Goal: Task Accomplishment & Management: Complete application form

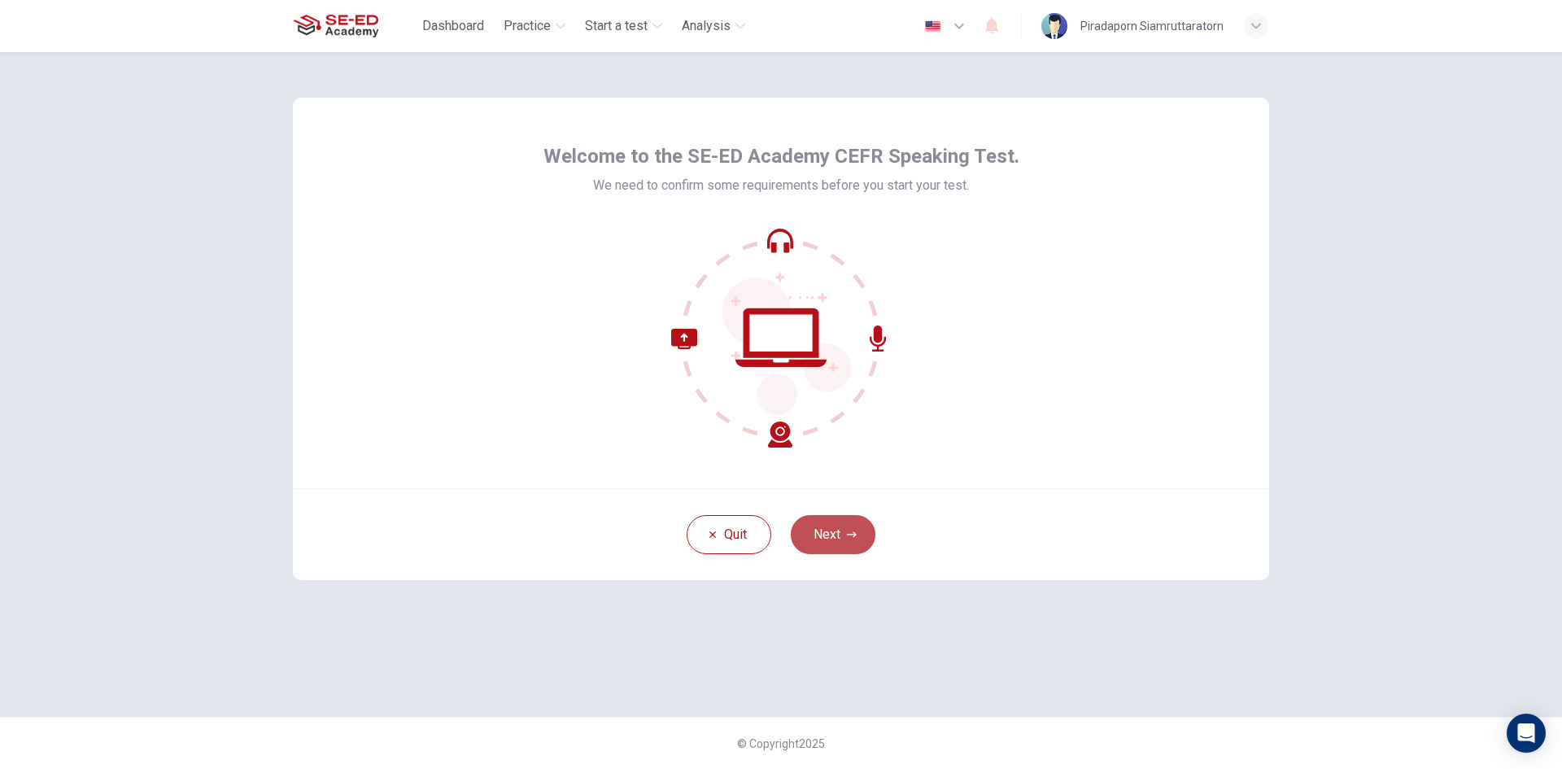
click at [849, 530] on icon "button" at bounding box center [852, 535] width 10 height 10
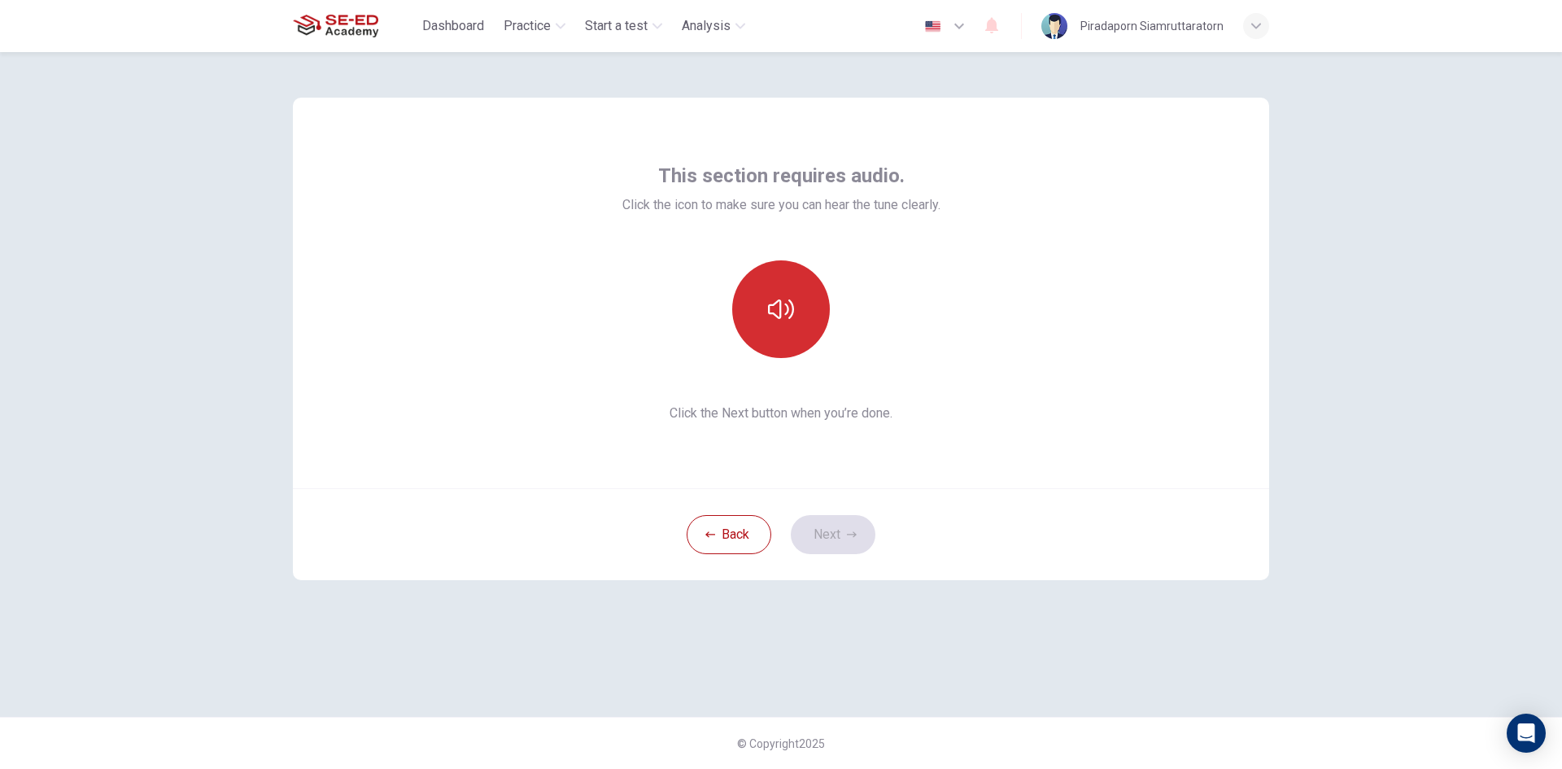
click at [774, 338] on button "button" at bounding box center [781, 309] width 98 height 98
click at [831, 526] on button "Next" at bounding box center [833, 534] width 85 height 39
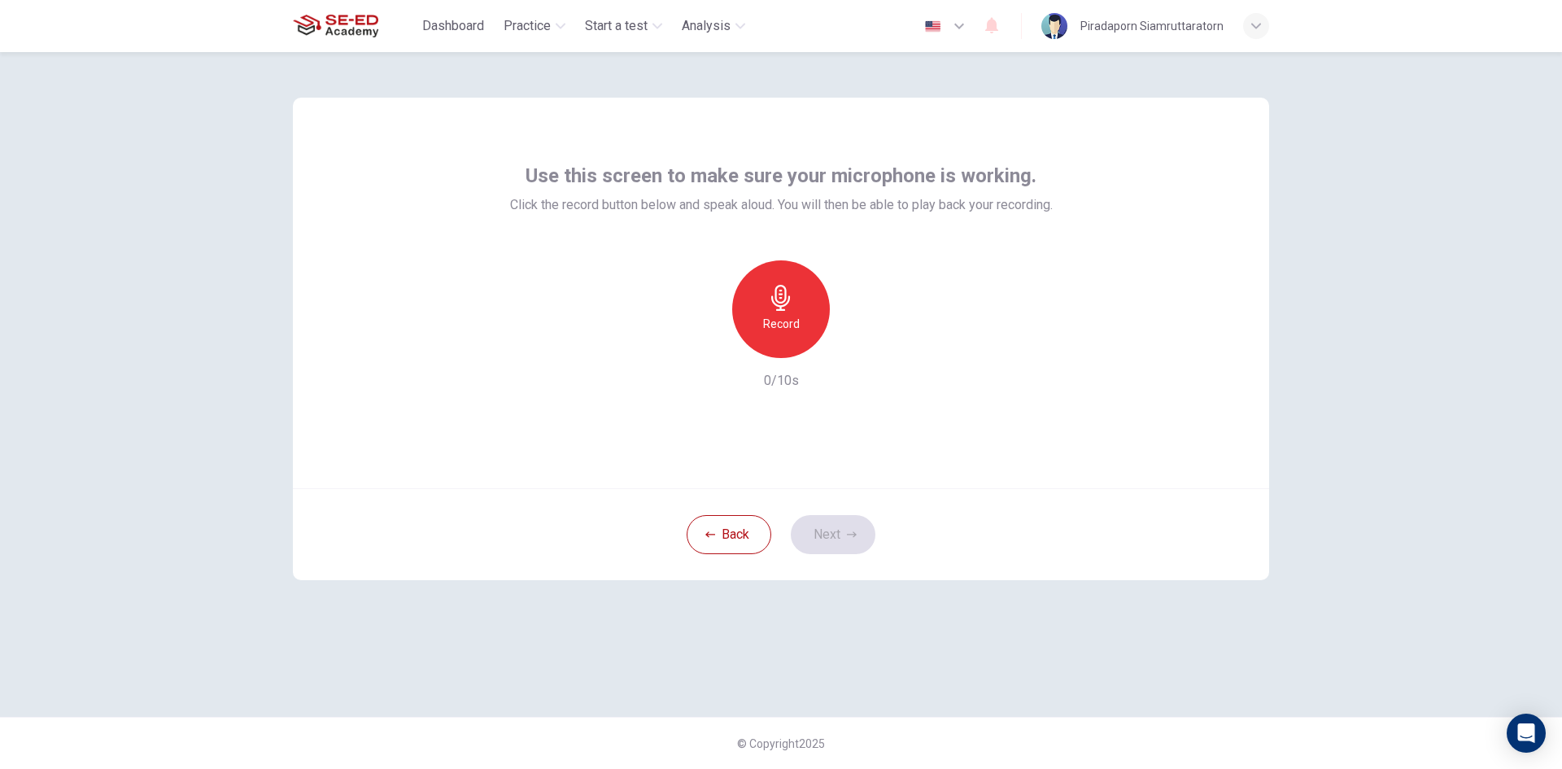
click at [778, 314] on h6 "Record" at bounding box center [781, 324] width 37 height 20
click at [858, 338] on icon "button" at bounding box center [856, 345] width 16 height 16
click at [849, 532] on icon "button" at bounding box center [852, 535] width 10 height 10
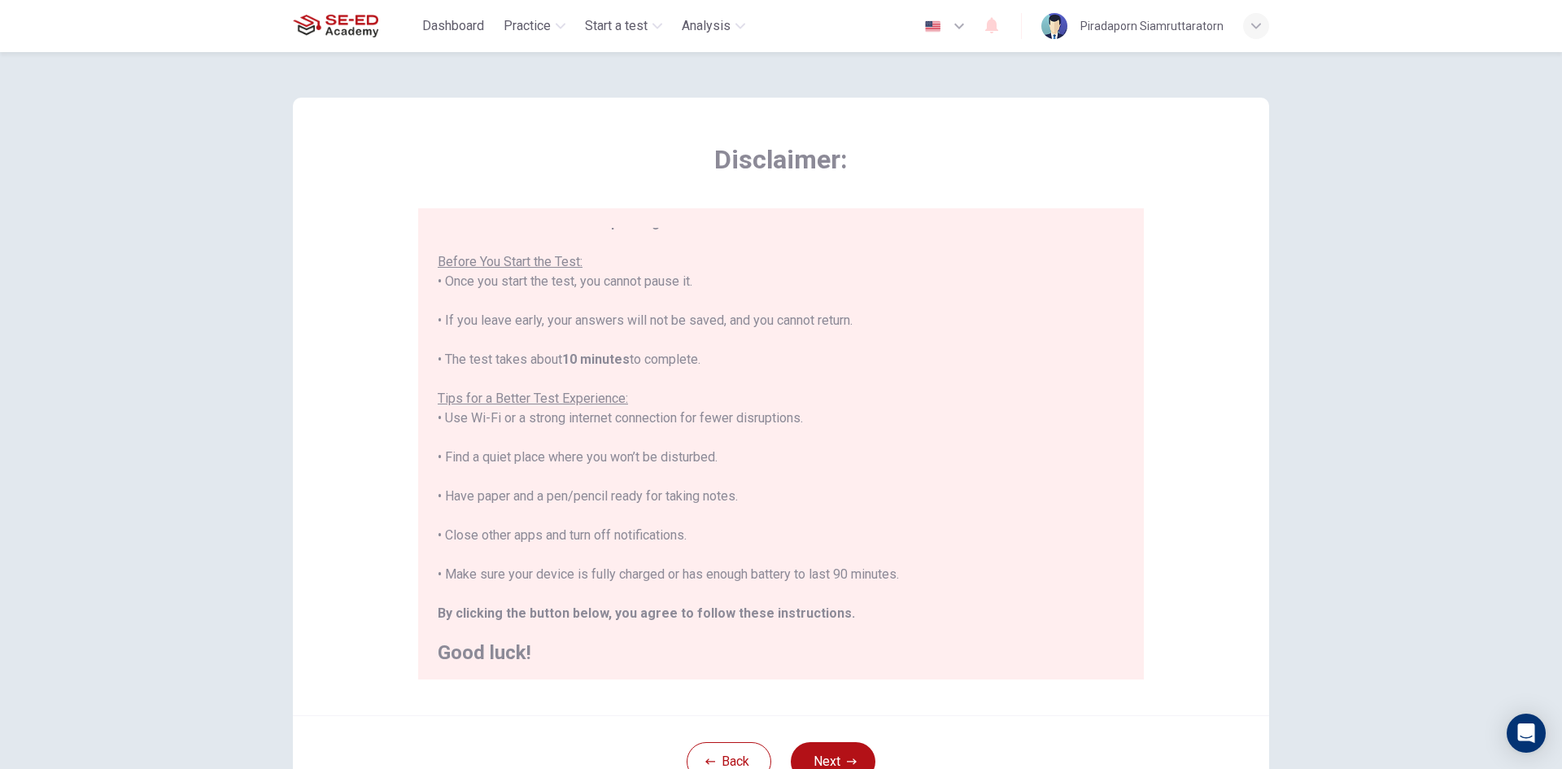
scroll to position [19, 0]
click at [826, 758] on button "Next" at bounding box center [833, 761] width 85 height 39
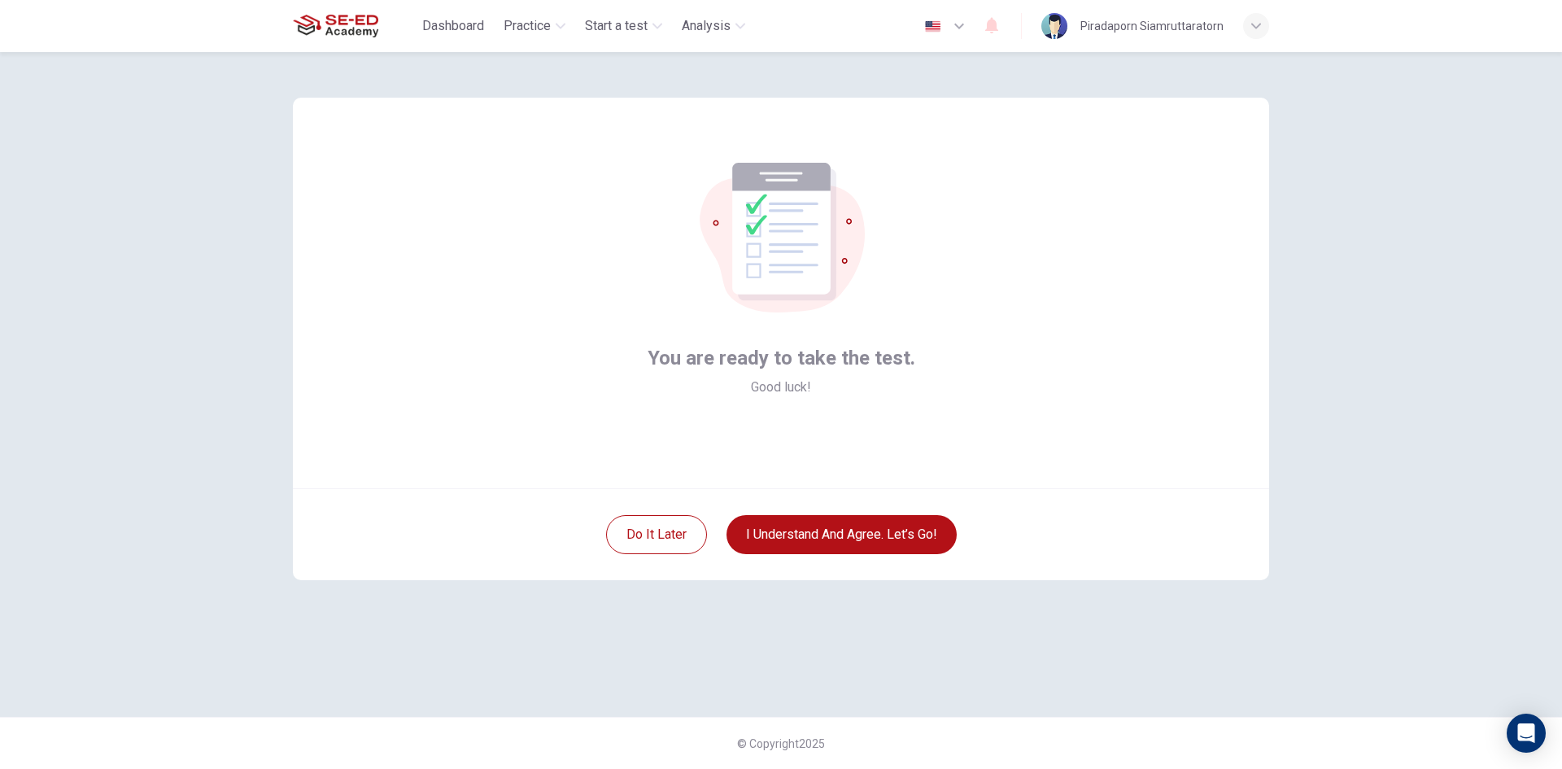
click at [888, 514] on div "Do it later I understand and agree. Let’s go!" at bounding box center [781, 534] width 976 height 92
click at [887, 527] on button "I understand and agree. Let’s go!" at bounding box center [841, 534] width 230 height 39
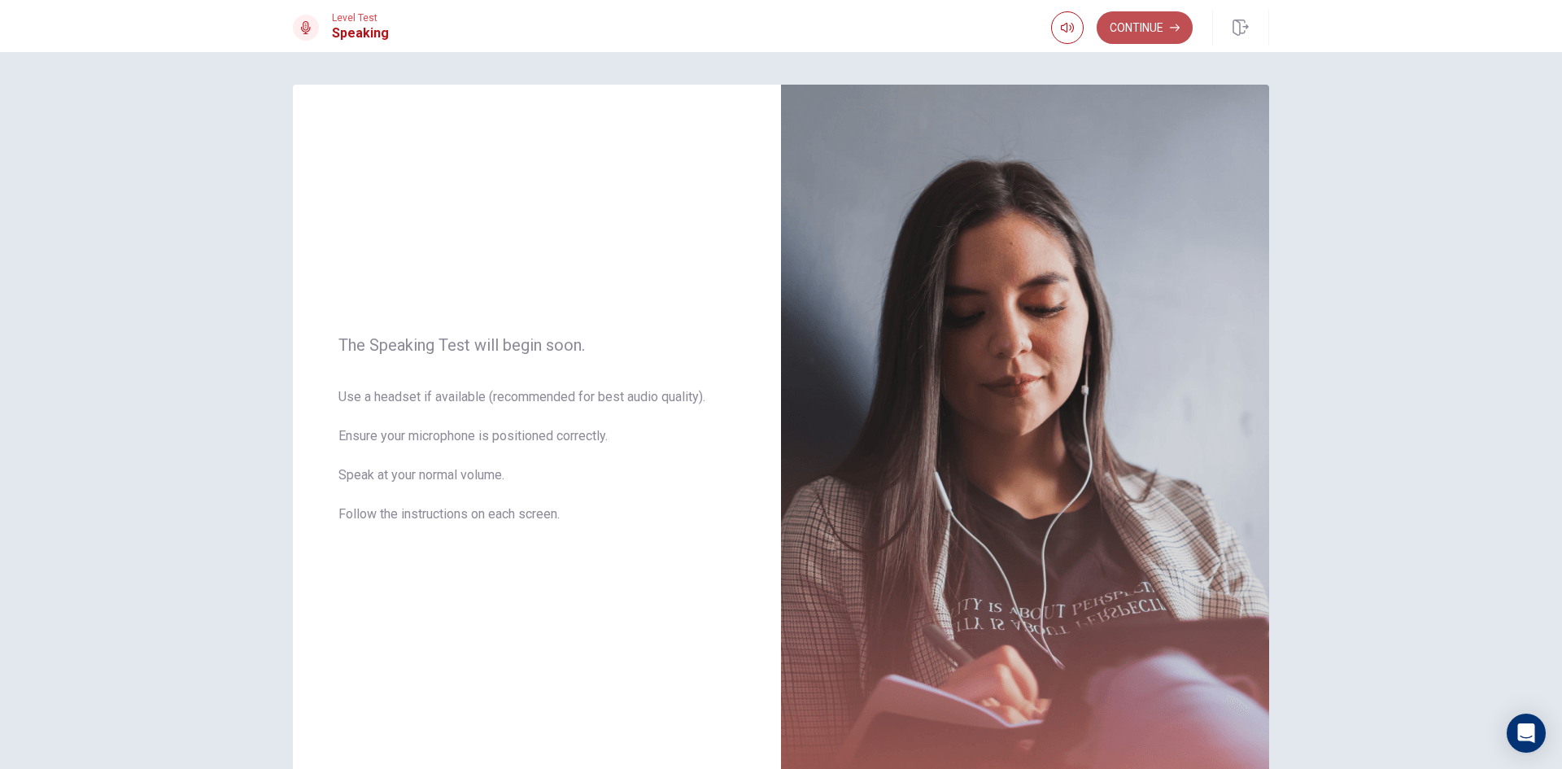
click at [1163, 28] on button "Continue" at bounding box center [1145, 27] width 96 height 33
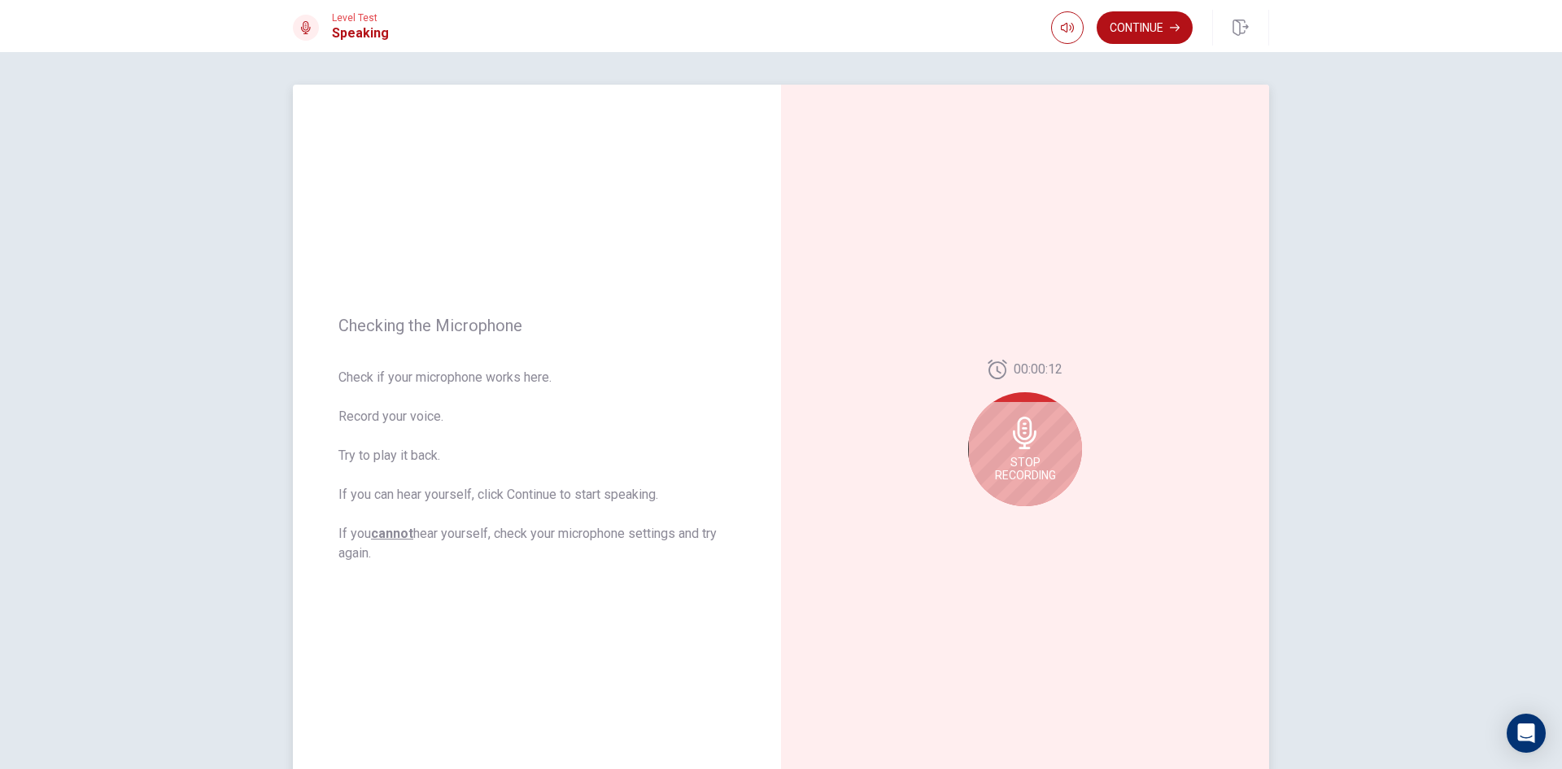
click at [1028, 413] on div "Stop Recording" at bounding box center [1025, 449] width 114 height 114
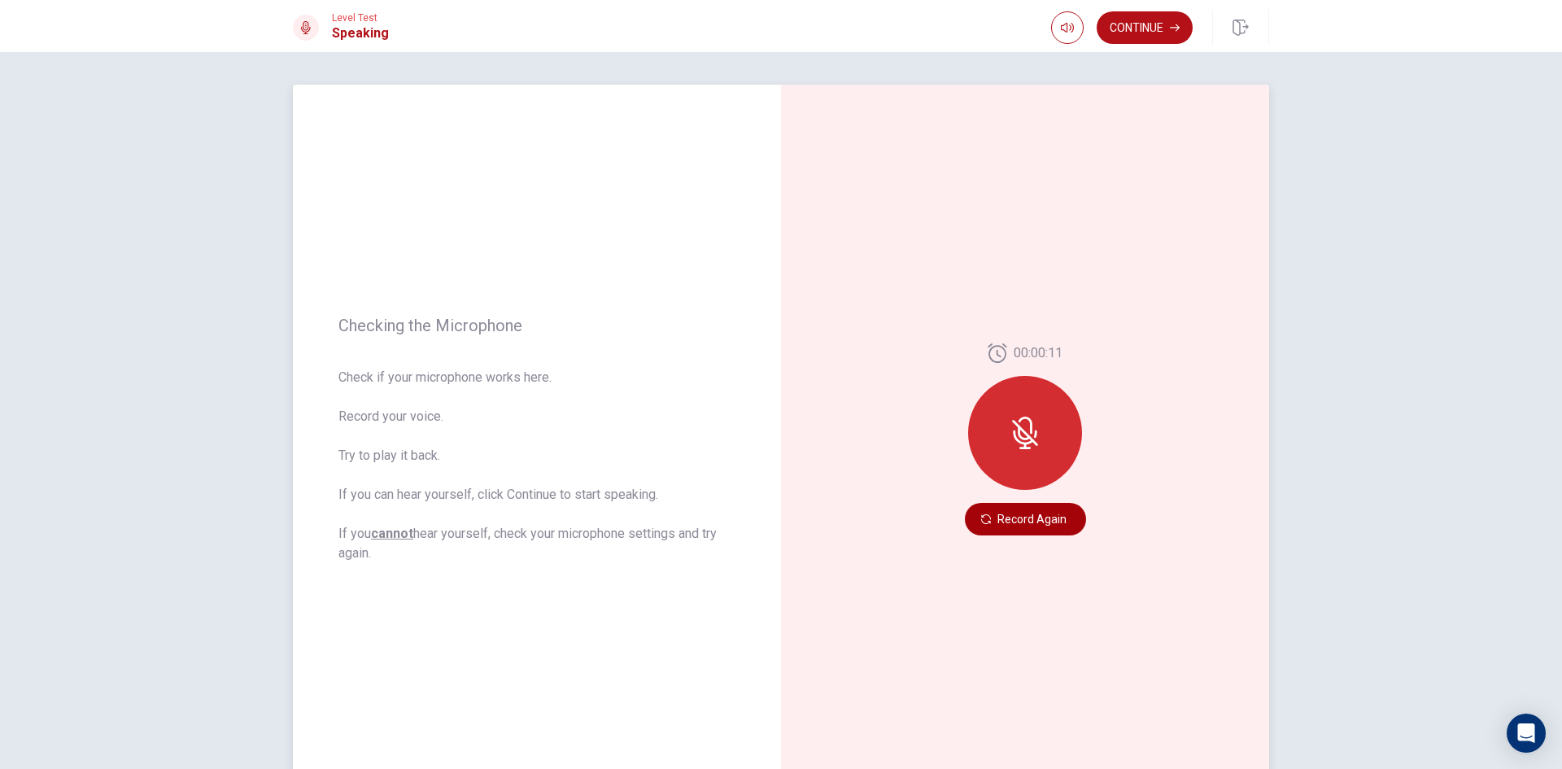
click at [987, 513] on button "Record Again" at bounding box center [1025, 519] width 121 height 33
click at [1045, 516] on button "Play Audio" at bounding box center [1043, 519] width 23 height 23
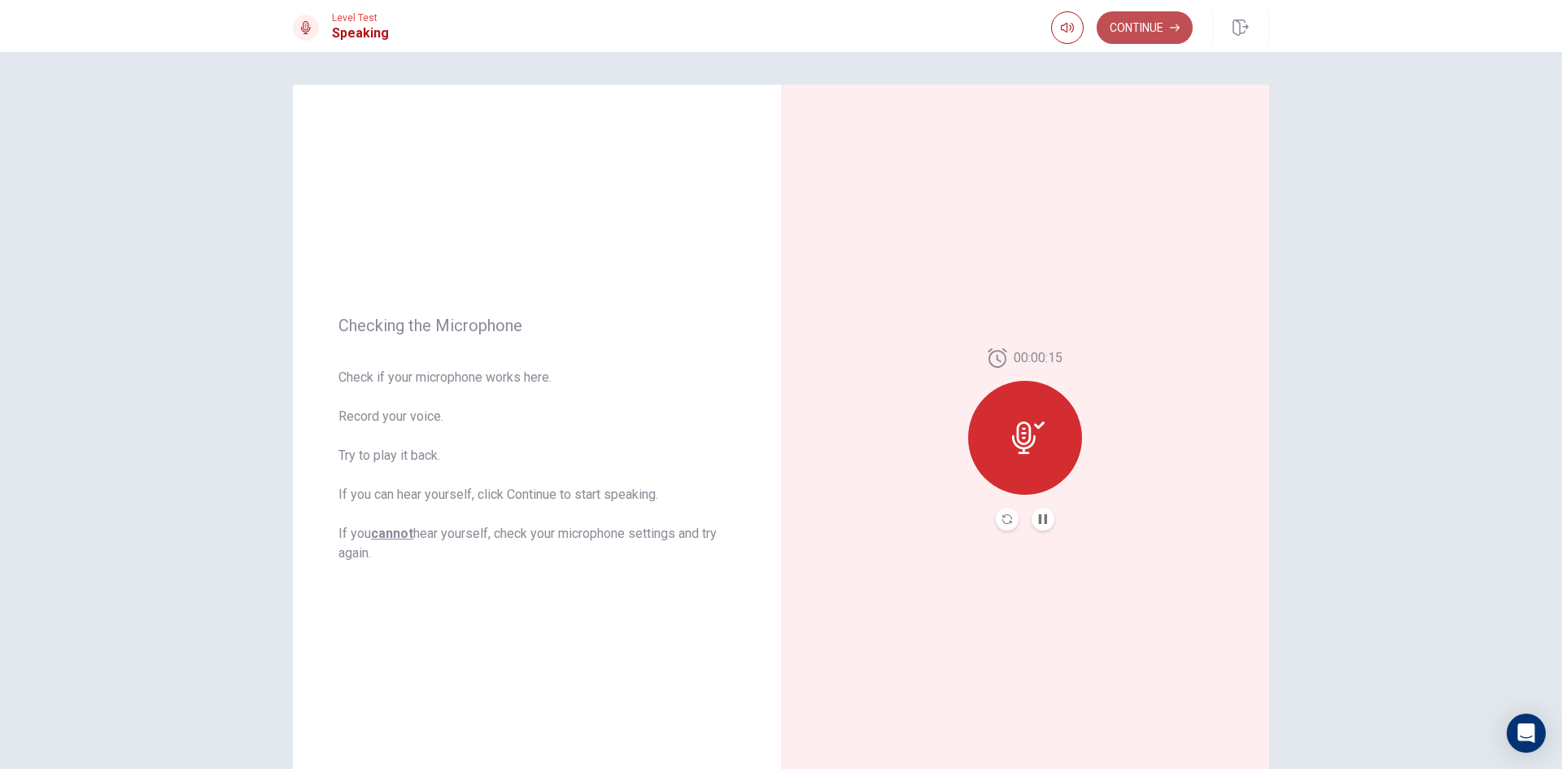
click at [1176, 25] on icon "button" at bounding box center [1175, 28] width 10 height 10
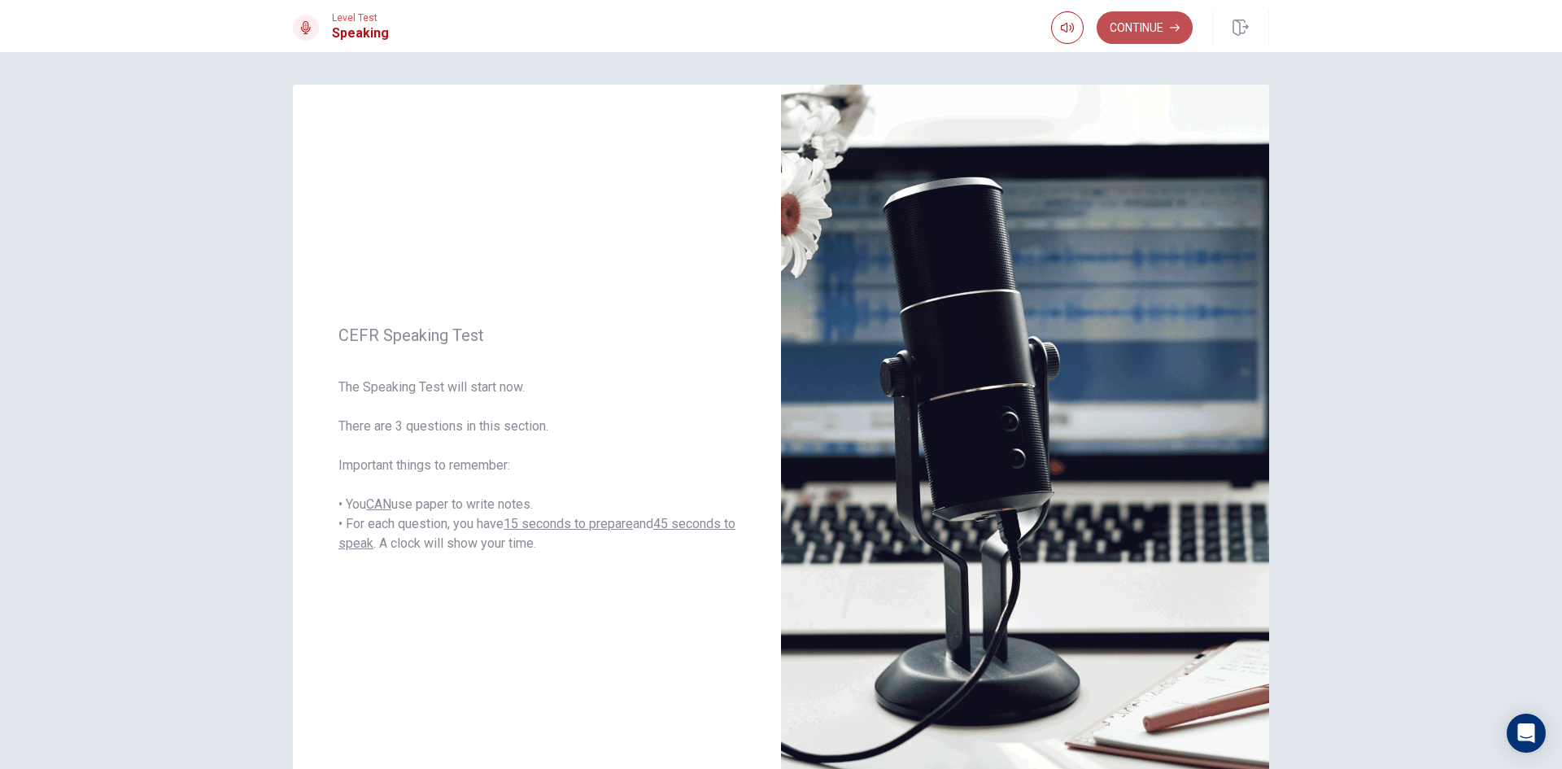
click at [1165, 33] on button "Continue" at bounding box center [1145, 27] width 96 height 33
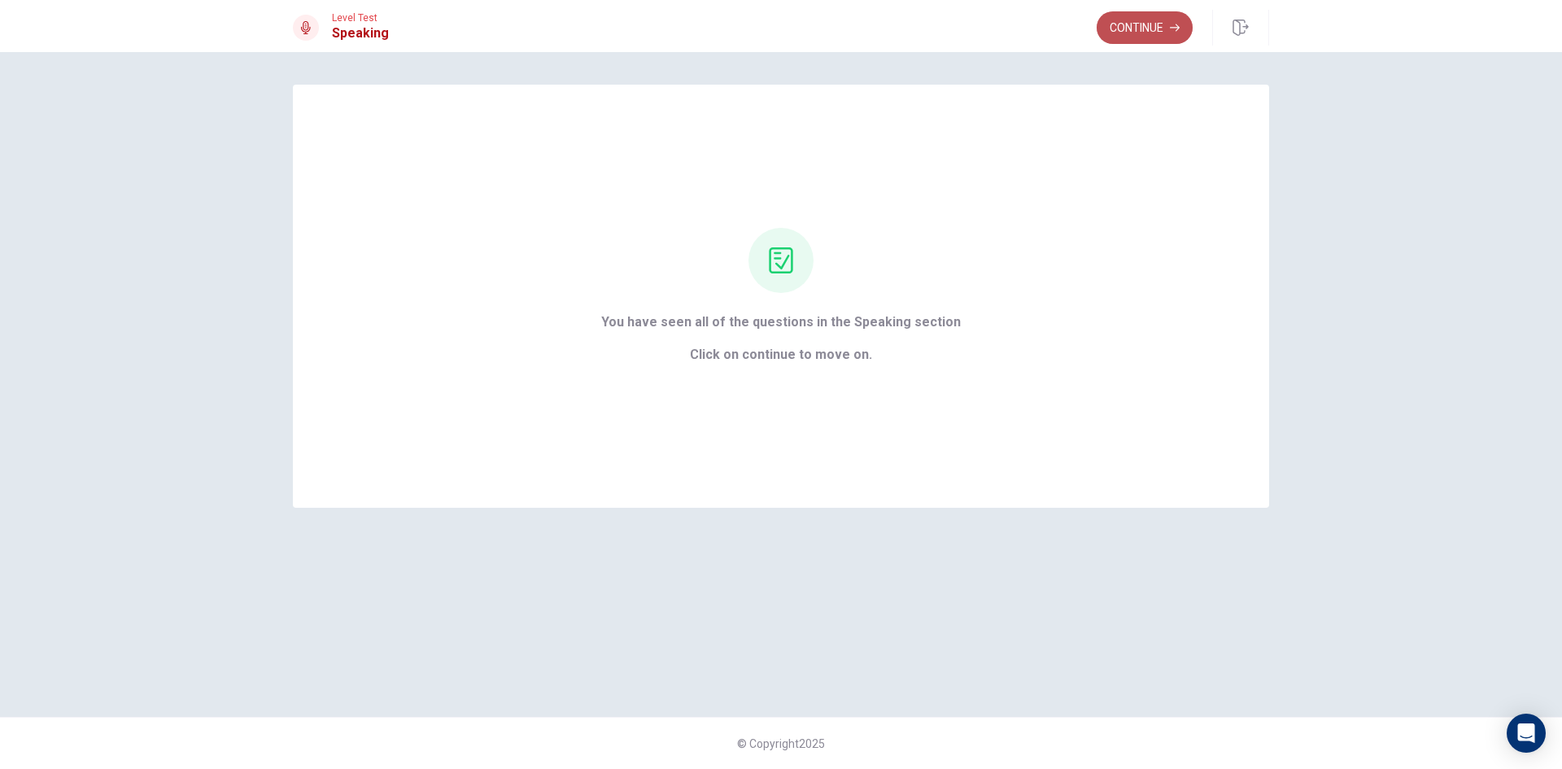
click at [1150, 26] on button "Continue" at bounding box center [1145, 27] width 96 height 33
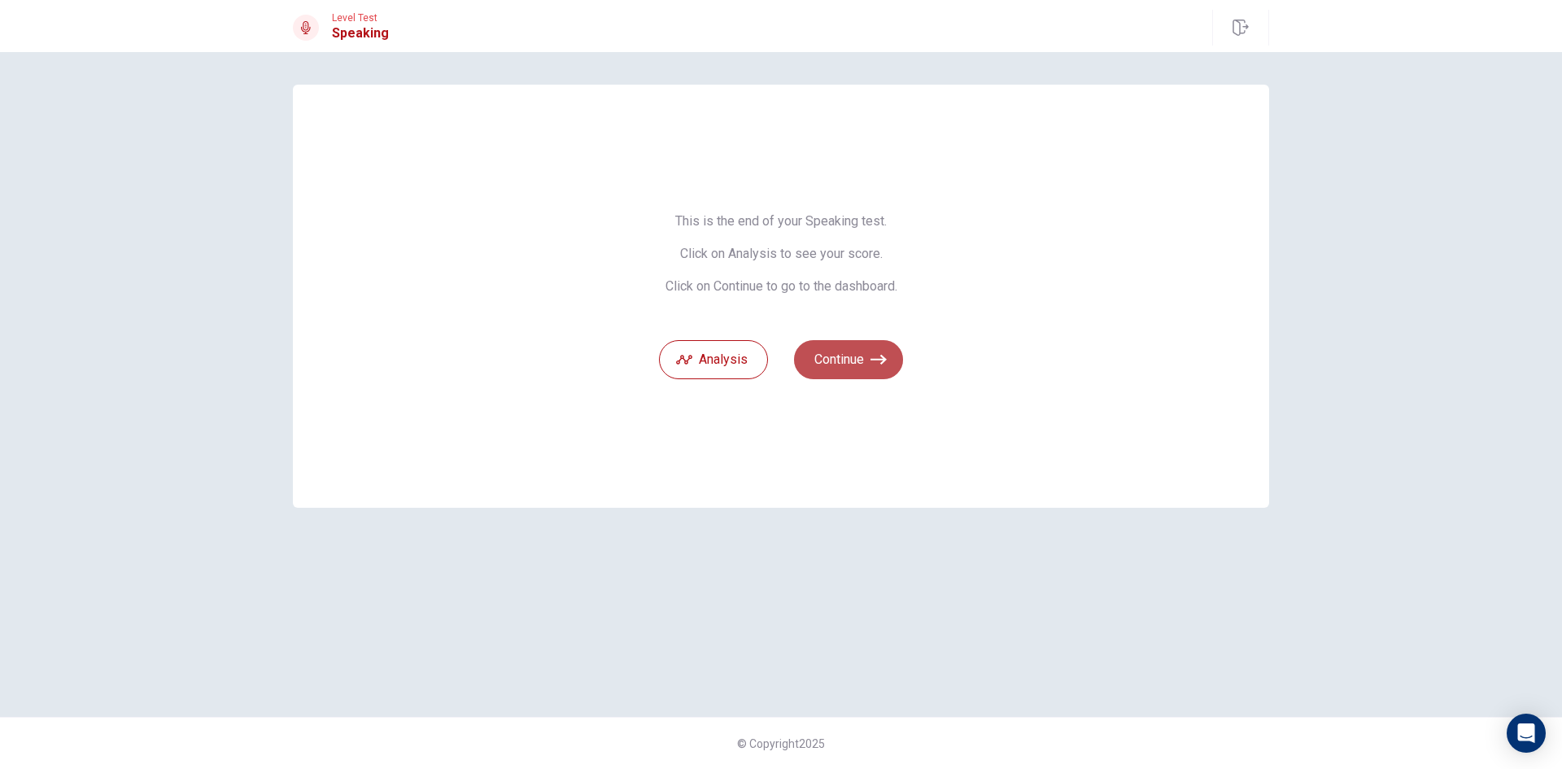
click at [850, 347] on button "Continue" at bounding box center [848, 359] width 109 height 39
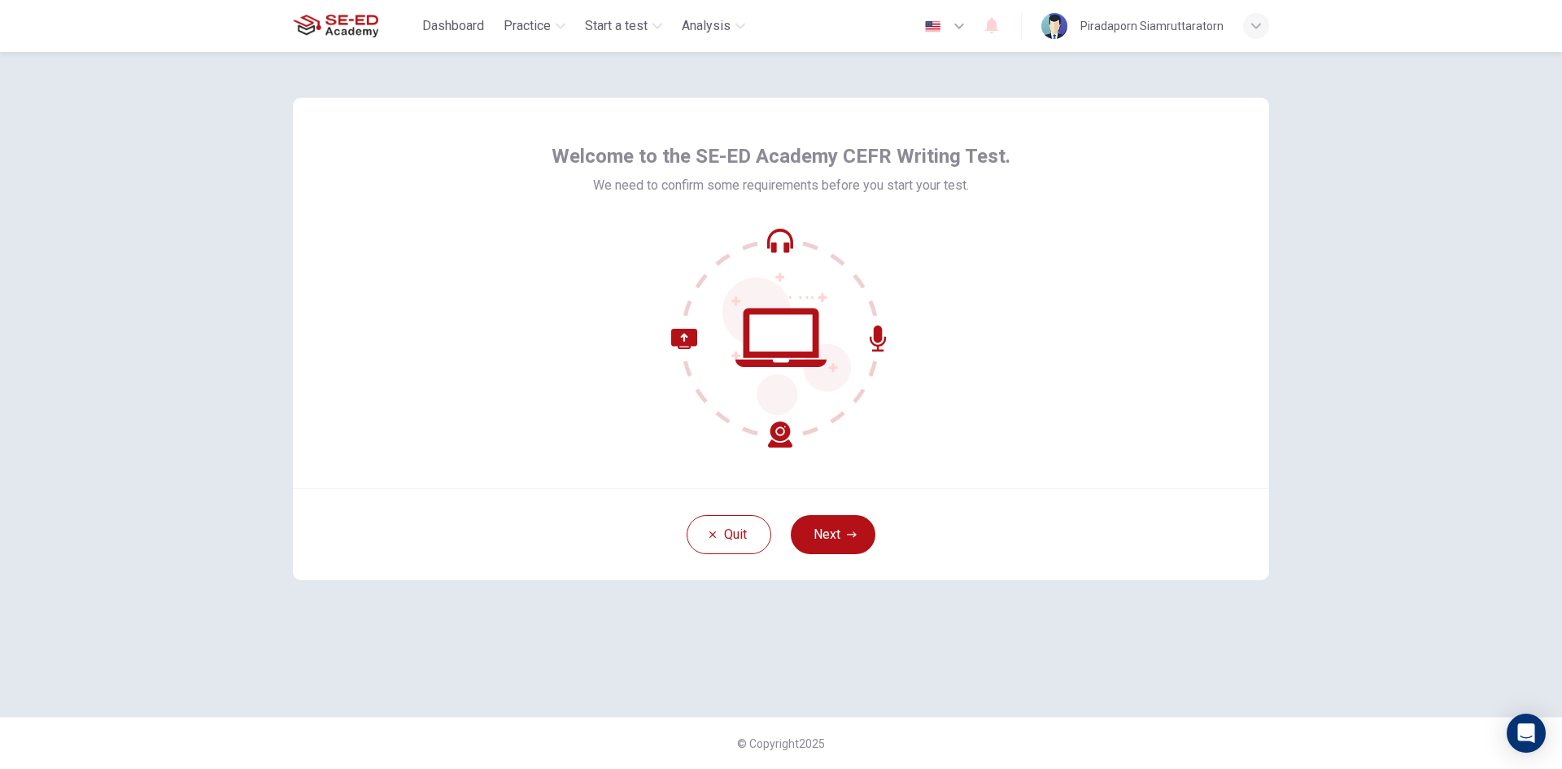
click at [816, 500] on div "Quit Next" at bounding box center [781, 534] width 976 height 92
click at [823, 522] on button "Next" at bounding box center [833, 534] width 85 height 39
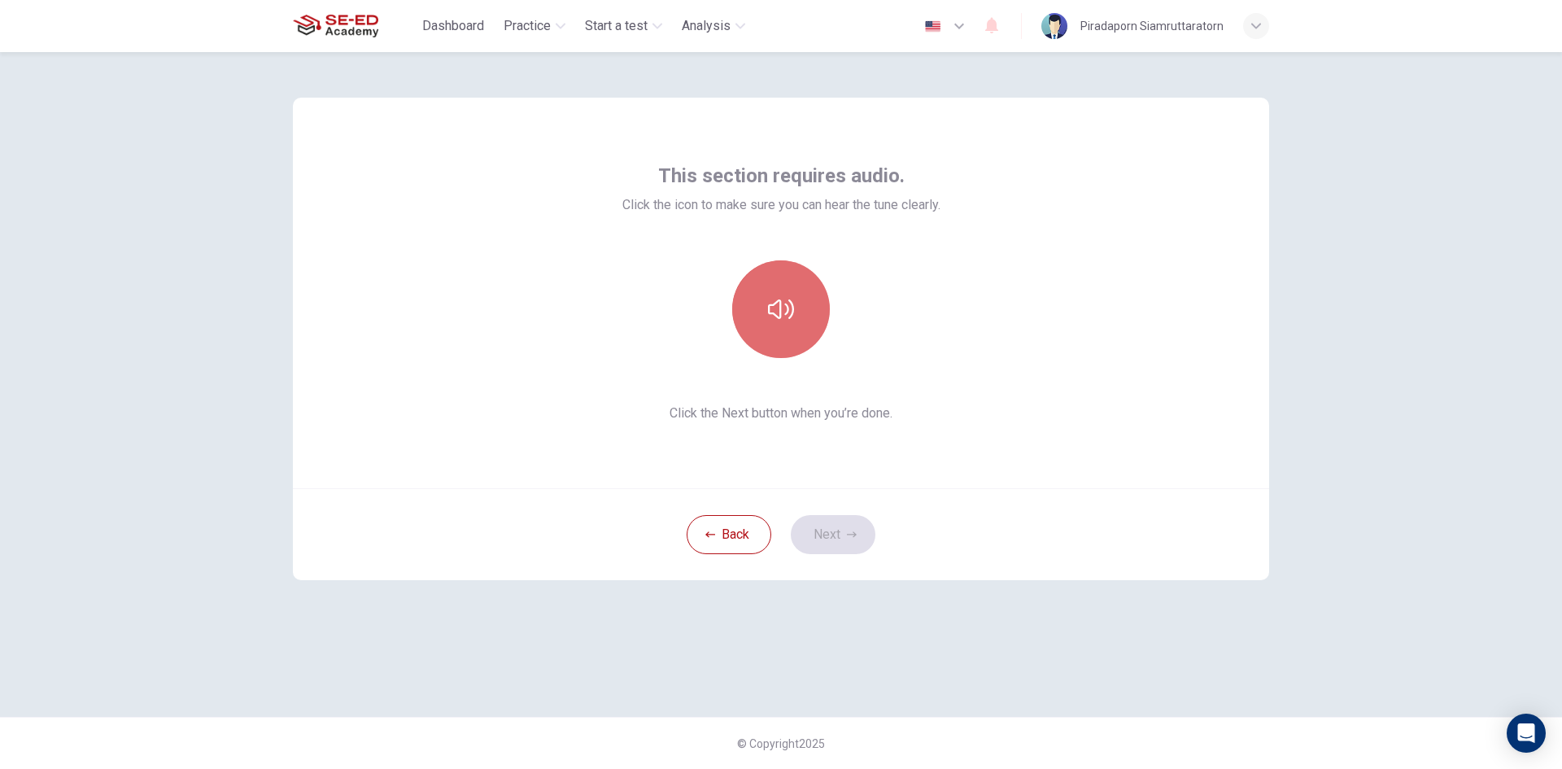
drag, startPoint x: 765, startPoint y: 285, endPoint x: 770, endPoint y: 303, distance: 18.8
click at [770, 301] on button "button" at bounding box center [781, 309] width 98 height 98
click at [831, 529] on button "Next" at bounding box center [833, 534] width 85 height 39
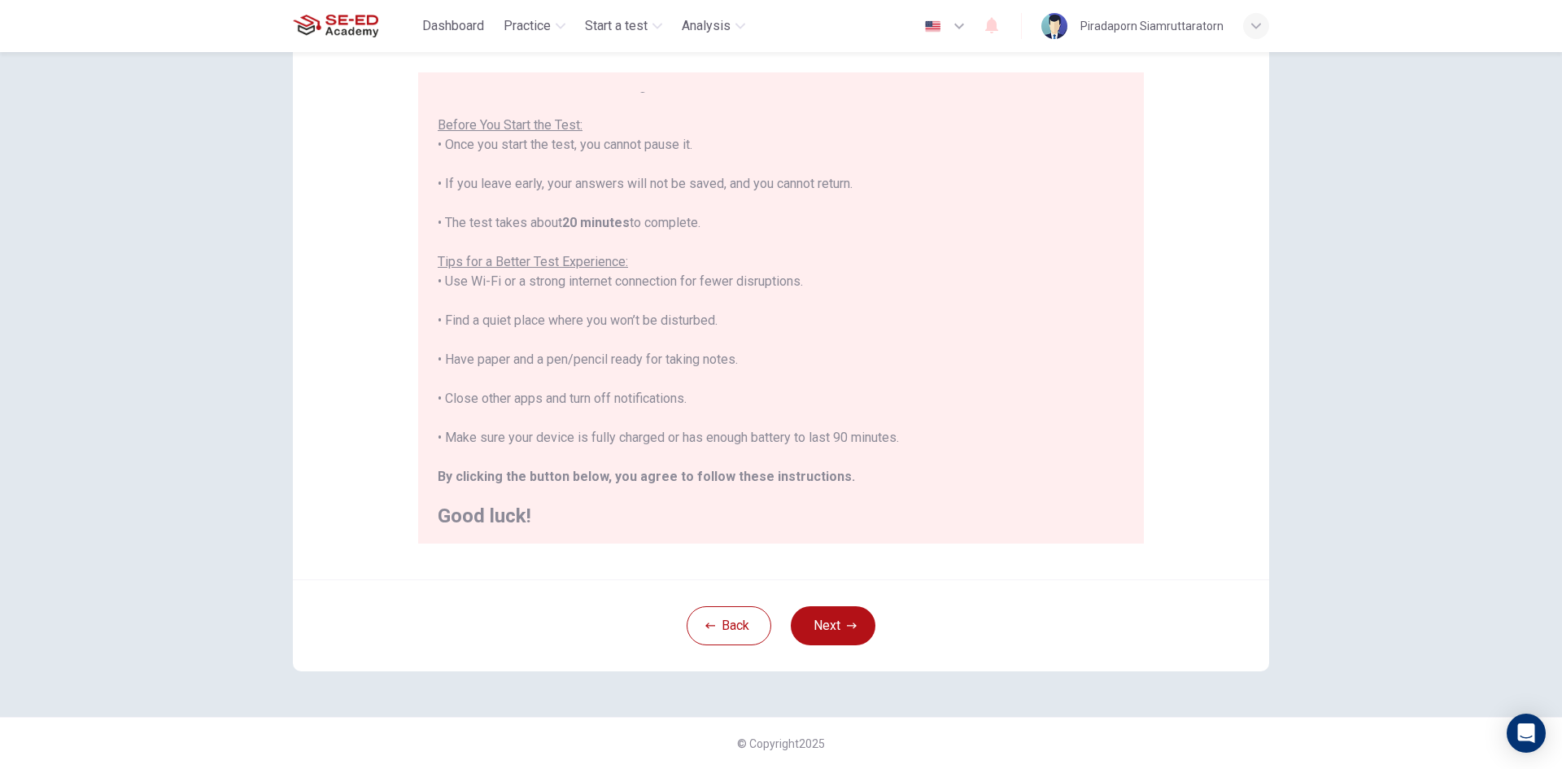
scroll to position [19, 0]
click at [844, 633] on button "Next" at bounding box center [833, 625] width 85 height 39
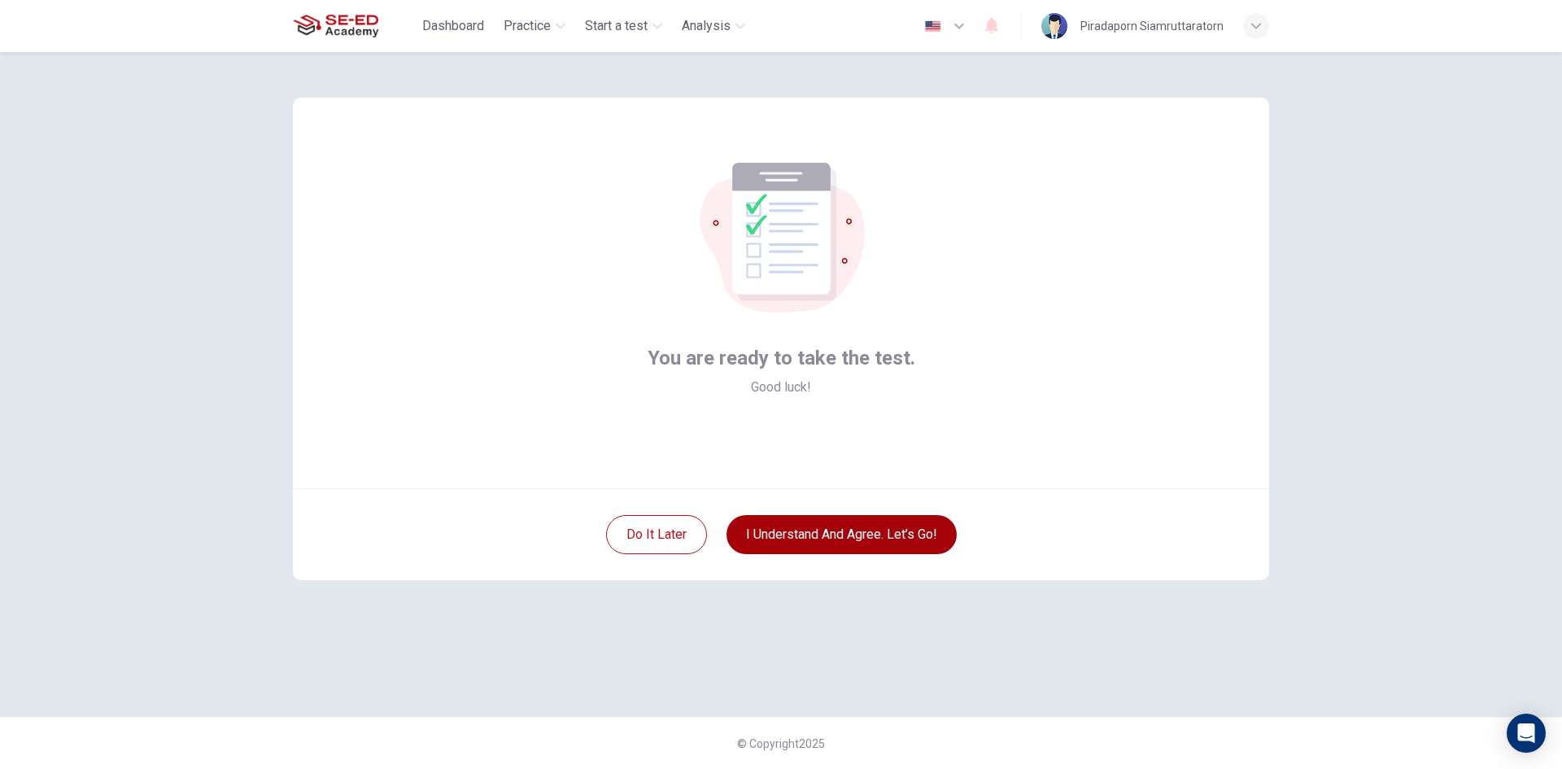
scroll to position [0, 0]
click at [855, 537] on button "I understand and agree. Let’s go!" at bounding box center [841, 534] width 230 height 39
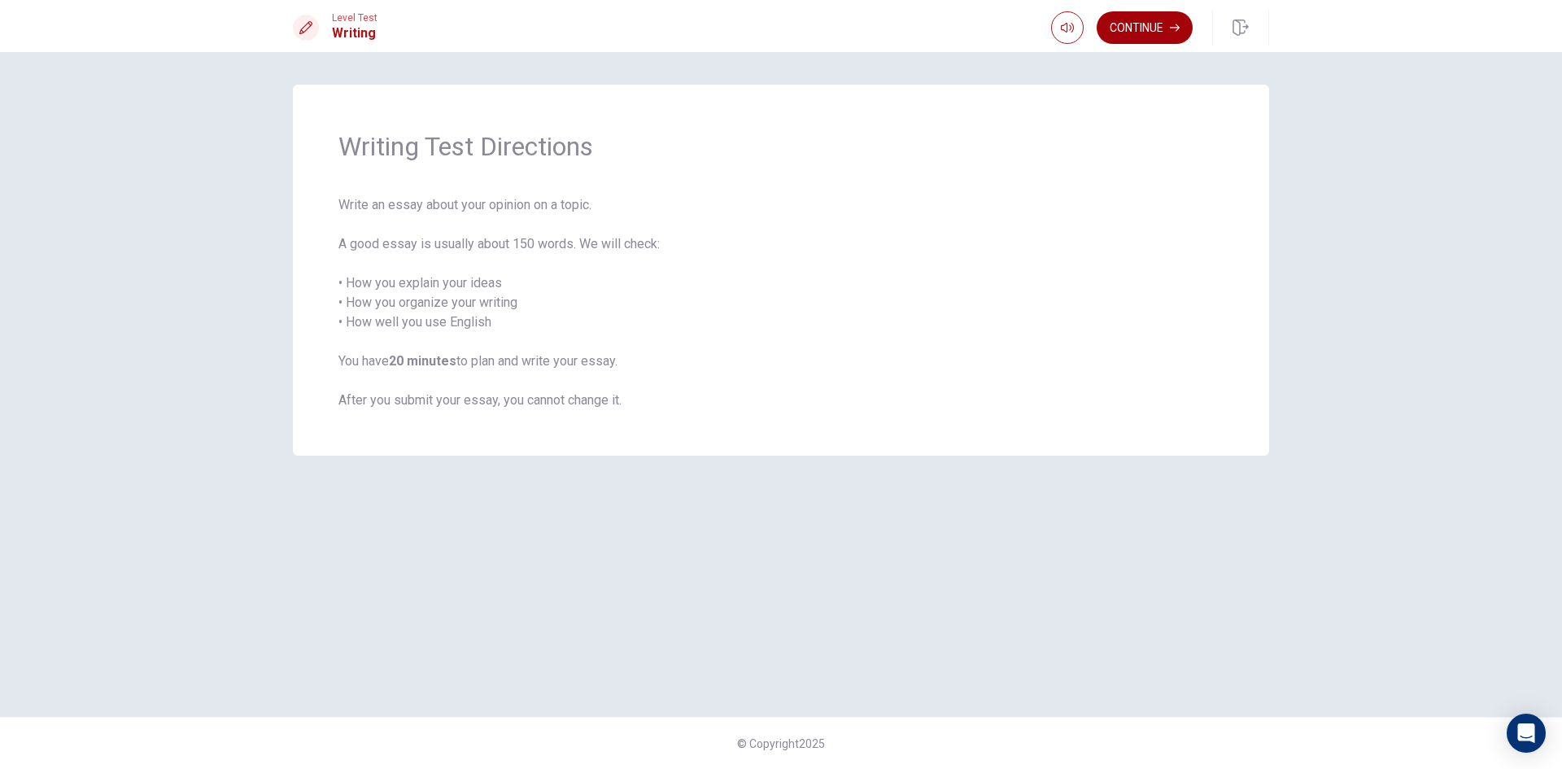
click at [1148, 22] on button "Continue" at bounding box center [1145, 27] width 96 height 33
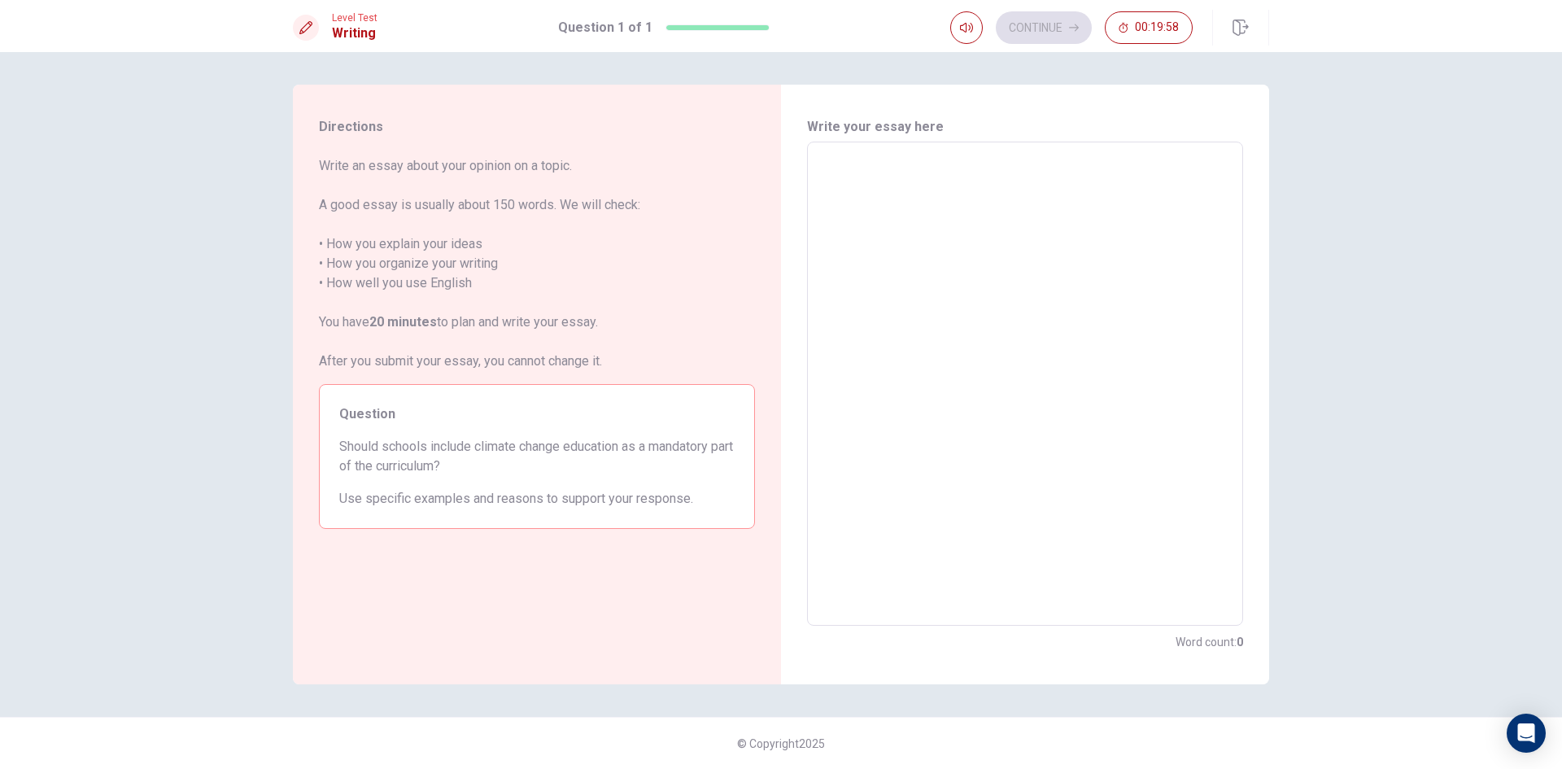
click at [1033, 167] on textarea at bounding box center [1024, 383] width 413 height 457
type textarea "m"
type textarea "x"
type textarea "my"
type textarea "x"
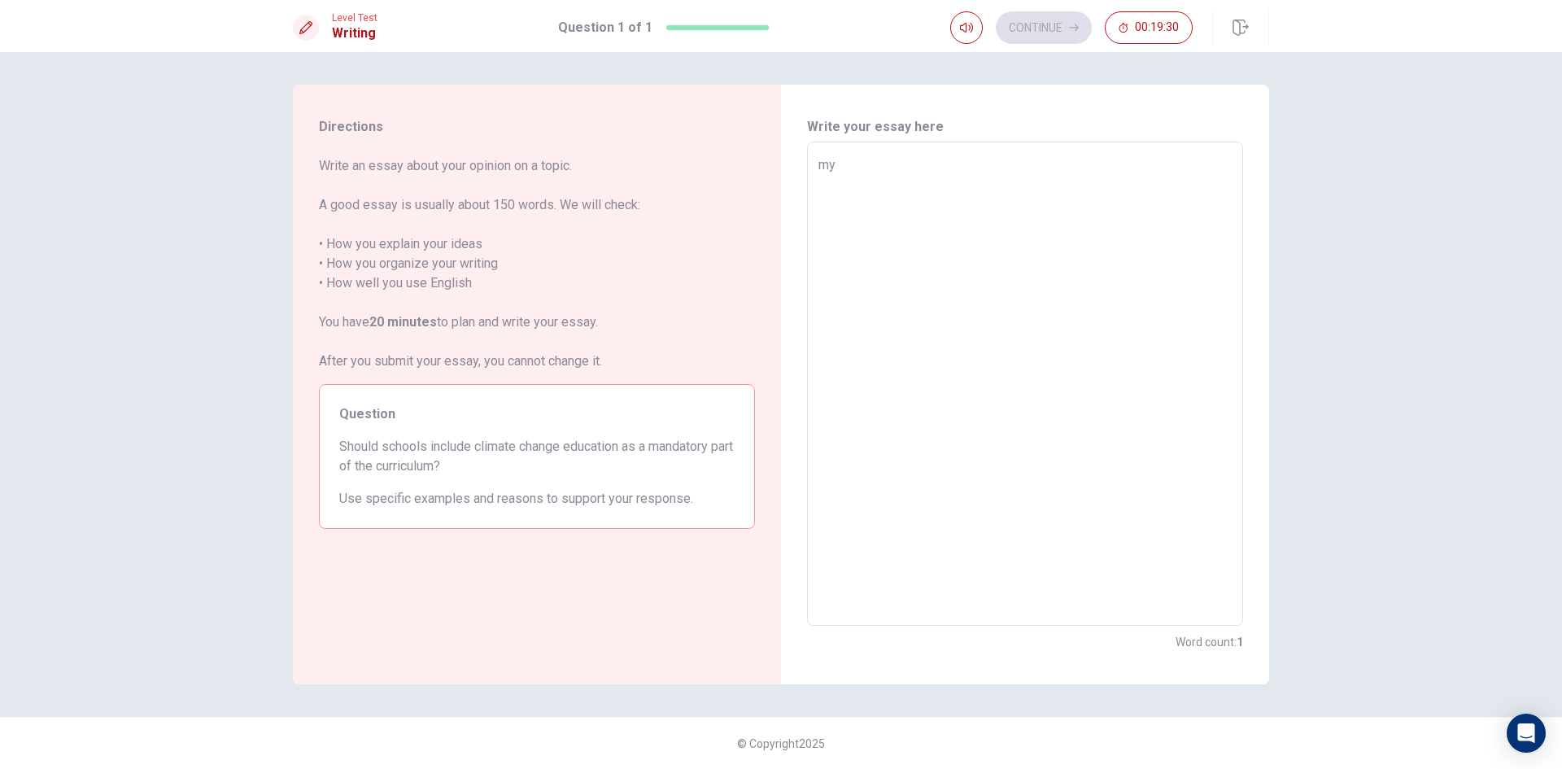
type textarea "my"
type textarea "x"
type textarea "my i"
type textarea "x"
type textarea "my id"
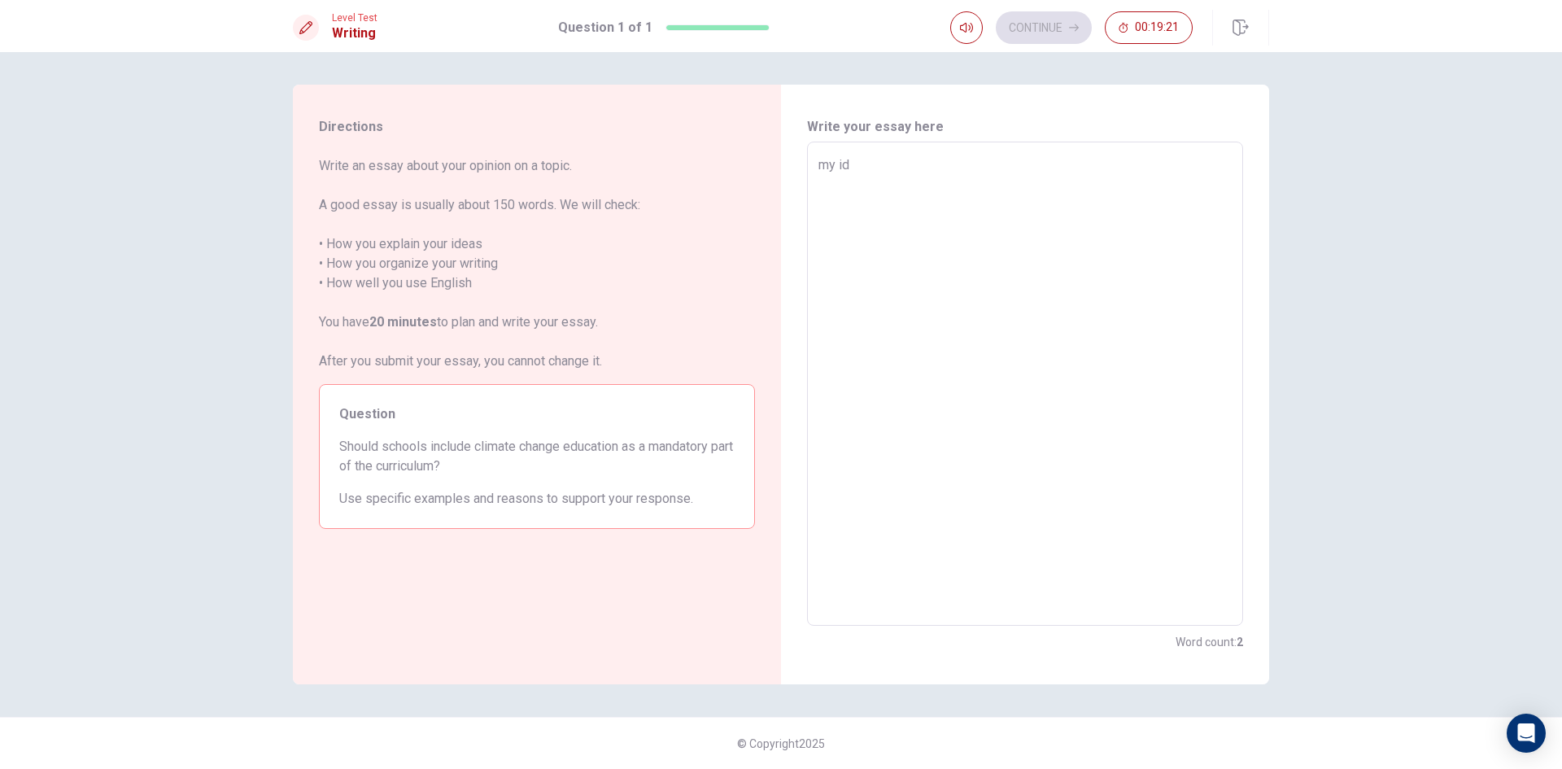
type textarea "x"
type textarea "my ide"
type textarea "x"
type textarea "my idea"
type textarea "x"
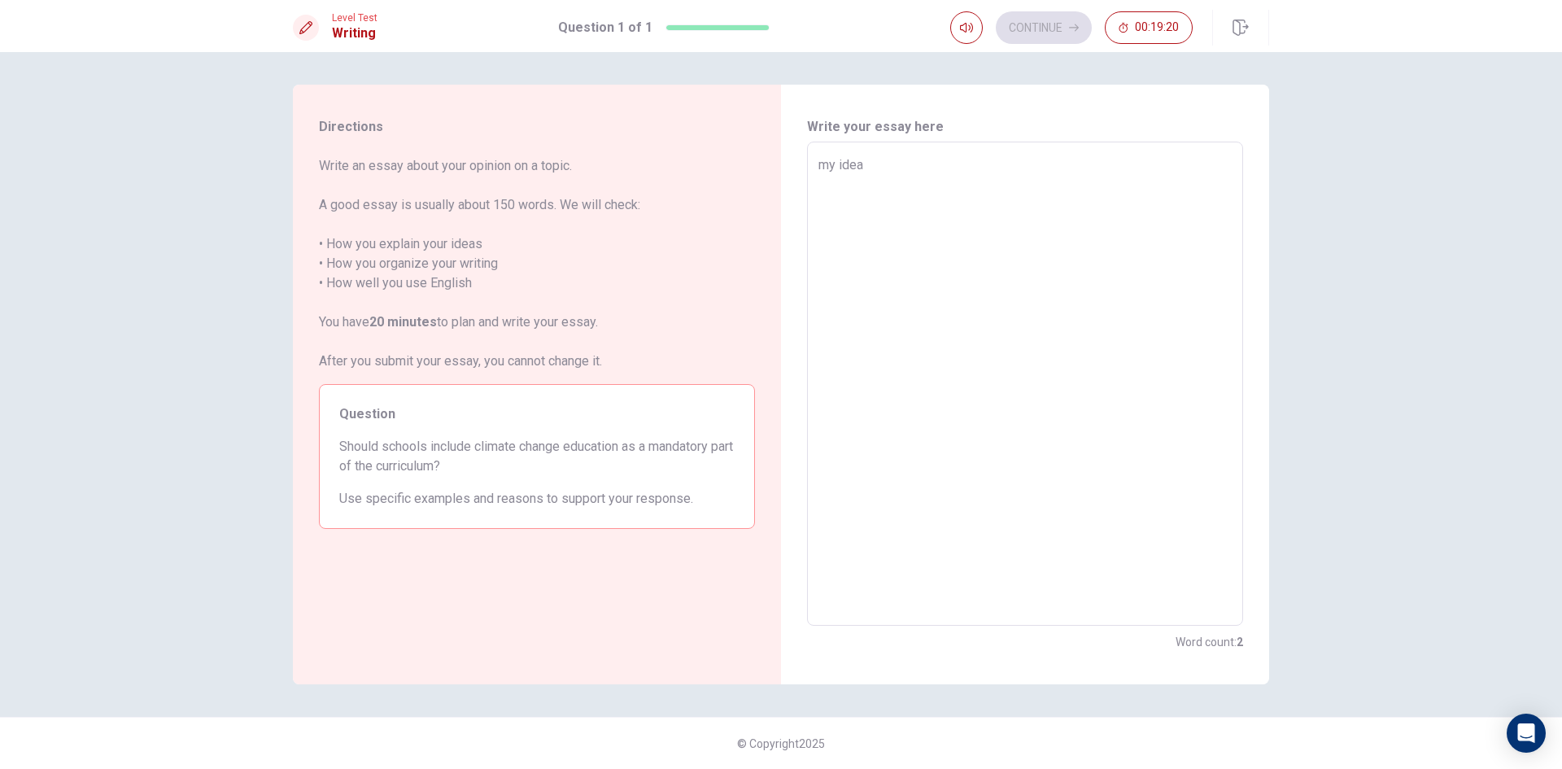
type textarea "my ideas"
type textarea "x"
type textarea "my ideas"
type textarea "x"
type textarea "my ideas i"
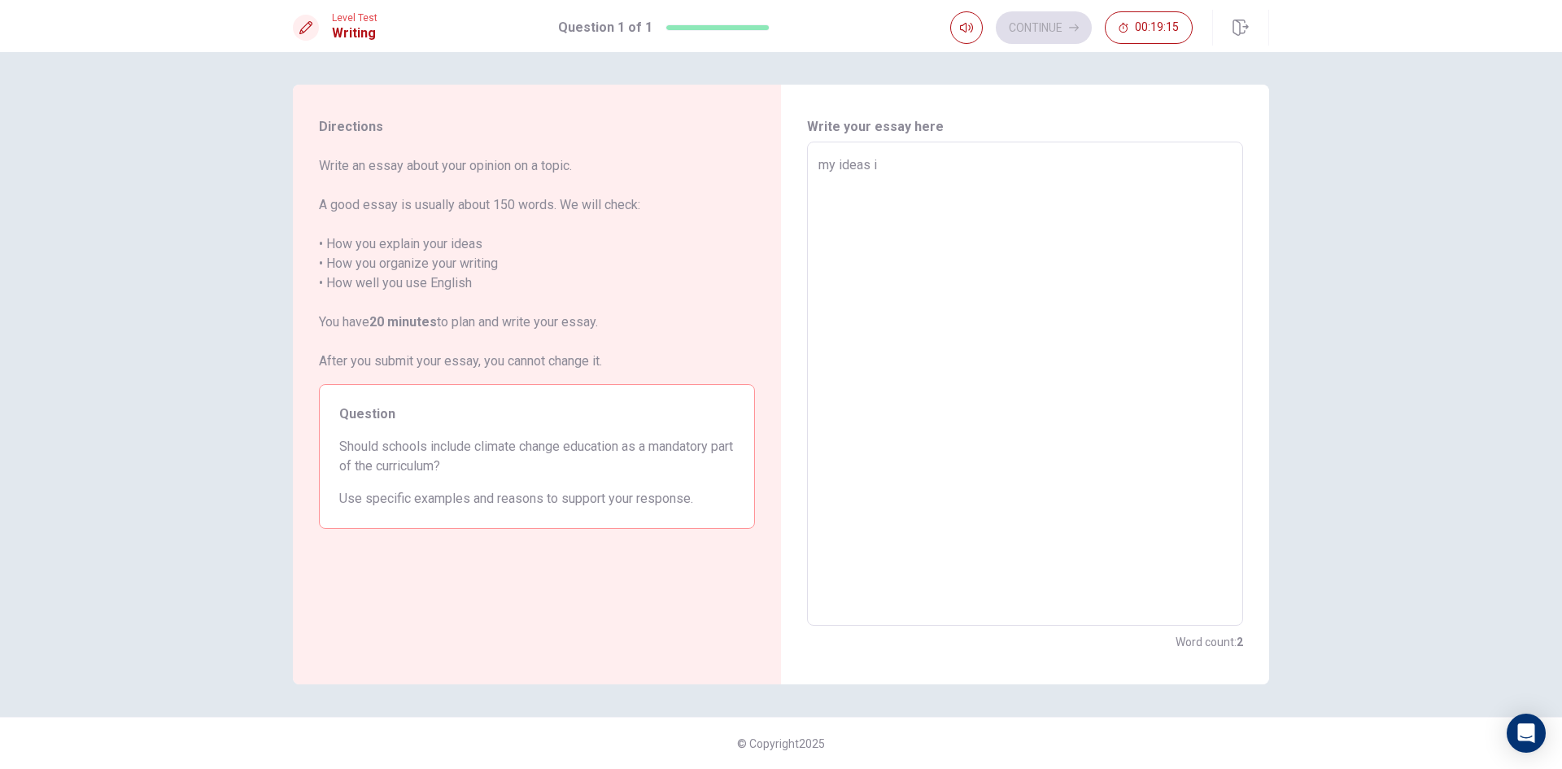
type textarea "x"
type textarea "my ideas is"
type textarea "x"
type textarea "my ideas is"
type textarea "x"
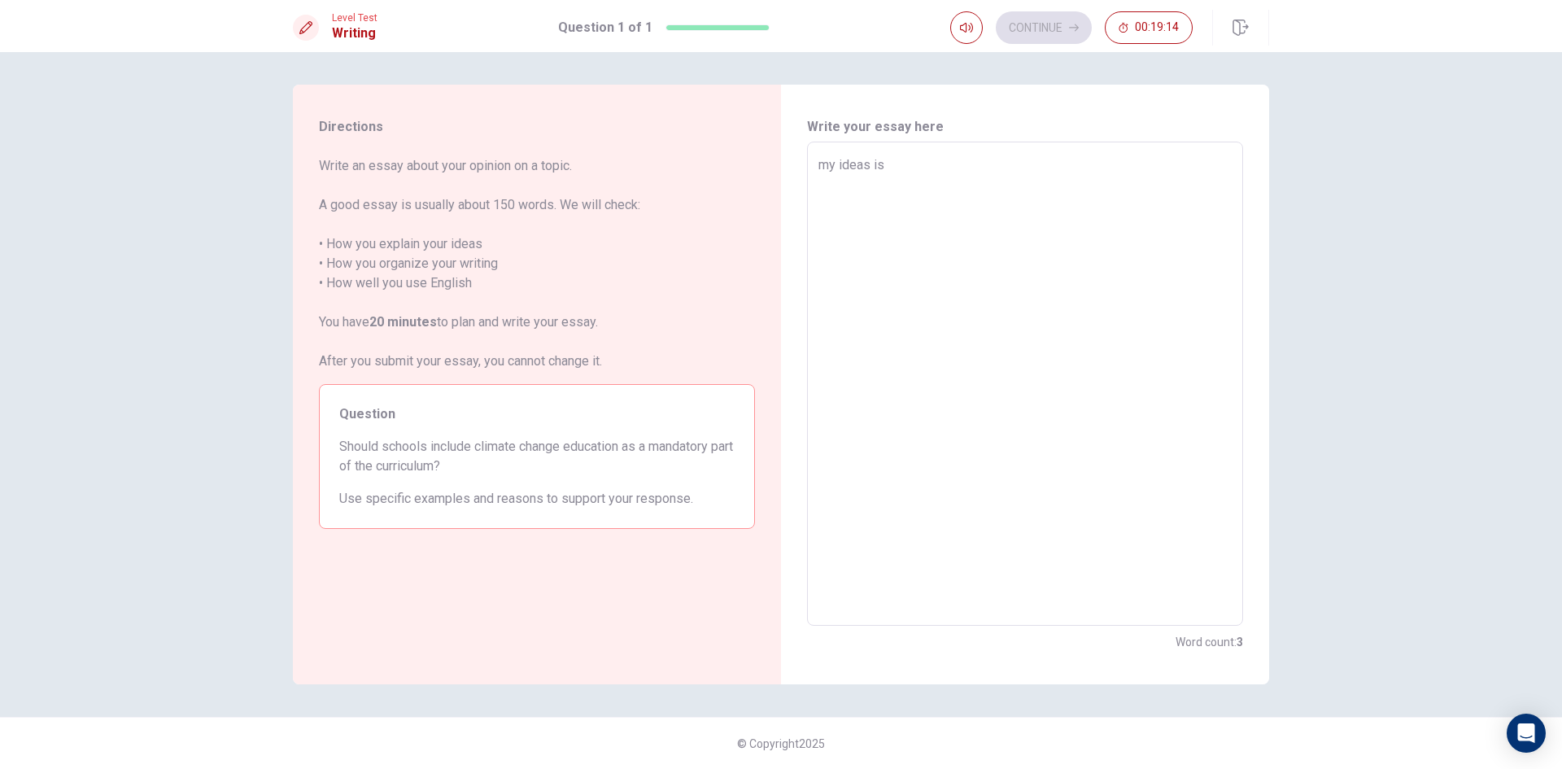
type textarea "my ideas is"
type textarea "x"
type textarea "my ideas is a"
type textarea "x"
type textarea "my ideas is a"
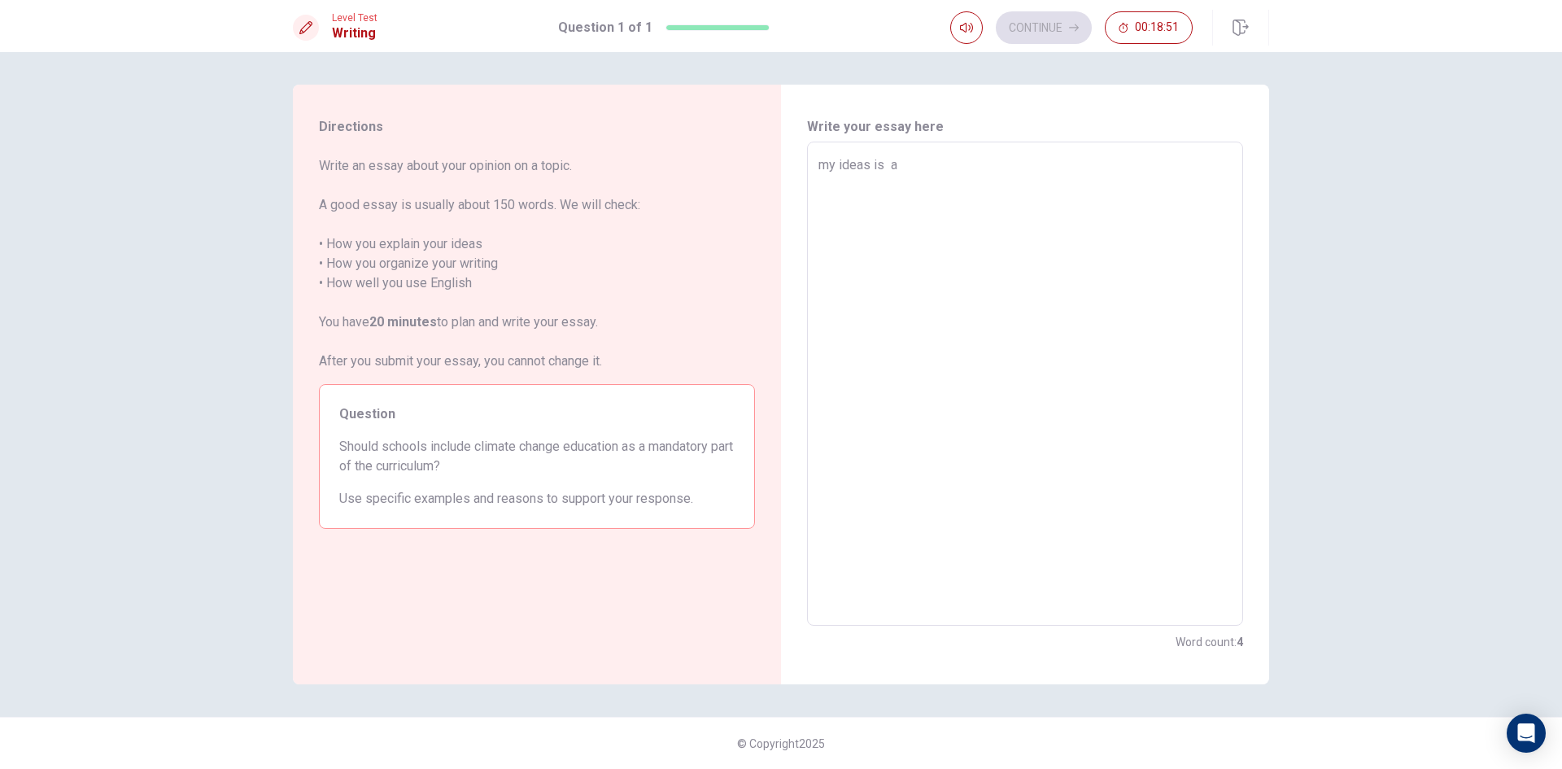
type textarea "x"
type textarea "my ideas is a"
type textarea "x"
type textarea "my ideas is a"
type textarea "x"
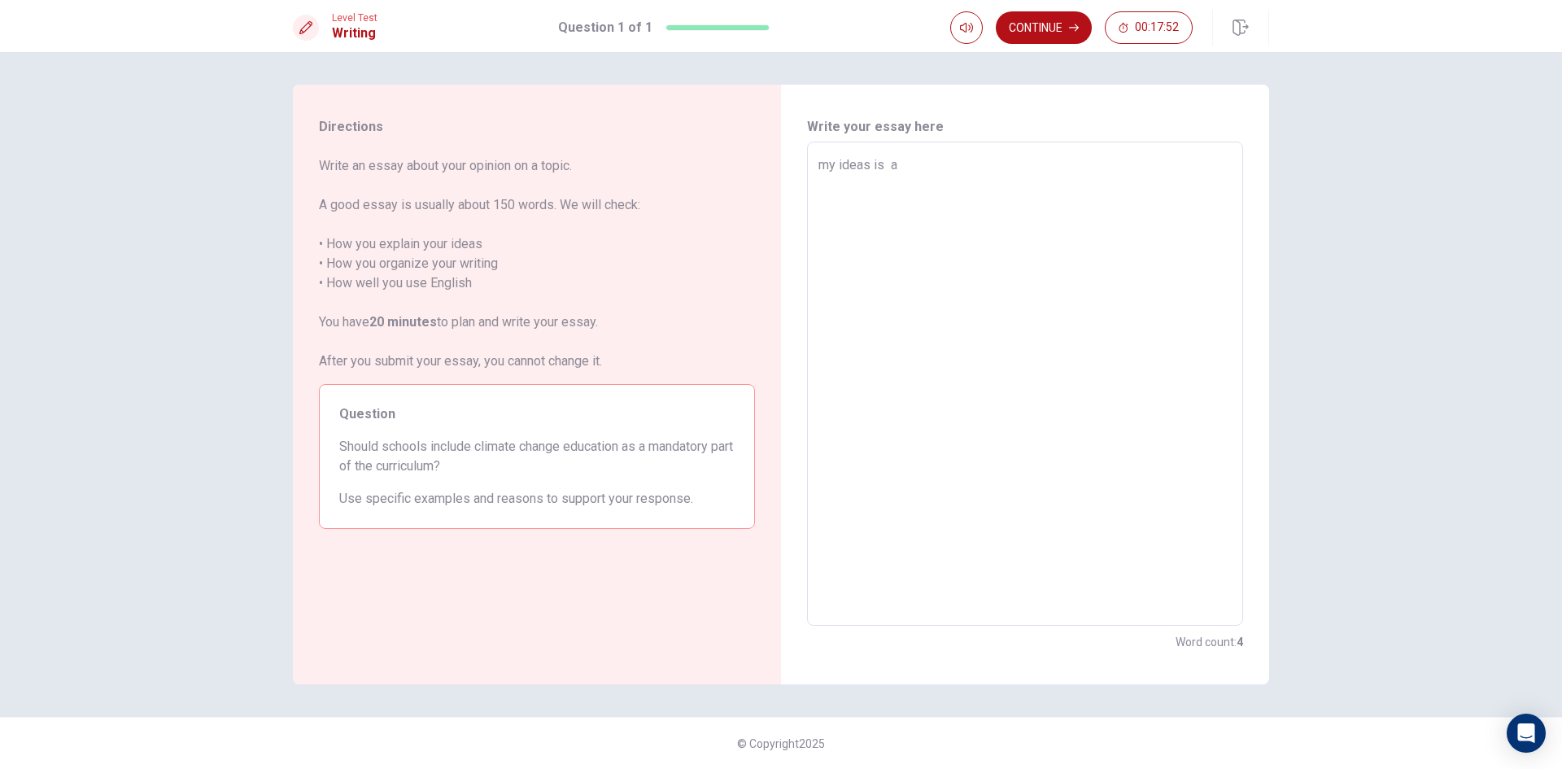
type textarea "my ideas is a u"
type textarea "x"
type textarea "my ideas is a uy"
type textarea "x"
type textarea "my ideas is a u"
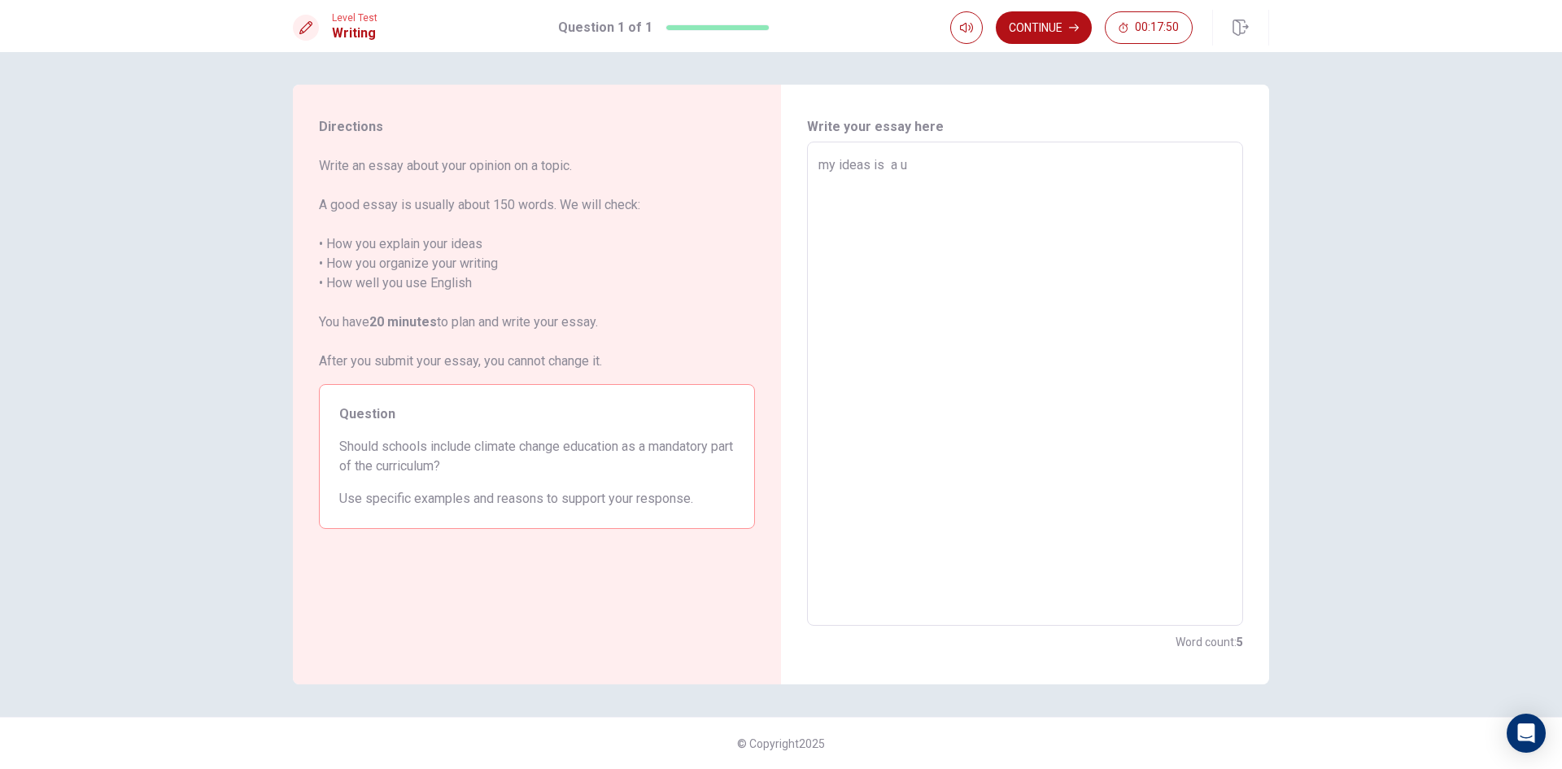
type textarea "x"
type textarea "my ideas is a"
type textarea "x"
type textarea "my ideas is a"
type textarea "x"
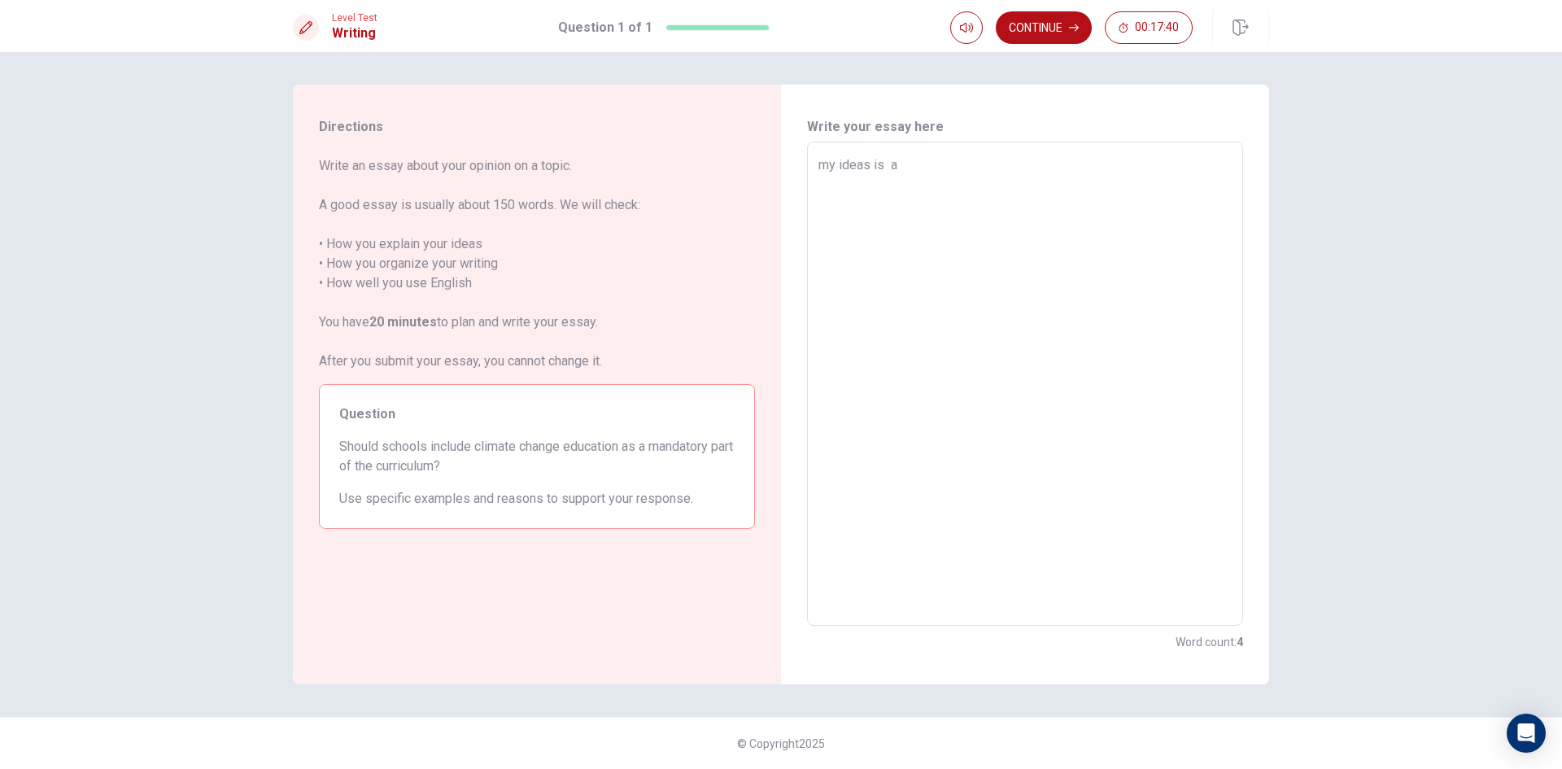
type textarea "my ideas is a i"
type textarea "x"
type textarea "my ideas is a in"
type textarea "x"
type textarea "my ideas is a inc"
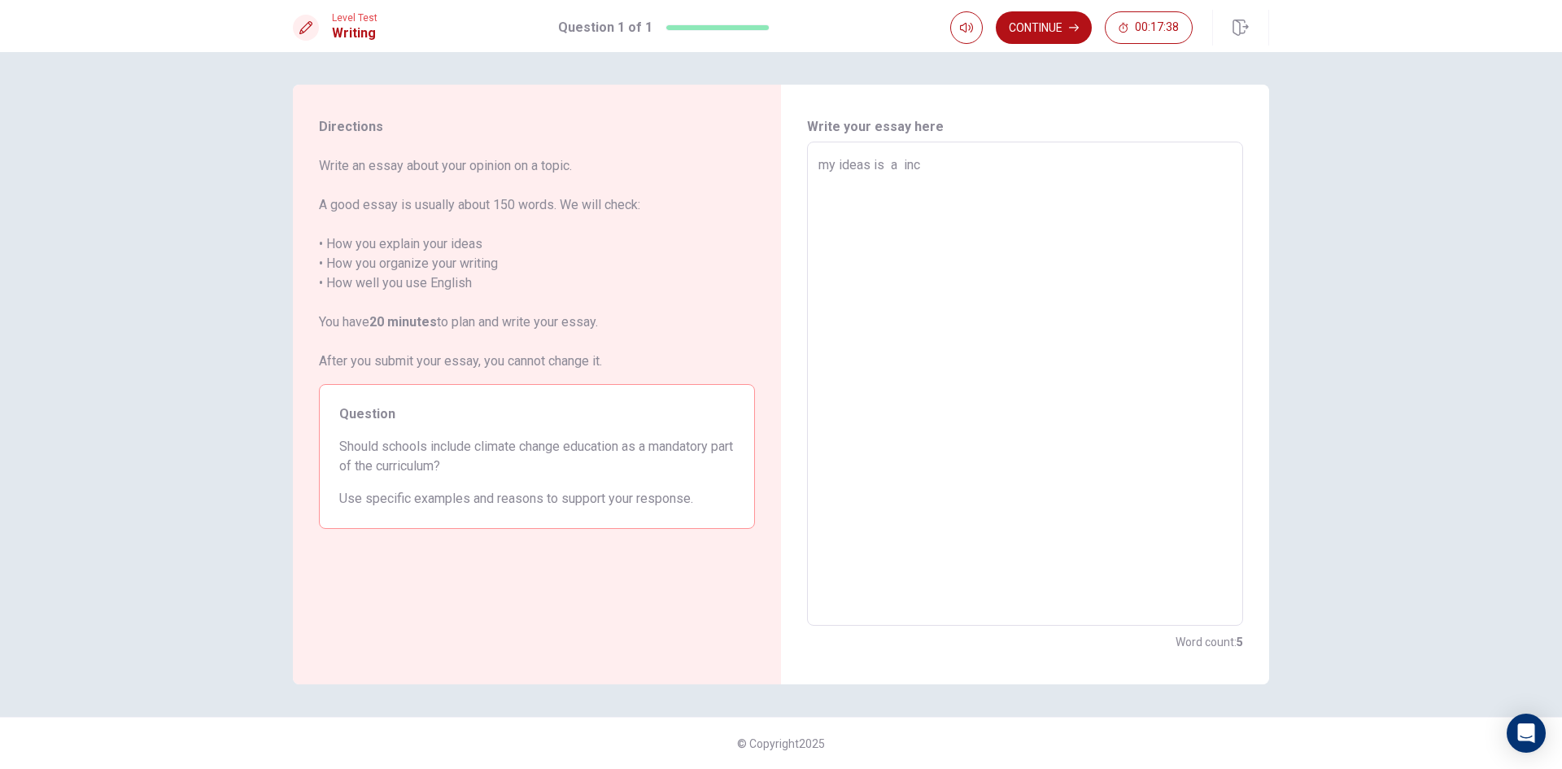
type textarea "x"
type textarea "my ideas is a incu"
type textarea "x"
type textarea "my ideas is a inc"
type textarea "x"
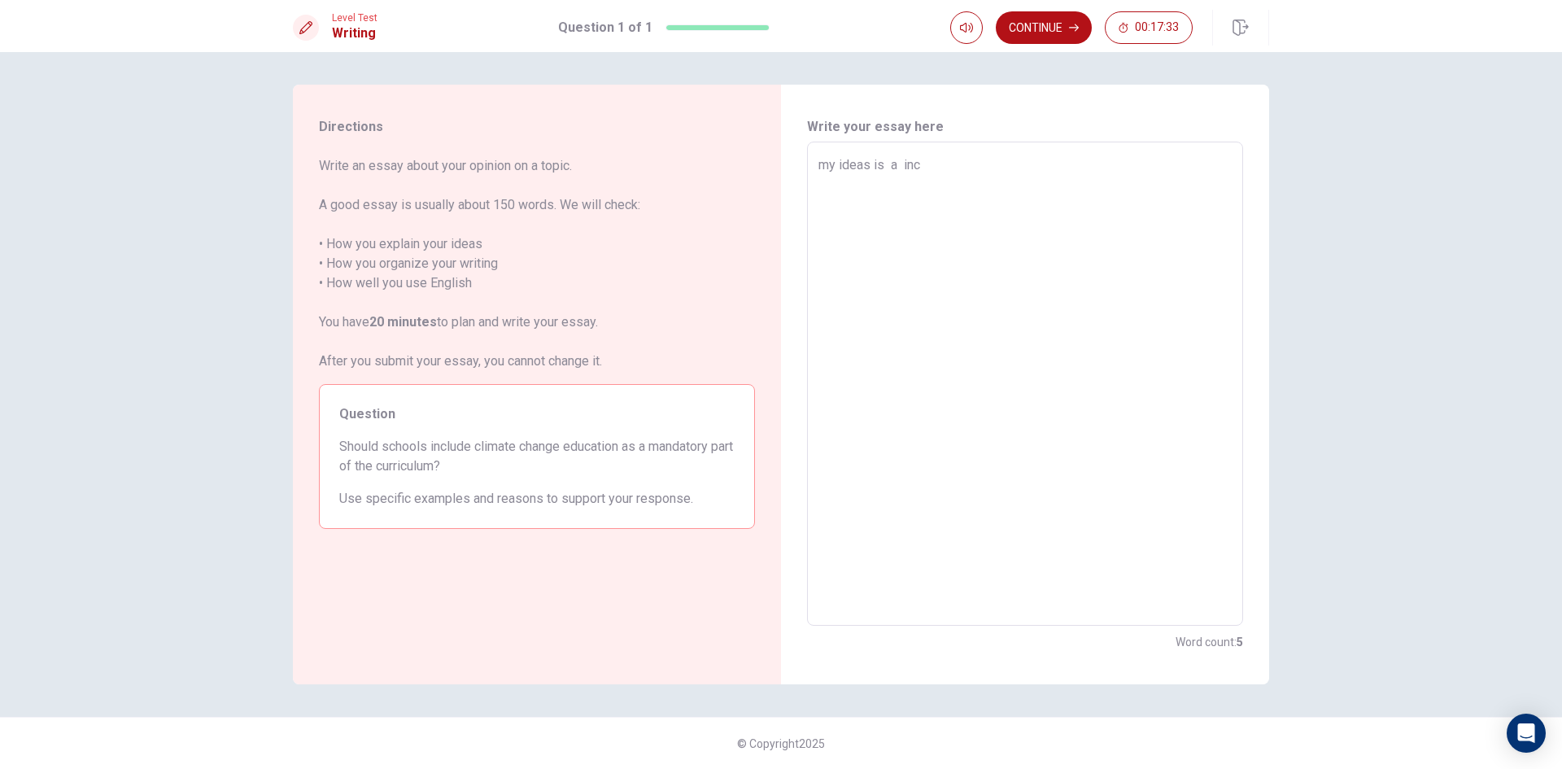
type textarea "my ideas is a incl"
type textarea "x"
type textarea "my ideas is a inclu"
type textarea "x"
type textarea "my ideas is a includ"
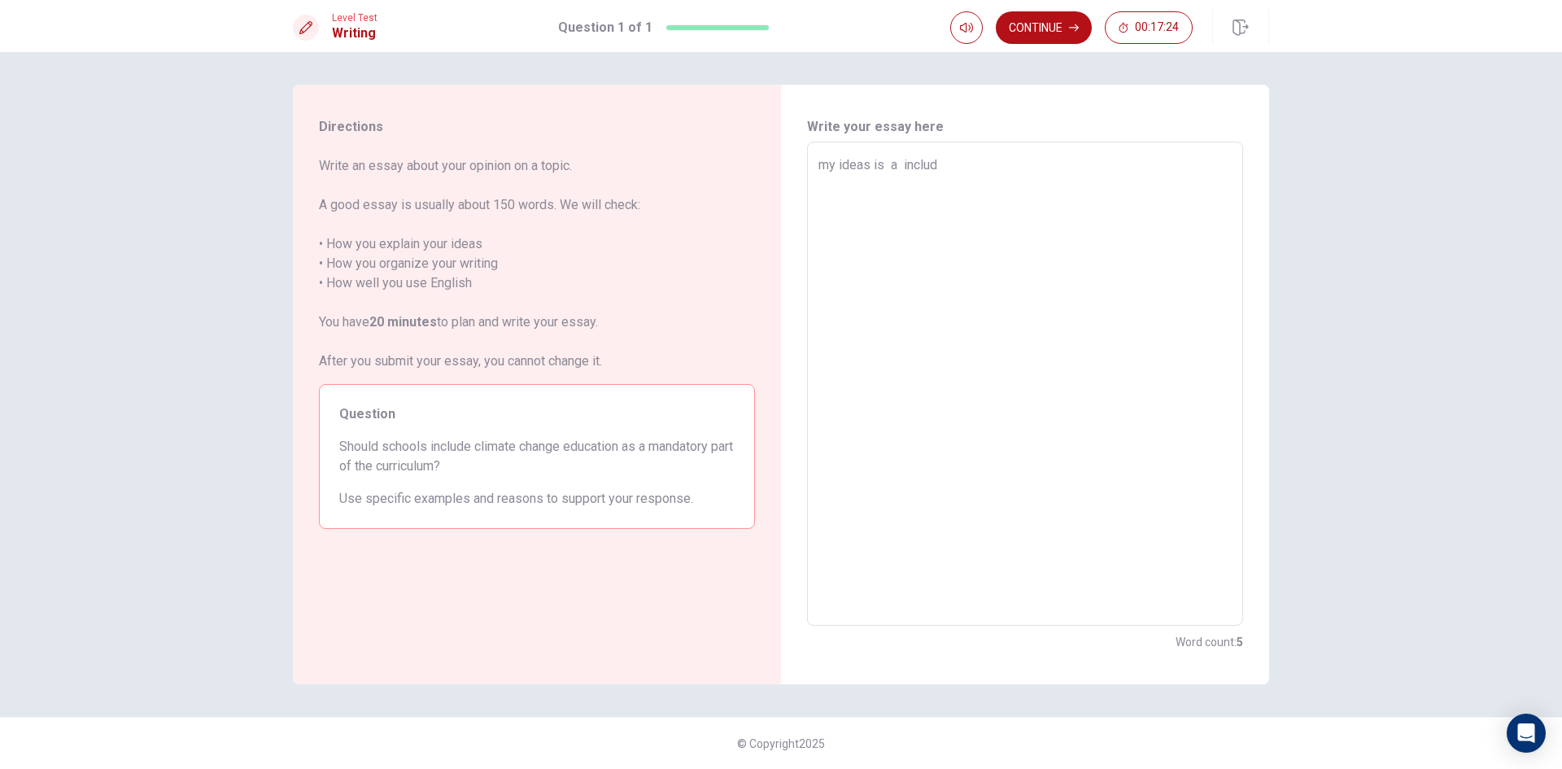
type textarea "x"
type textarea "my ideas is a include"
type textarea "x"
type textarea "my ideas is a include"
click at [902, 162] on textarea "my ideas is a include" at bounding box center [1024, 383] width 413 height 457
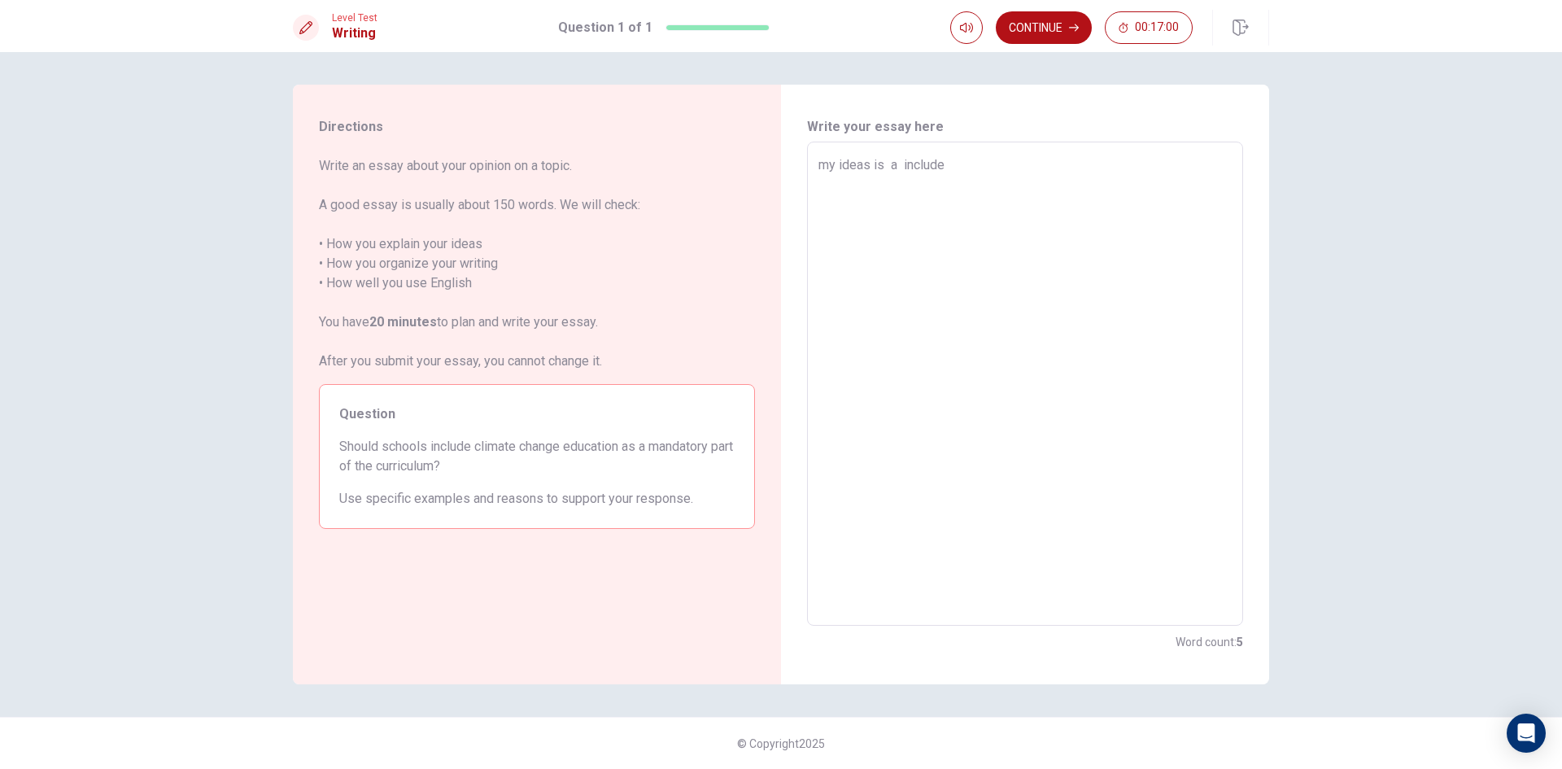
type textarea "x"
type textarea "my ideas is a iinclude"
type textarea "x"
type textarea "my ideas is a ifinclude"
type textarea "x"
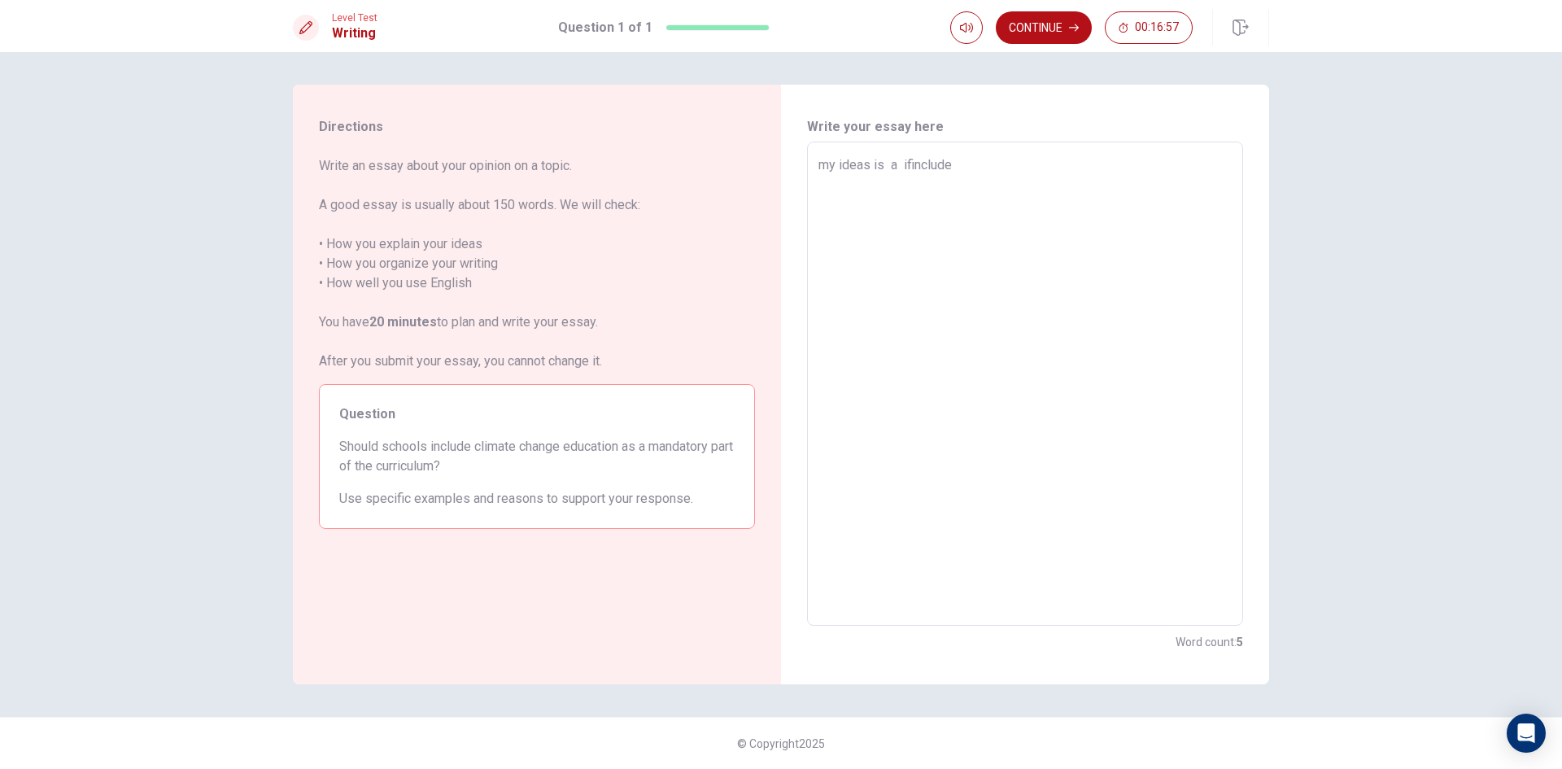
type textarea "my ideas is a if include"
type textarea "x"
type textarea "my ideas is a if yinclude"
type textarea "x"
type textarea "my ideas is a if yoinclude"
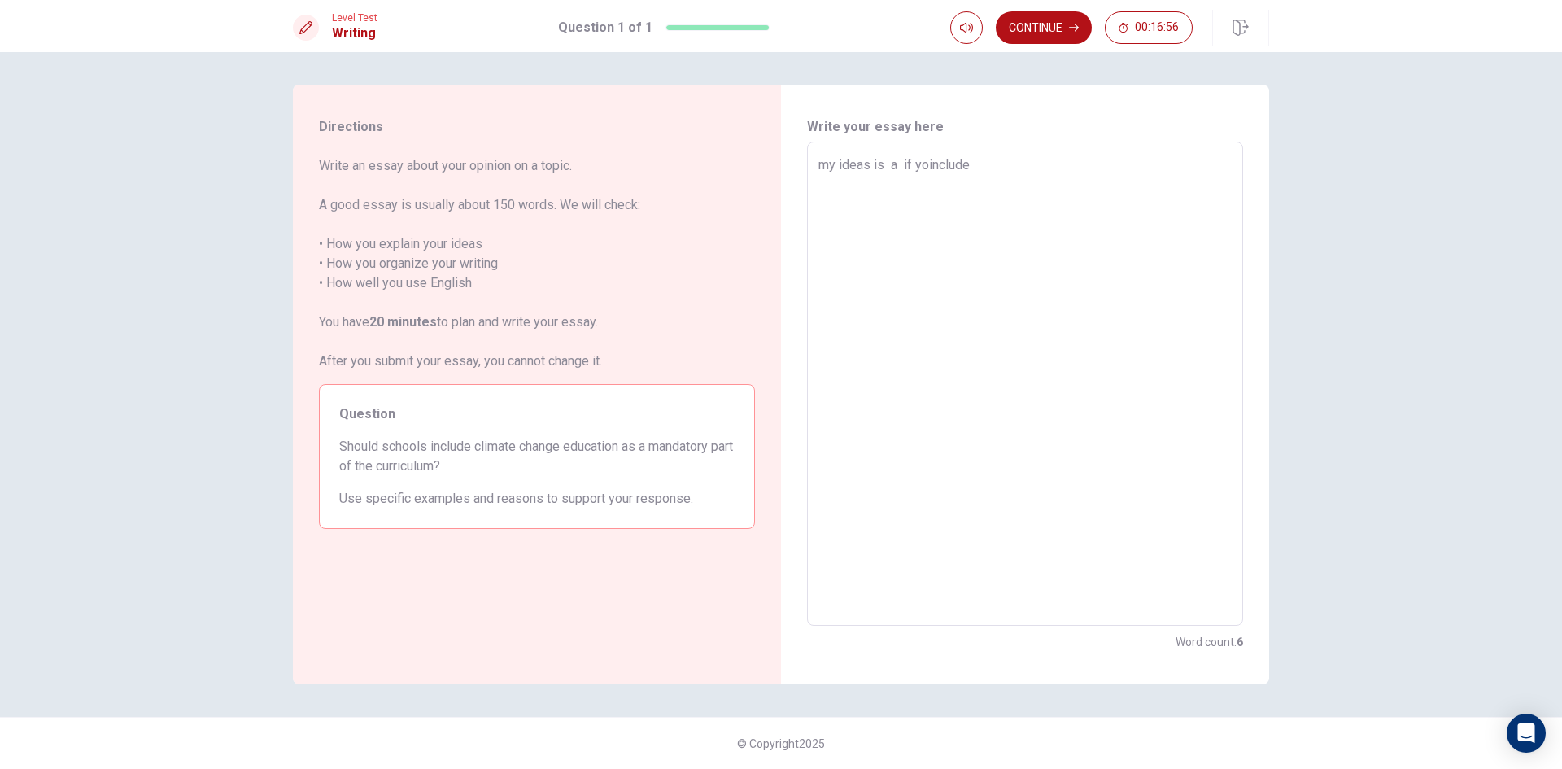
type textarea "x"
type textarea "my ideas is a if youinclude"
type textarea "x"
type textarea "my ideas is a if you include"
click at [1015, 169] on textarea "my ideas is a if you include" at bounding box center [1024, 383] width 413 height 457
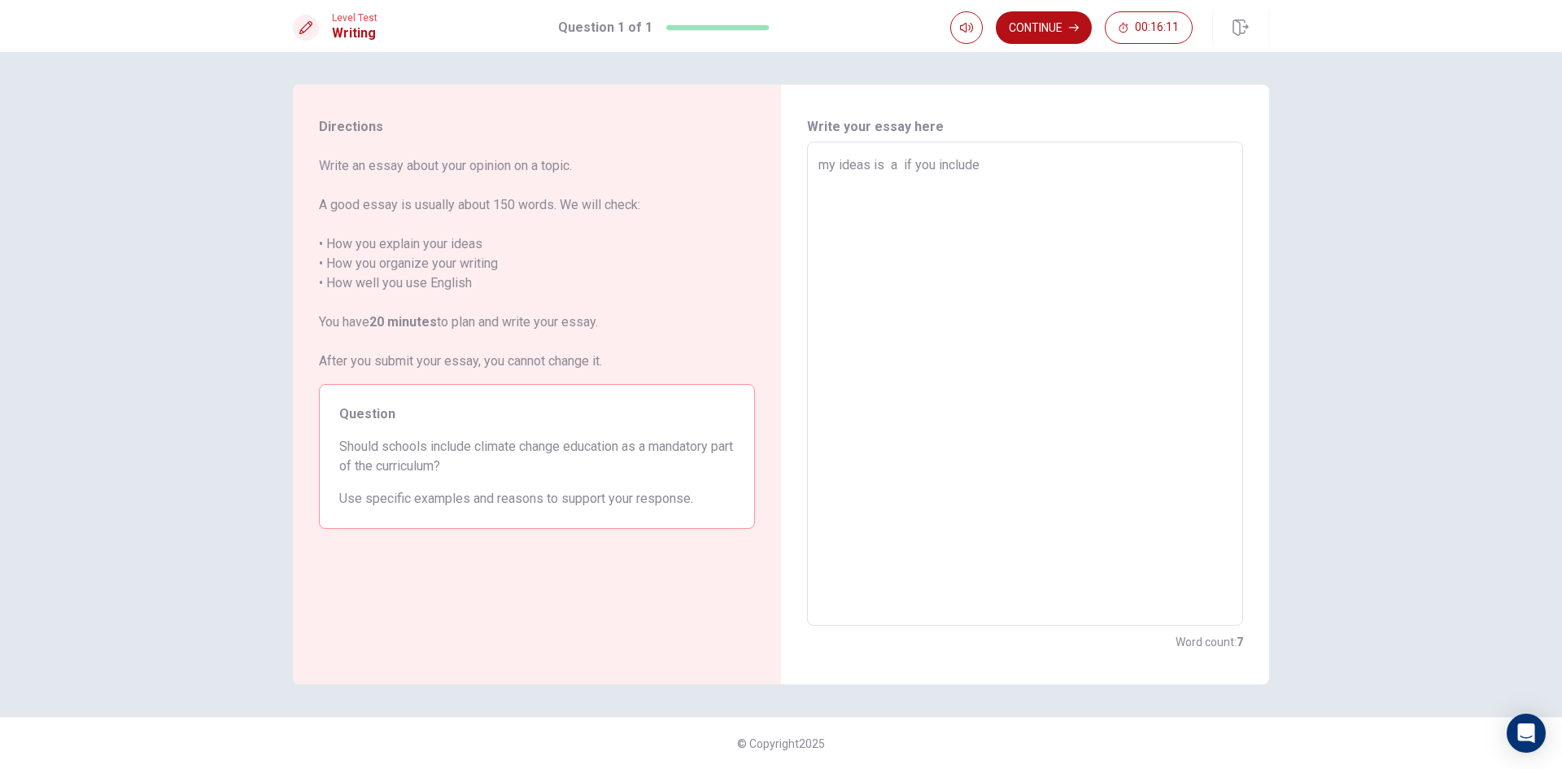
type textarea "x"
type textarea "my ideas is a if you include c"
type textarea "x"
type textarea "my ideas is a if you include ci"
type textarea "x"
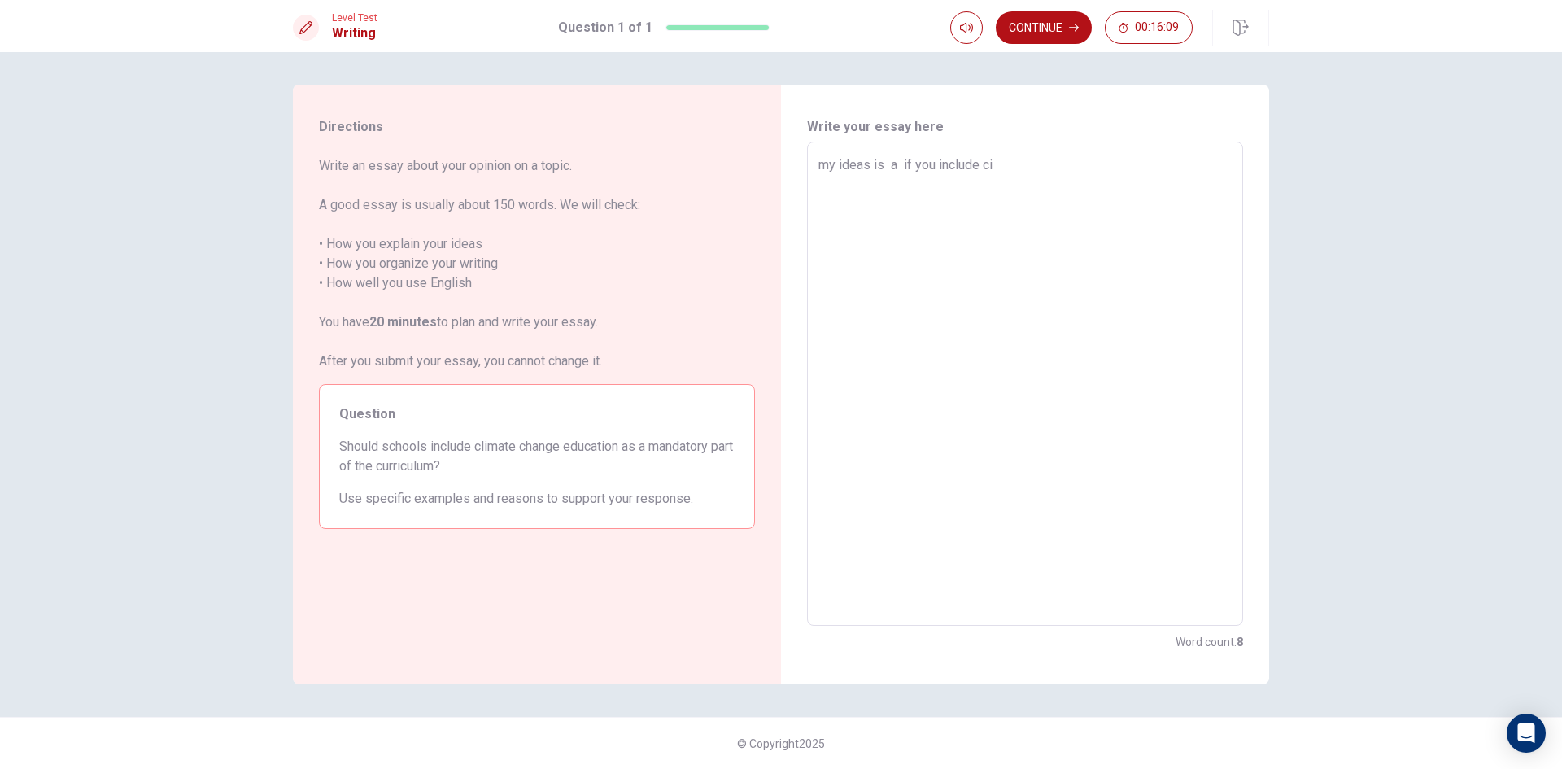
type textarea "my ideas is a if you include c"
type textarea "x"
type textarea "my ideas is a if you include"
type textarea "x"
type textarea "my ideas is a if you include c"
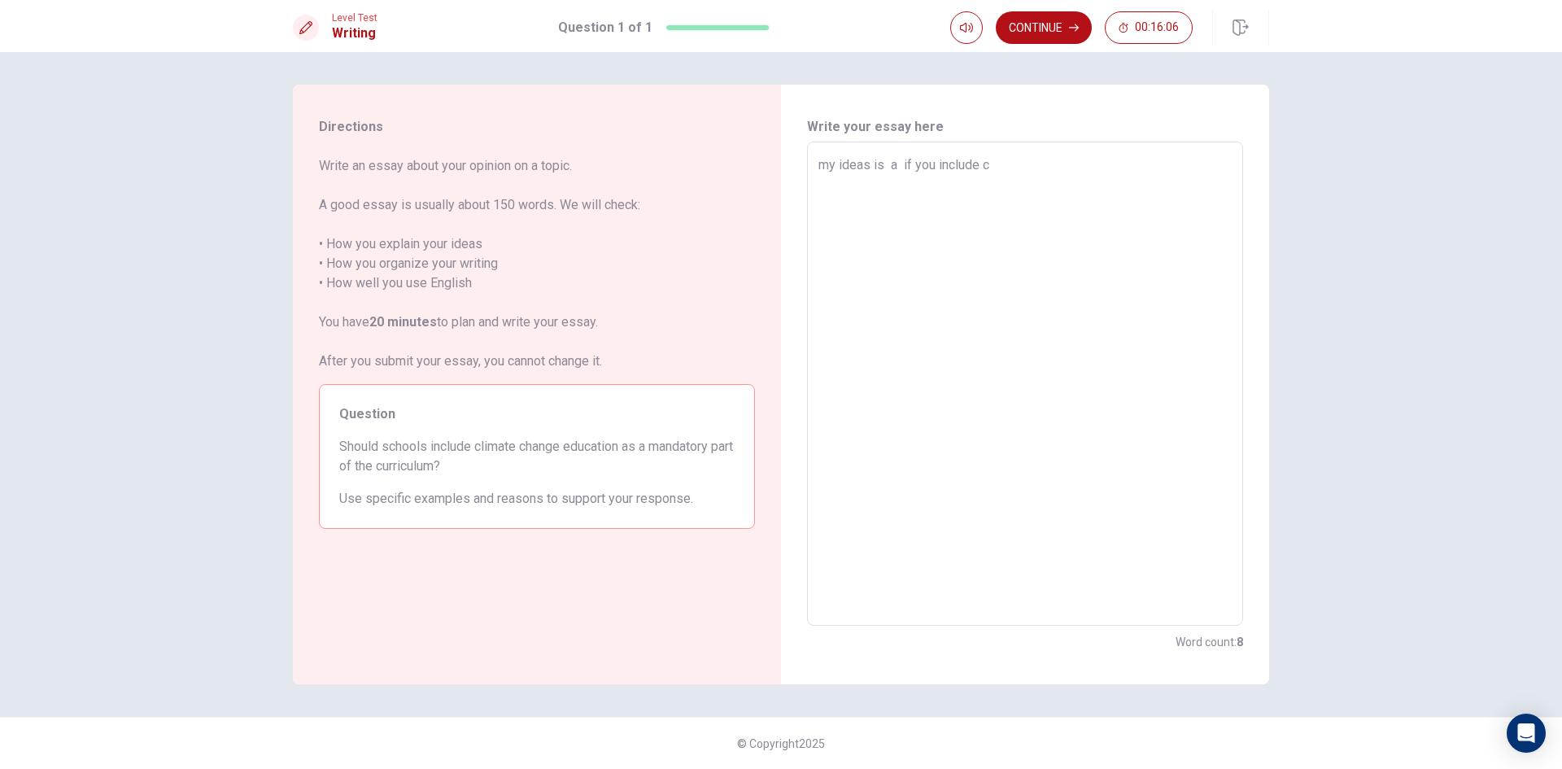
type textarea "x"
type textarea "my ideas is a if you include cl"
type textarea "x"
type textarea "my ideas is a if you include cli"
type textarea "x"
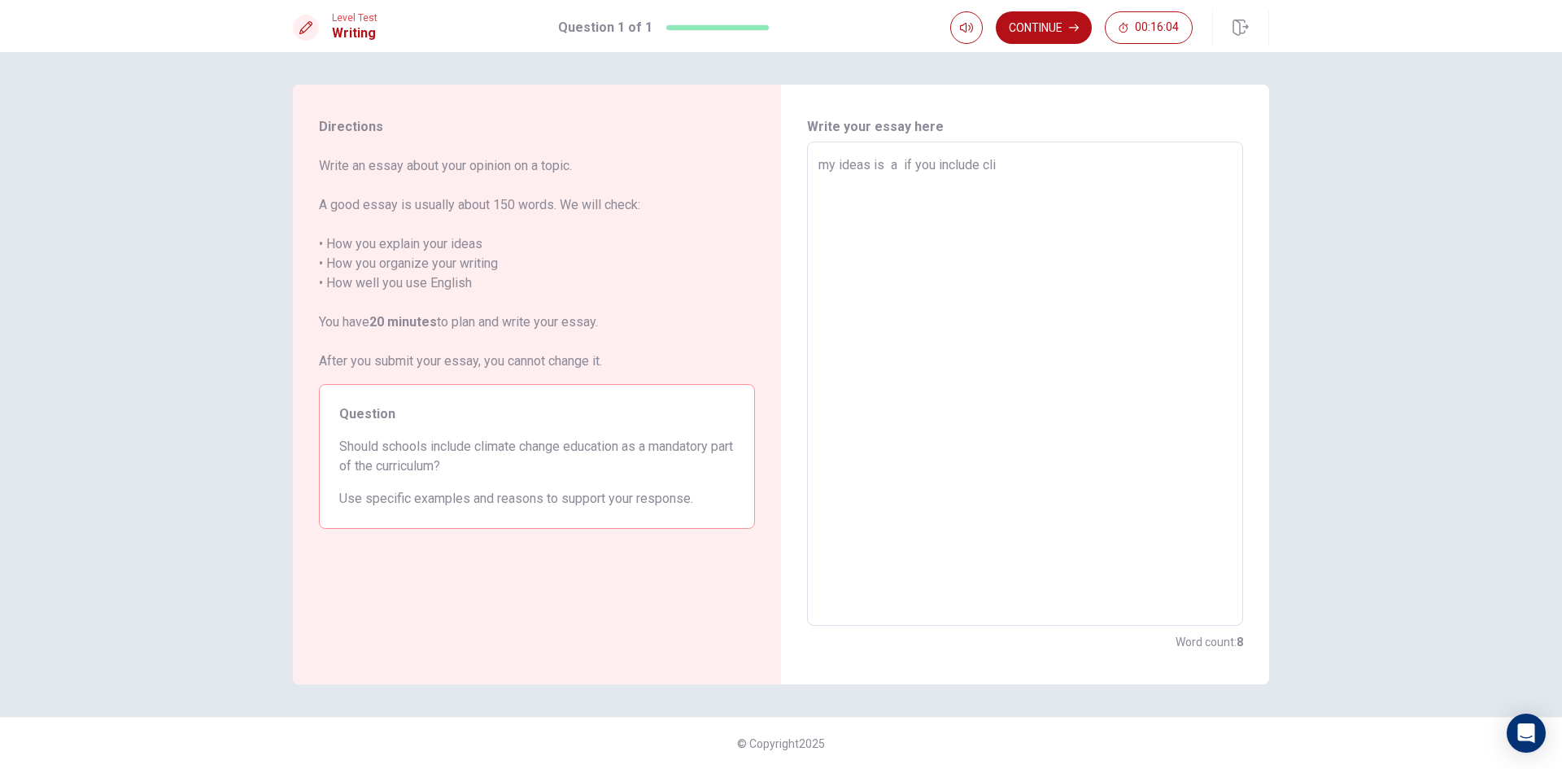
type textarea "my ideas is a if you include clim"
type textarea "x"
type textarea "my ideas is a if you include clima"
type textarea "x"
type textarea "my ideas is a if you include climat"
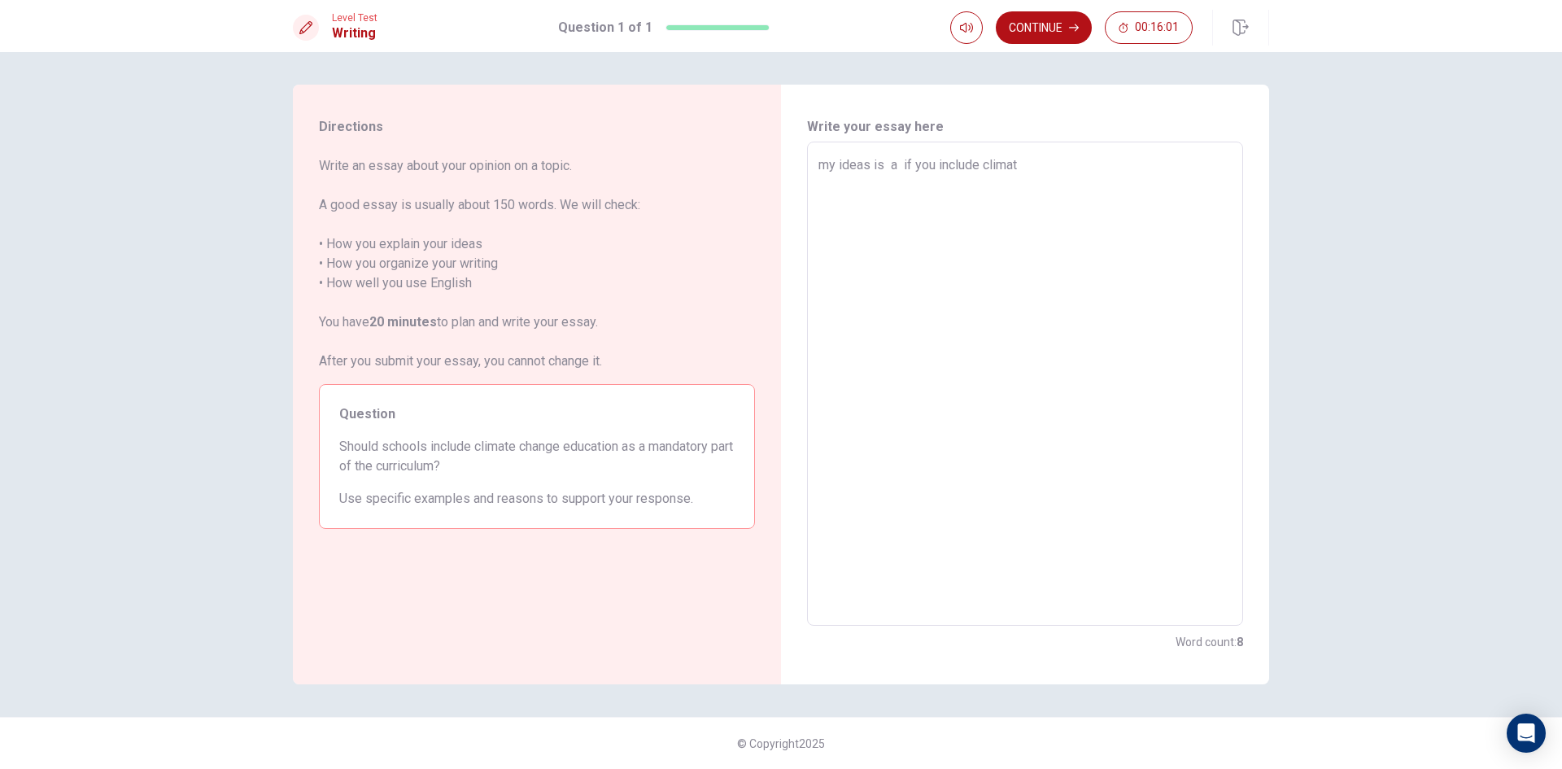
type textarea "x"
type textarea "my ideas is a if you include climate"
type textarea "x"
type textarea "my ideas is a if you include climate"
type textarea "x"
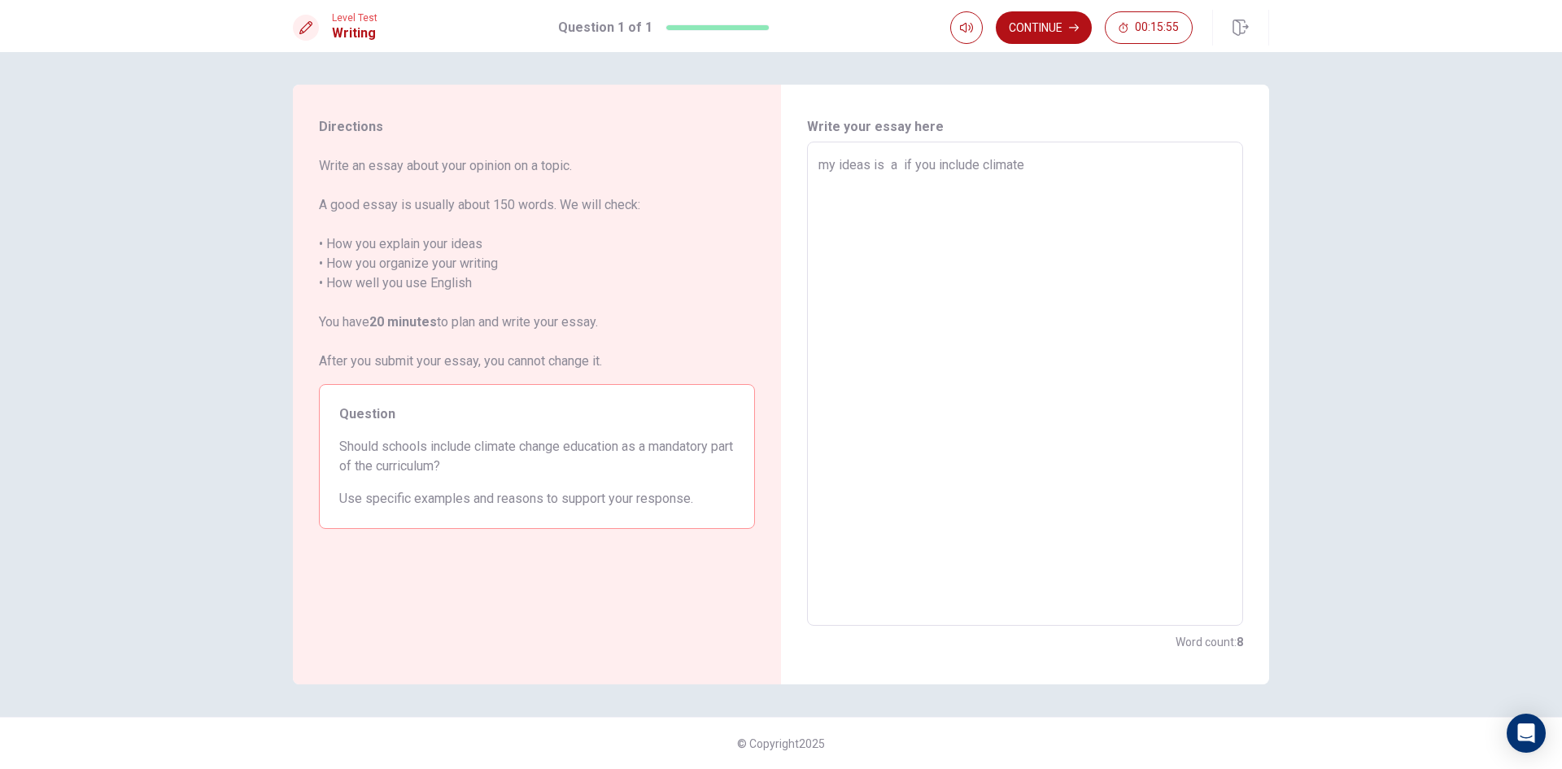
type textarea "my ideas is a if you include climate c"
type textarea "x"
type textarea "my ideas is a if you include climate ch"
type textarea "x"
type textarea "my ideas is a if you include climate cha"
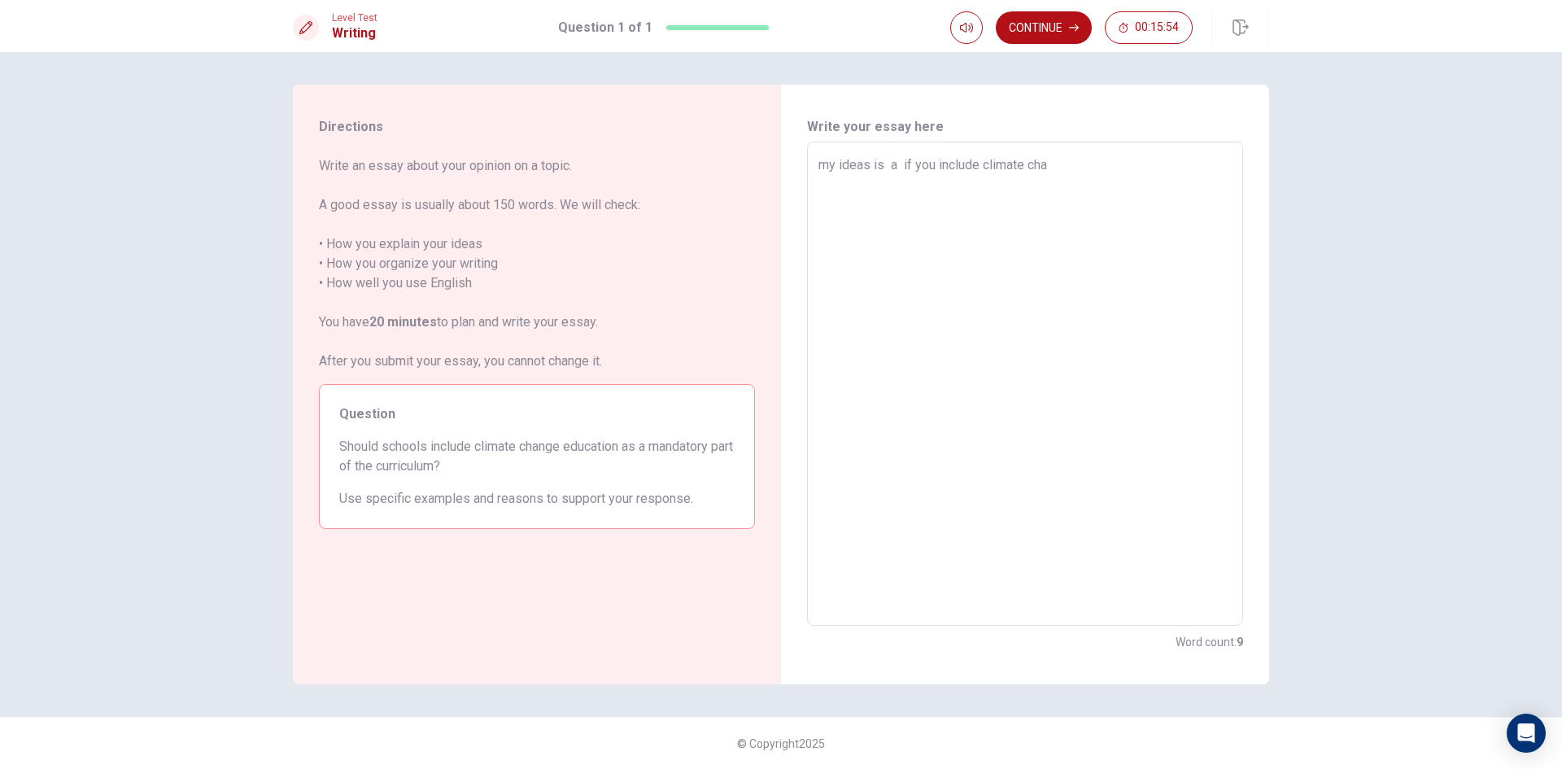
type textarea "x"
type textarea "my ideas is a if you include climate chan"
type textarea "x"
type textarea "my ideas is a if you include climate [PERSON_NAME]"
type textarea "x"
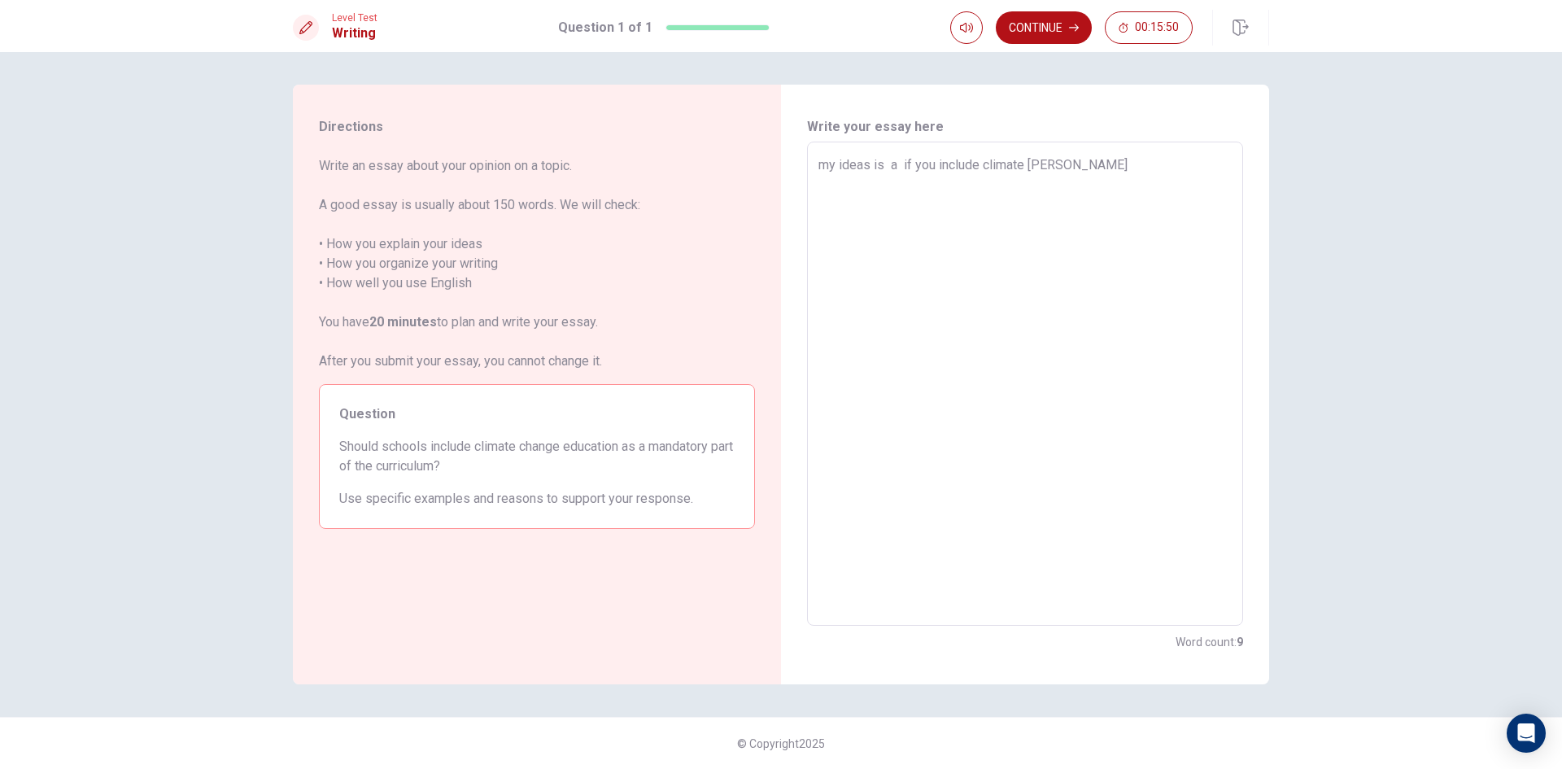
type textarea "my ideas is a if you include climate change"
type textarea "x"
type textarea "my ideas is a if you include climate change"
type textarea "x"
type textarea "my ideas is a if you include climate change i"
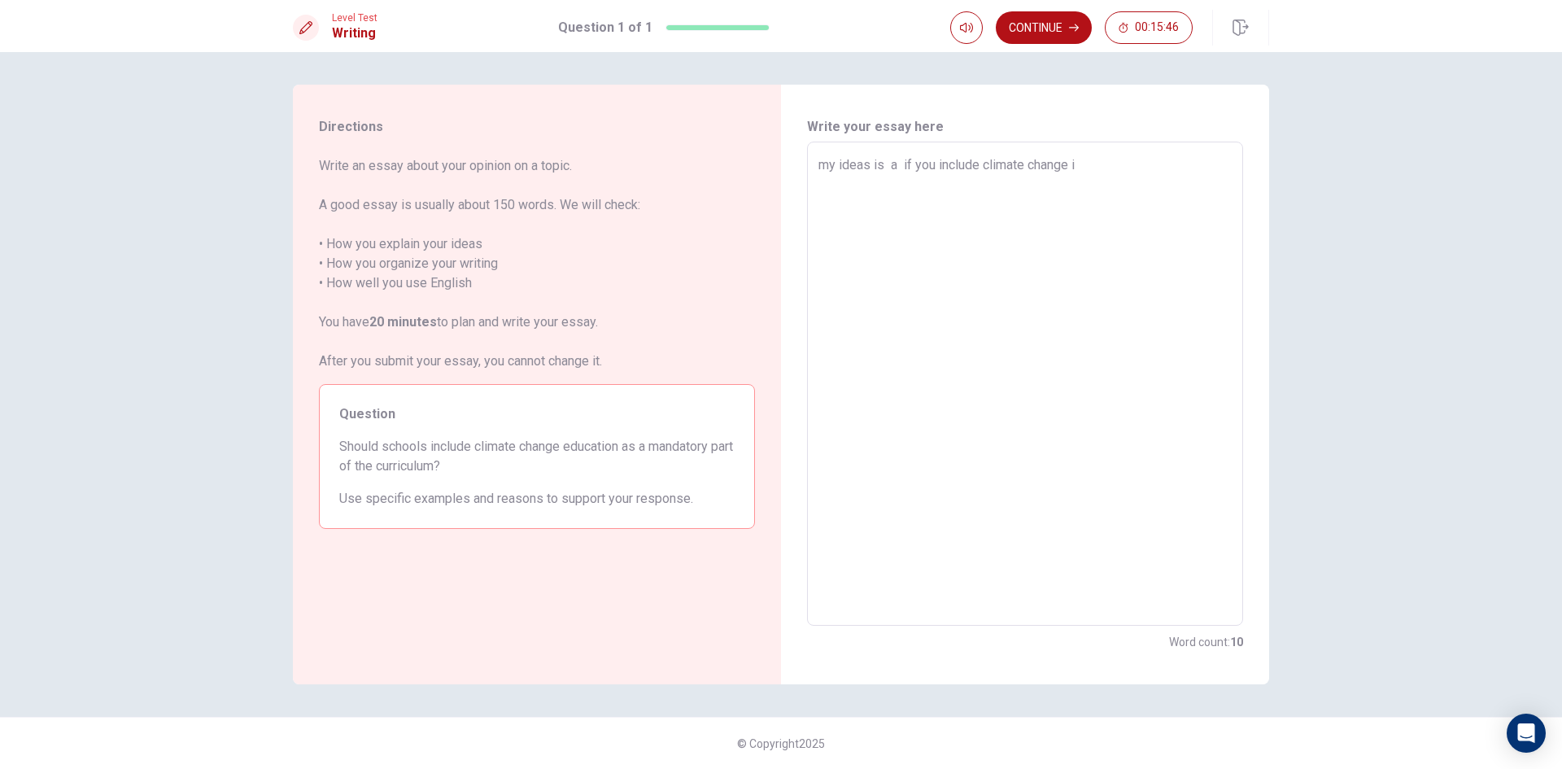
type textarea "x"
type textarea "my ideas is a if you include climate change i"
type textarea "x"
type textarea "my ideas is a if you include climate change i t"
type textarea "x"
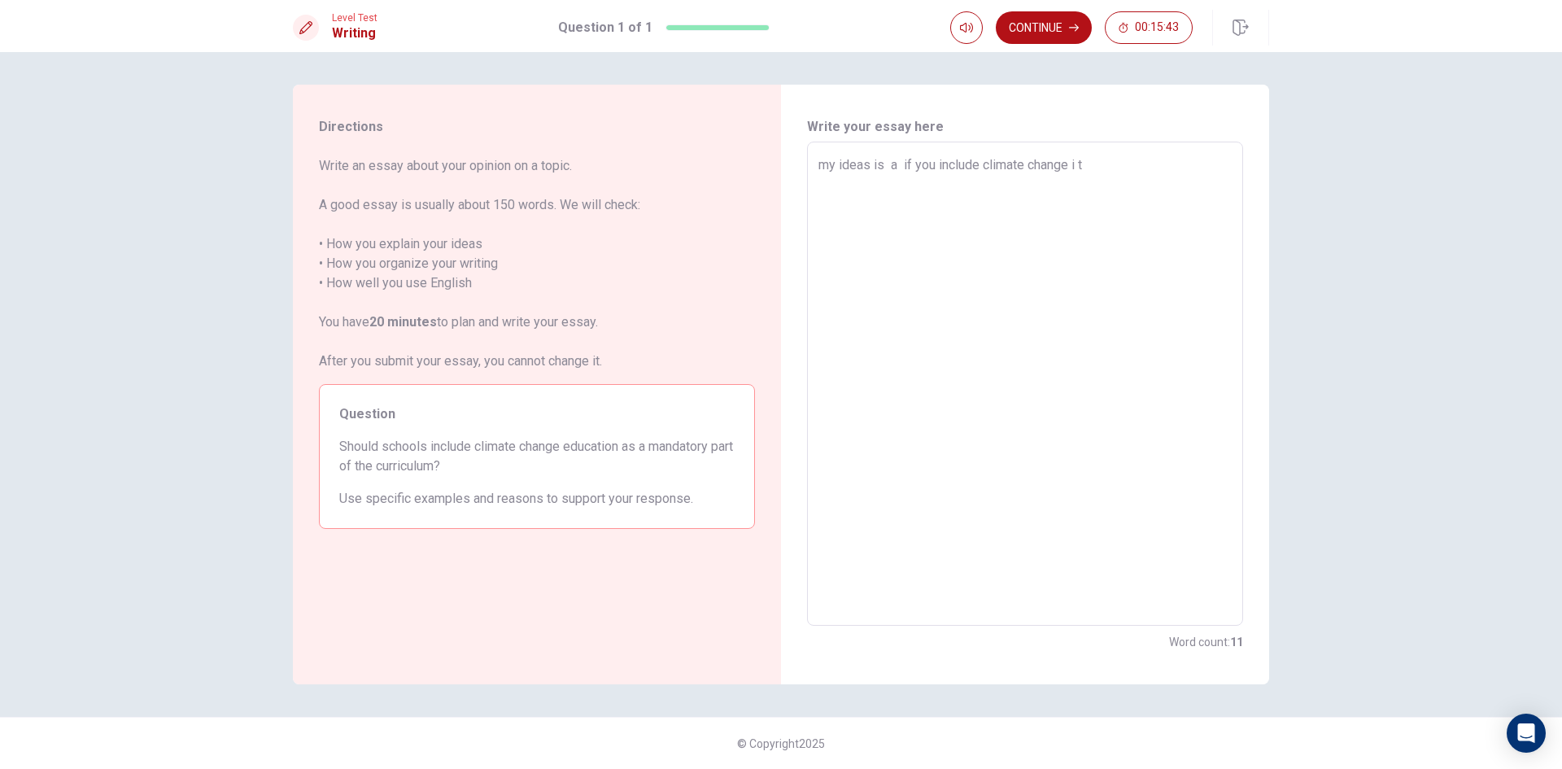
type textarea "my ideas is a if you include climate change i th"
type textarea "x"
type textarea "my ideas is a if you include climate change i thi"
type textarea "x"
type textarea "my ideas is a if you include climate change i thin"
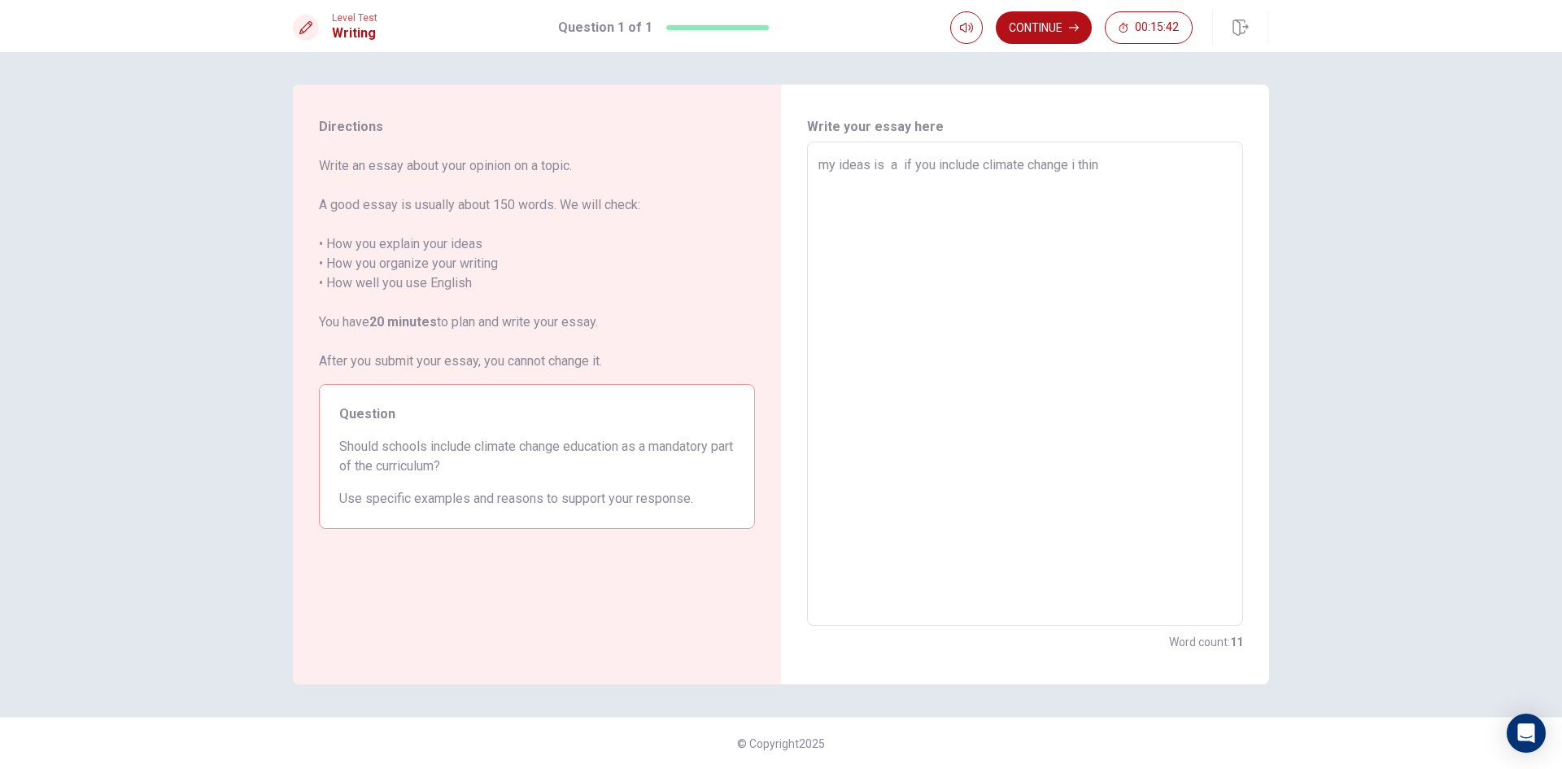
type textarea "x"
type textarea "my ideas is a if you include climate change i think"
type textarea "x"
type textarea "my ideas is a if you include climate change i think"
type textarea "x"
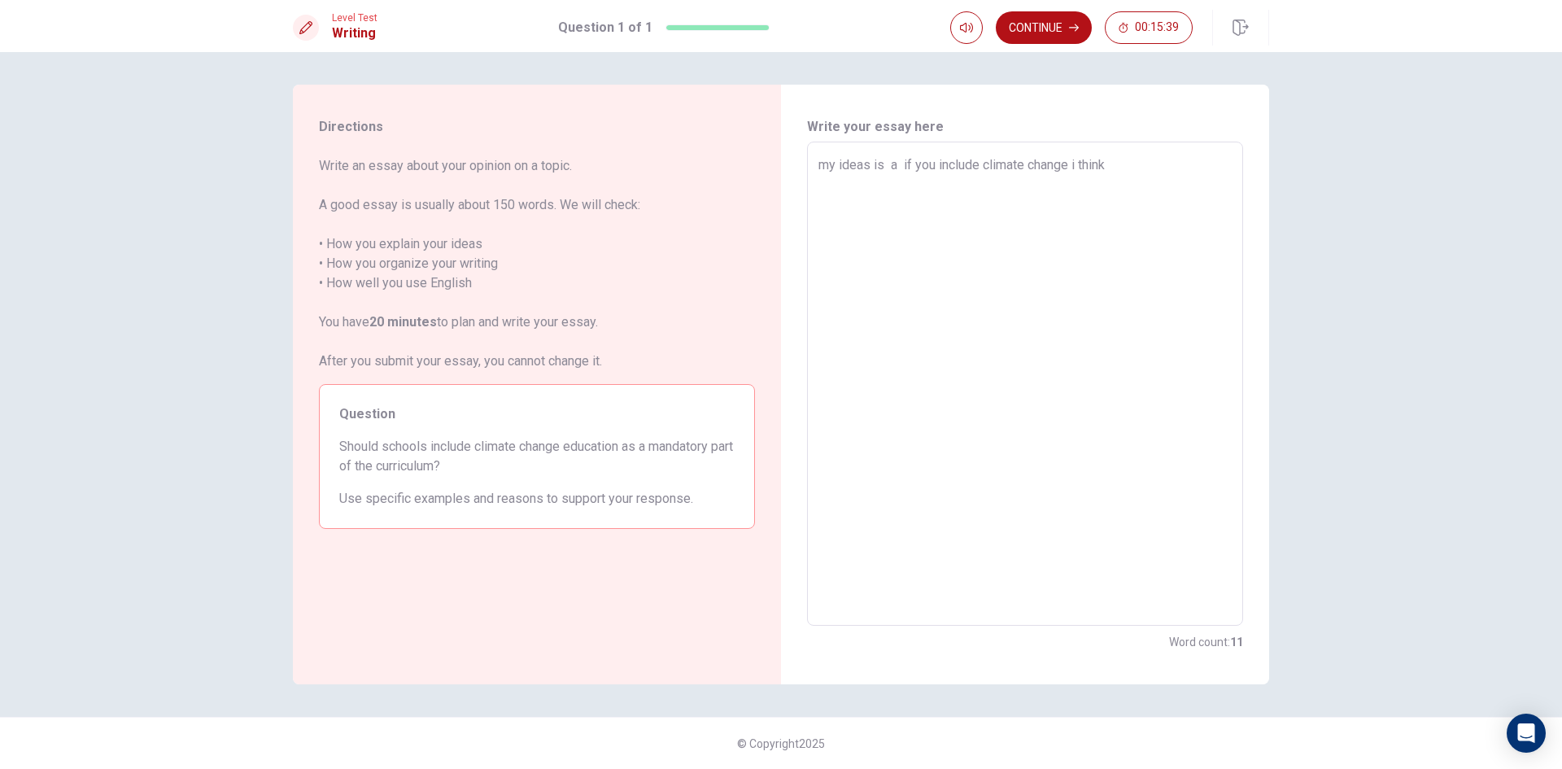
type textarea "my ideas is a if you include climate change i think s"
type textarea "x"
type textarea "my ideas is a if you include climate change i think so"
type textarea "x"
type textarea "my ideas is a if you include climate change i think so"
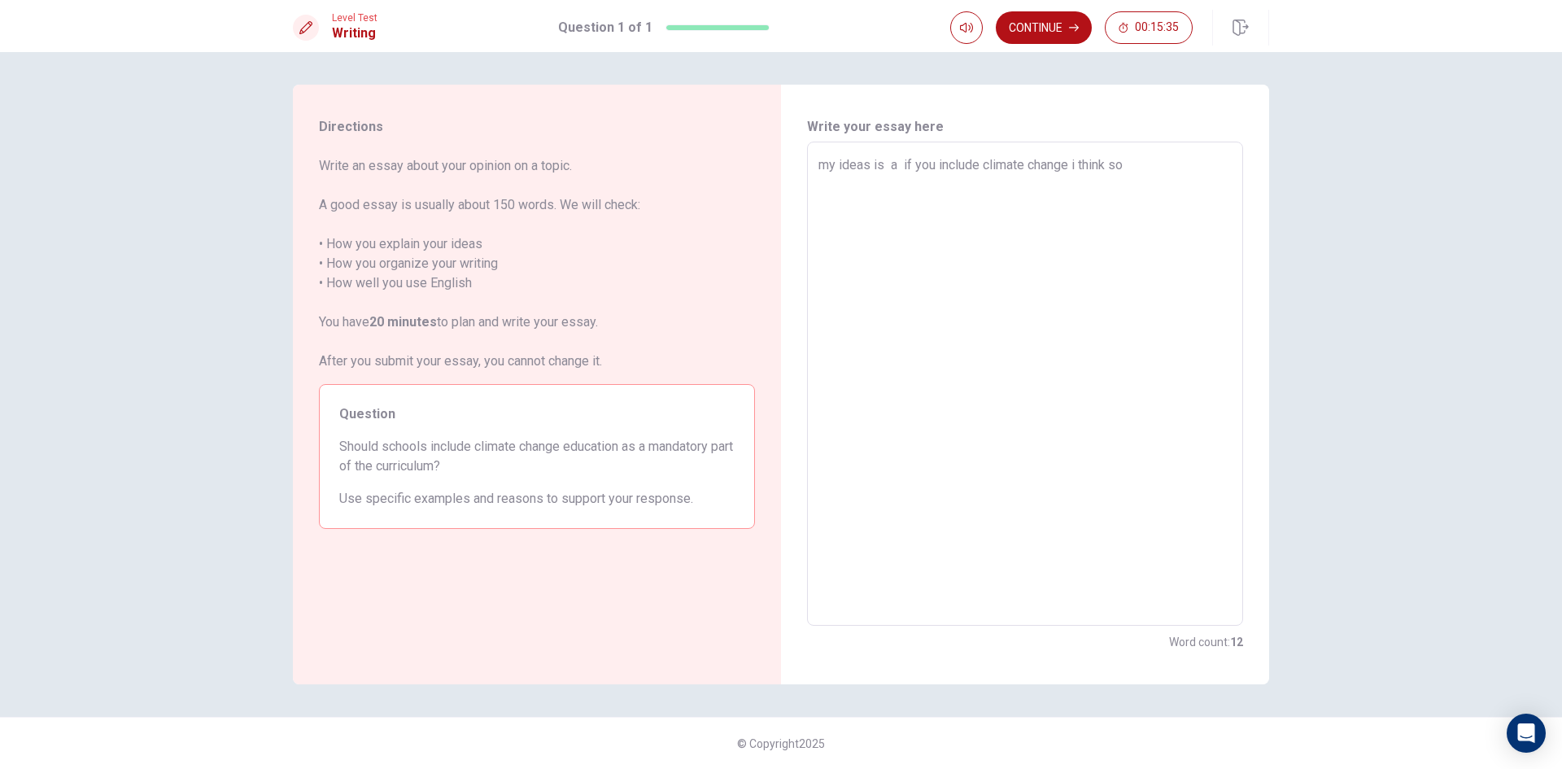
type textarea "x"
type textarea "my ideas is a if you include climate change i think so i"
type textarea "x"
type textarea "my ideas is a if you include climate change i think so it"
type textarea "x"
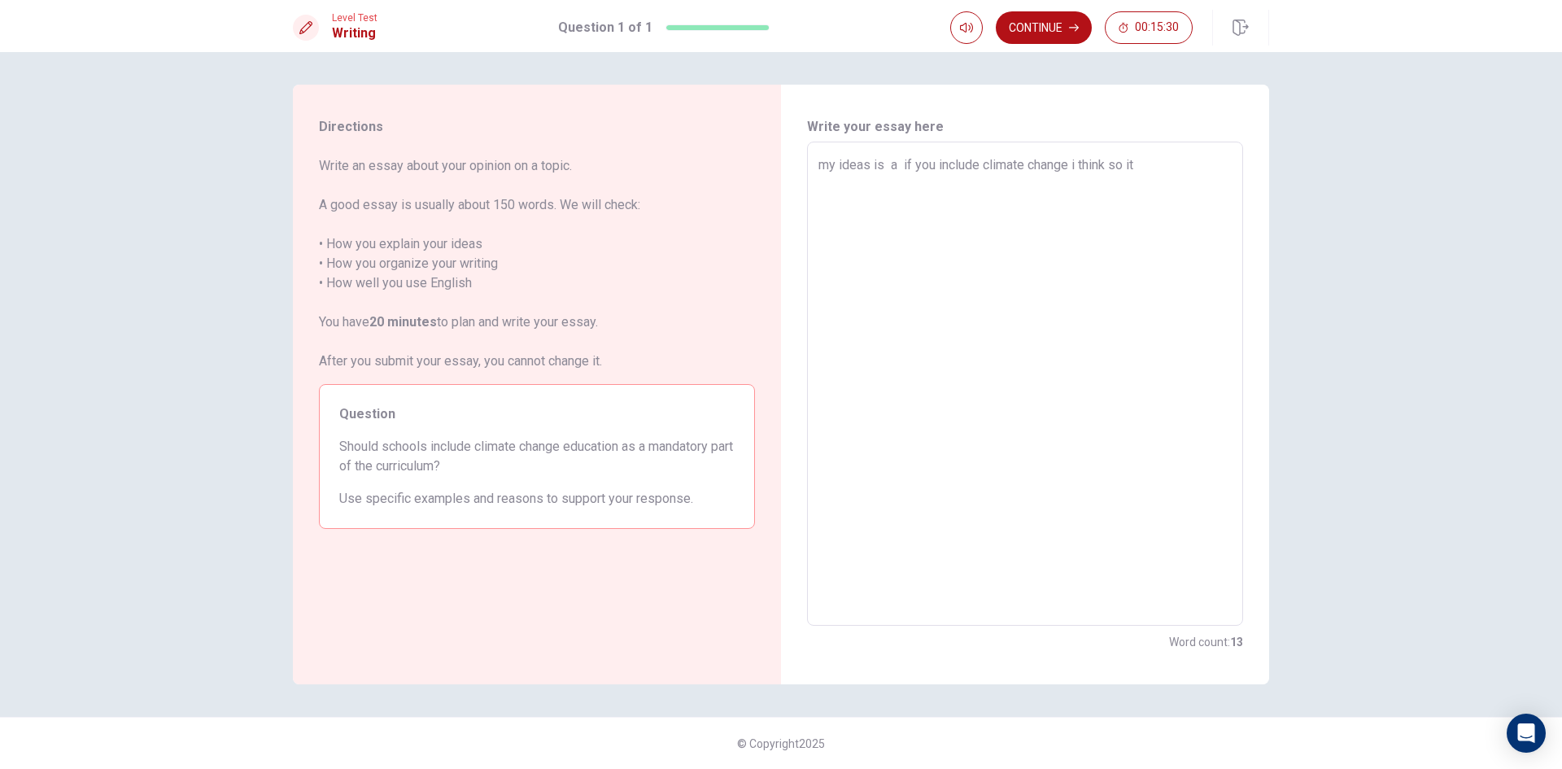
type textarea "my ideas is a if you include climate change i think so it'"
type textarea "x"
type textarea "my ideas is a if you include climate change i think so it's"
type textarea "x"
type textarea "my ideas is a if you include climate change i think so it's"
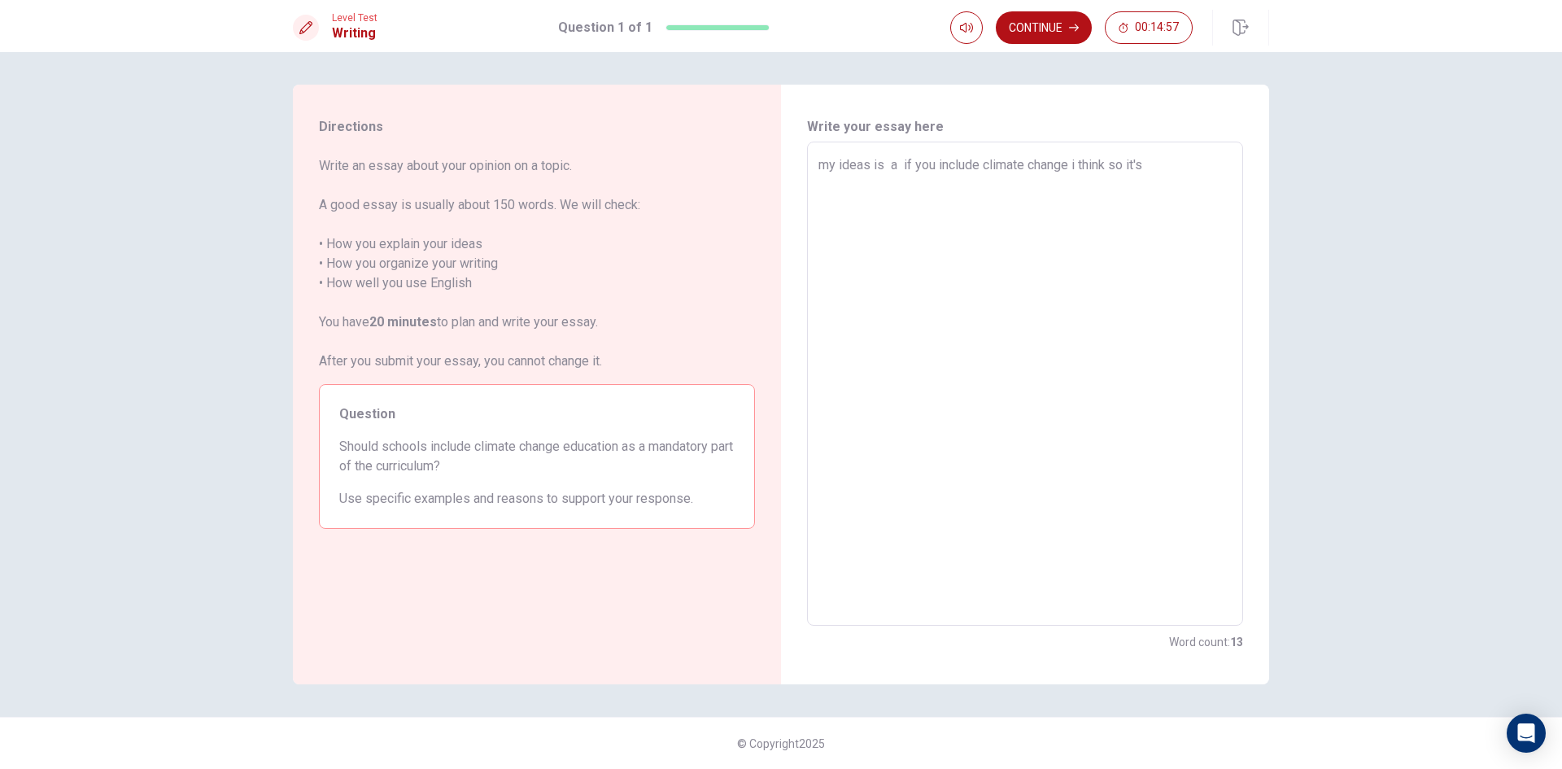
type textarea "x"
type textarea "my ideas is a if you include climate change i think so it's c"
type textarea "x"
type textarea "my ideas is a if you include climate change i think so it's cu"
type textarea "x"
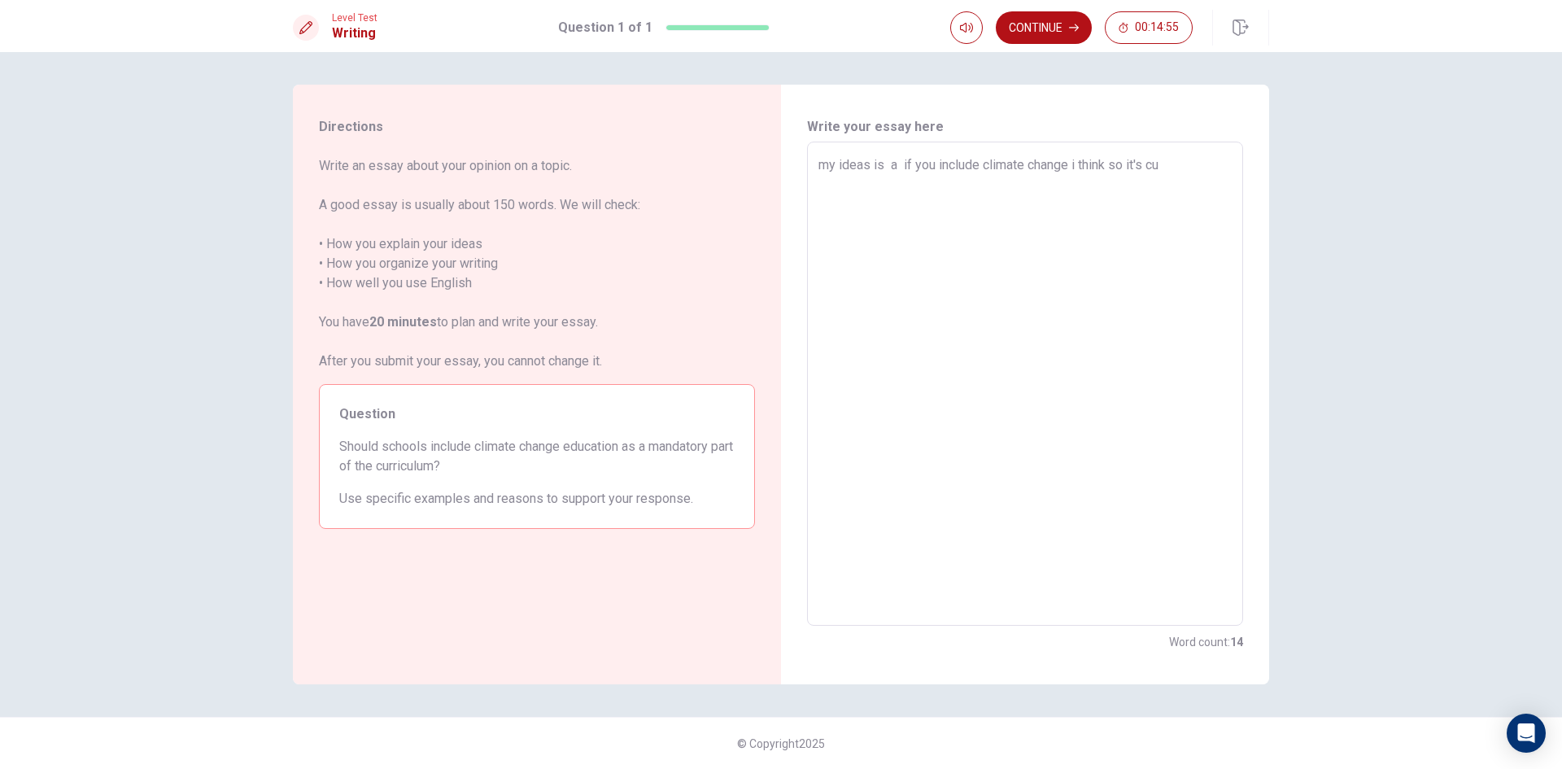
type textarea "my ideas is a if you include climate change i think so it's cur"
type textarea "x"
type textarea "my ideas is a if you include climate change i think so it's curr"
type textarea "x"
type textarea "my ideas is a if you include climate change i think so it's curri"
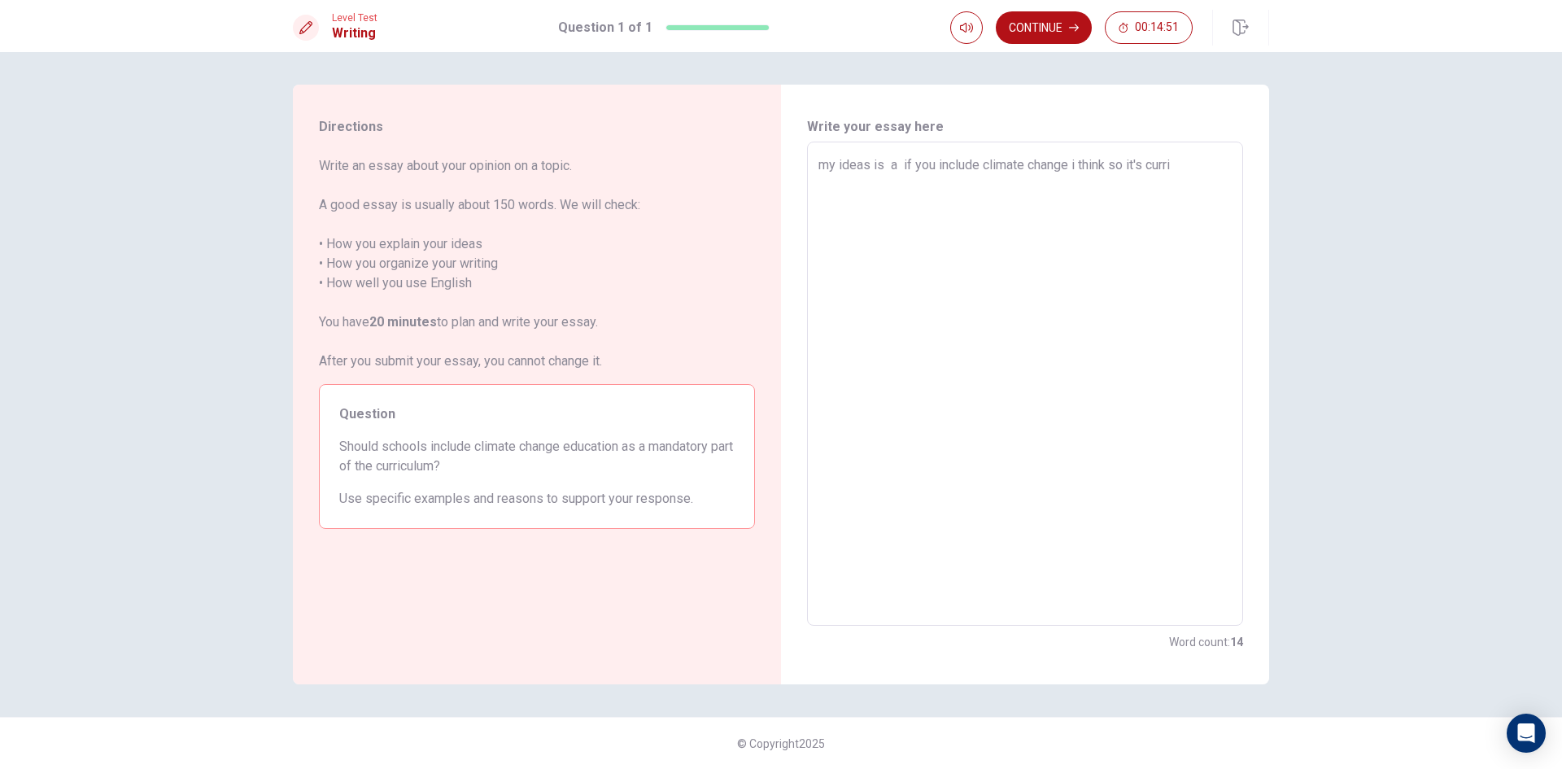
type textarea "x"
type textarea "my ideas is a if you include climate change i think so it's curric"
type textarea "x"
type textarea "my ideas is a if you include climate change i think so it's curricu"
type textarea "x"
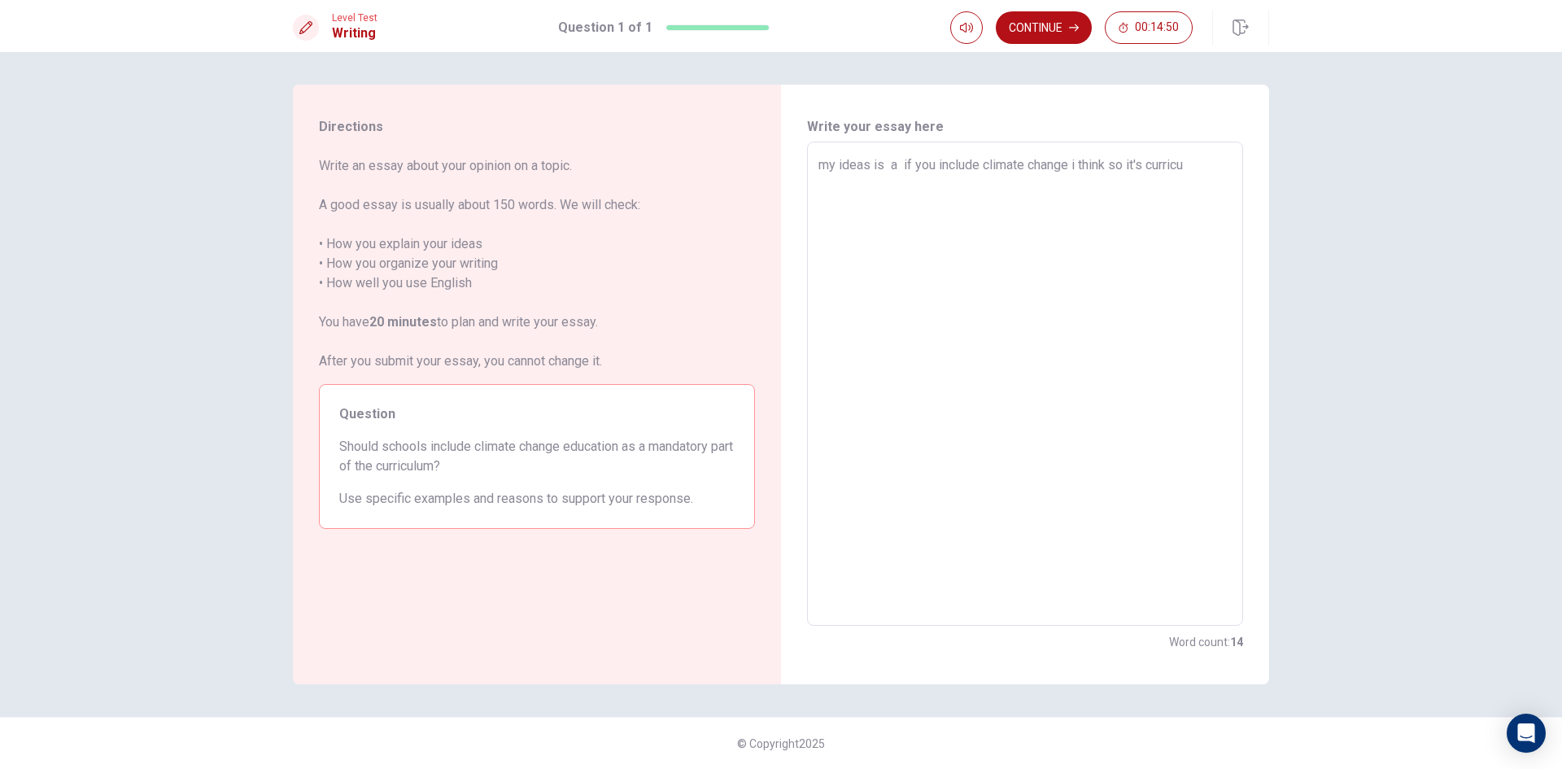
type textarea "my ideas is a if you include climate change i think so it's curricum"
type textarea "x"
type textarea "my ideas is a if you include climate change i think so it's curricu"
type textarea "x"
type textarea "my ideas is a if you include climate change i think so it's curricul"
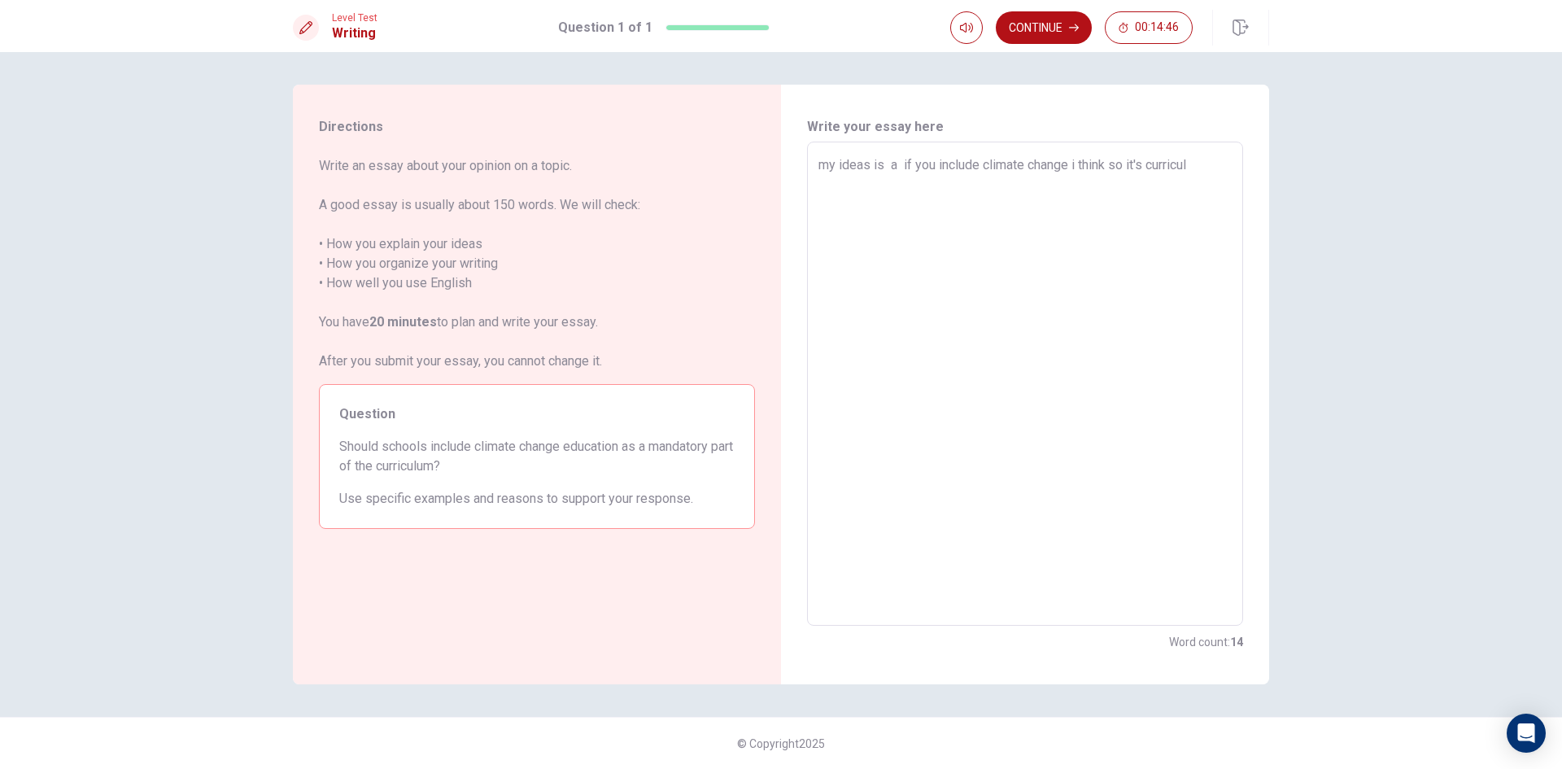
type textarea "x"
type textarea "my ideas is a if you include climate change i think so it's curriculu"
type textarea "x"
type textarea "my ideas is a if you include climate change i think so it's curriculum"
type textarea "x"
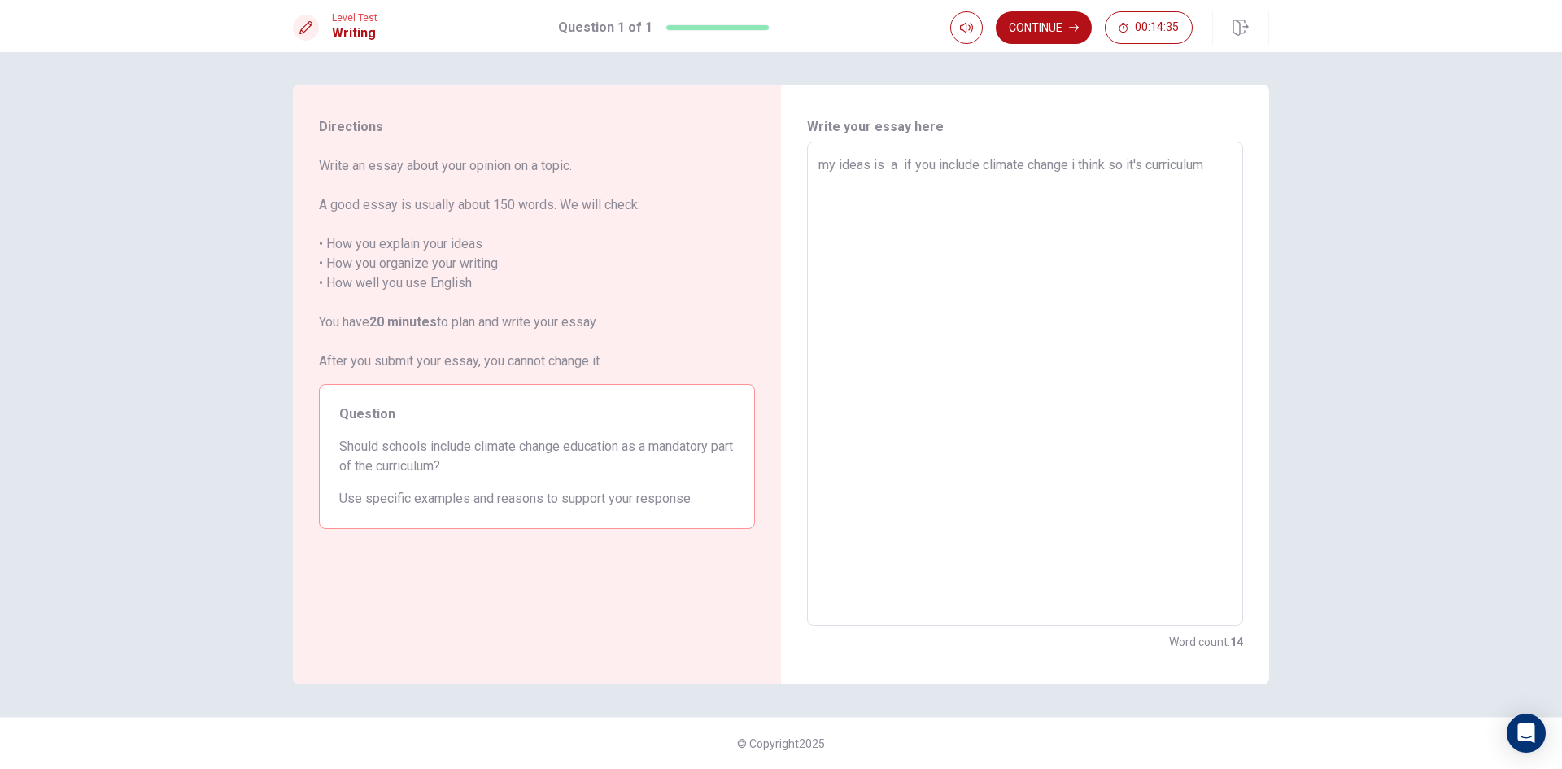
type textarea "my ideas is a if you include climate change i think so it's curriculu"
type textarea "x"
type textarea "my ideas is a if you include climate change i think so it's curriculum"
type textarea "x"
type textarea "my ideas is a if you include climate change i think so it's curriculum"
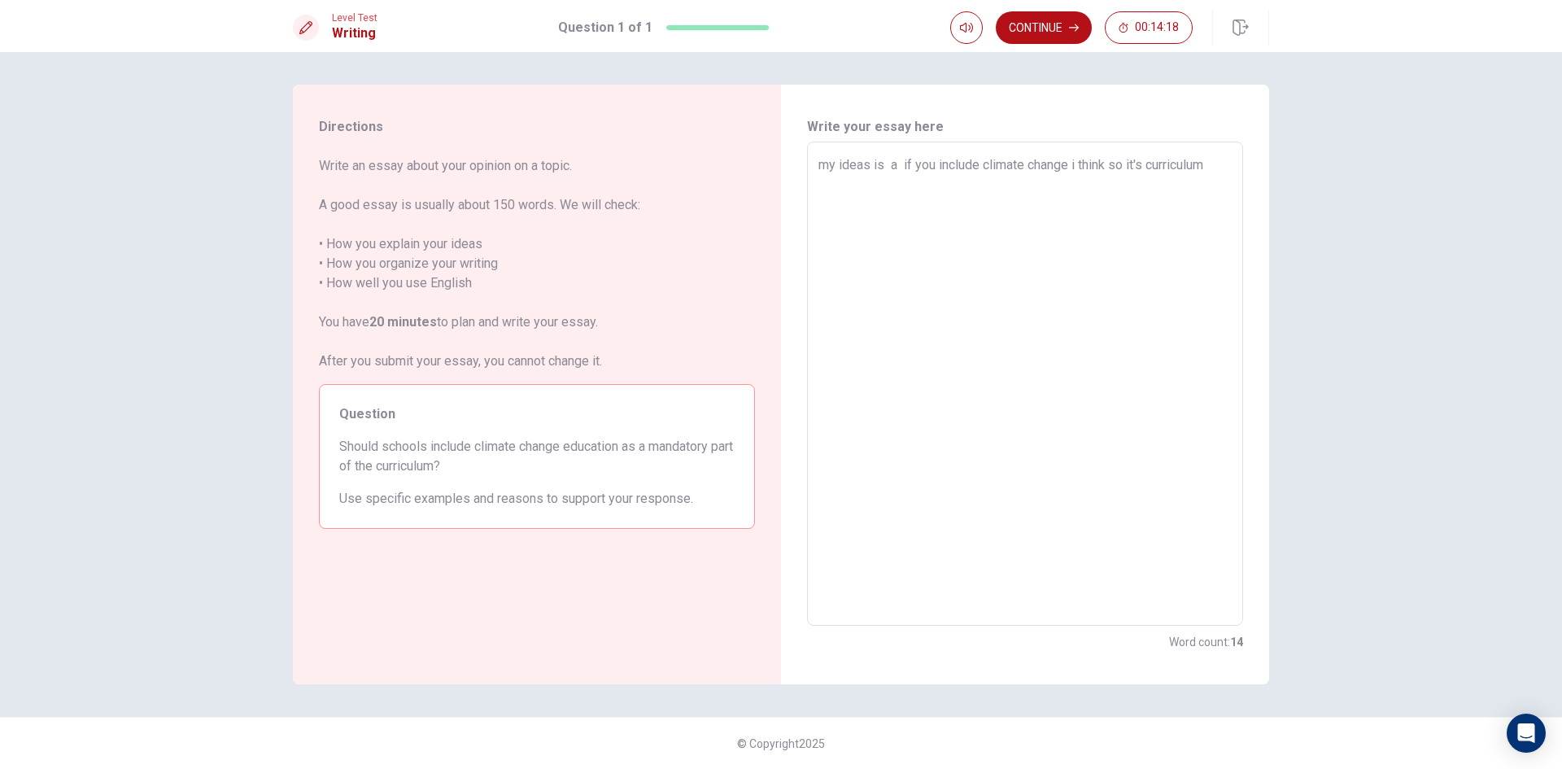
click at [1146, 168] on textarea "my ideas is a if you include climate change i think so it's curriculum" at bounding box center [1024, 383] width 413 height 457
type textarea "x"
type textarea "my ideas is a if you include climate change i think so it's curriculum"
type textarea "x"
type textarea "my ideas is a if you include climate change i think so it's m curriculum"
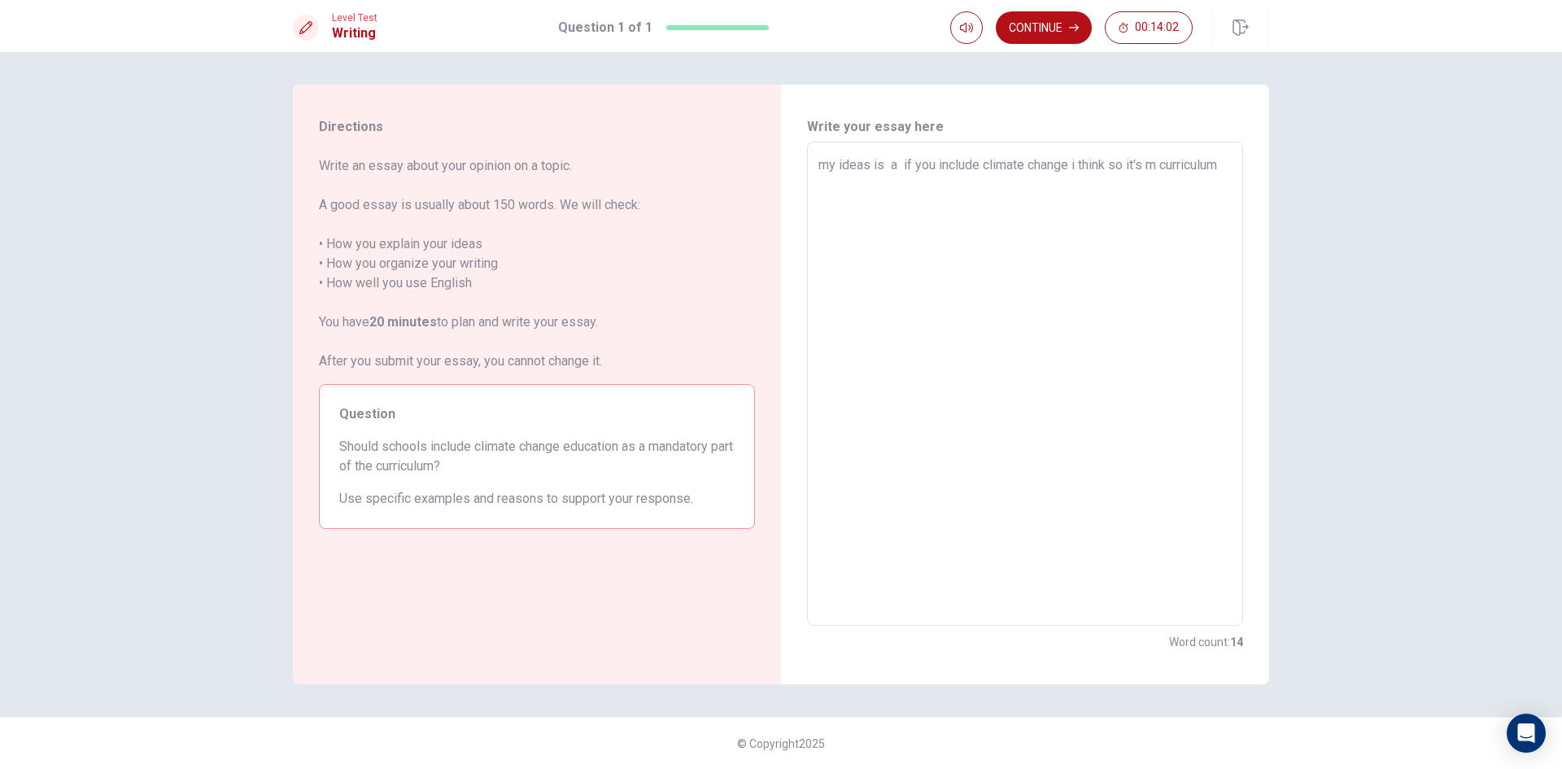
type textarea "x"
type textarea "my ideas is a if you include climate change i think so it's ma curriculum"
type textarea "x"
type textarea "my ideas is a if you include climate change i think so it's man curriculum"
type textarea "x"
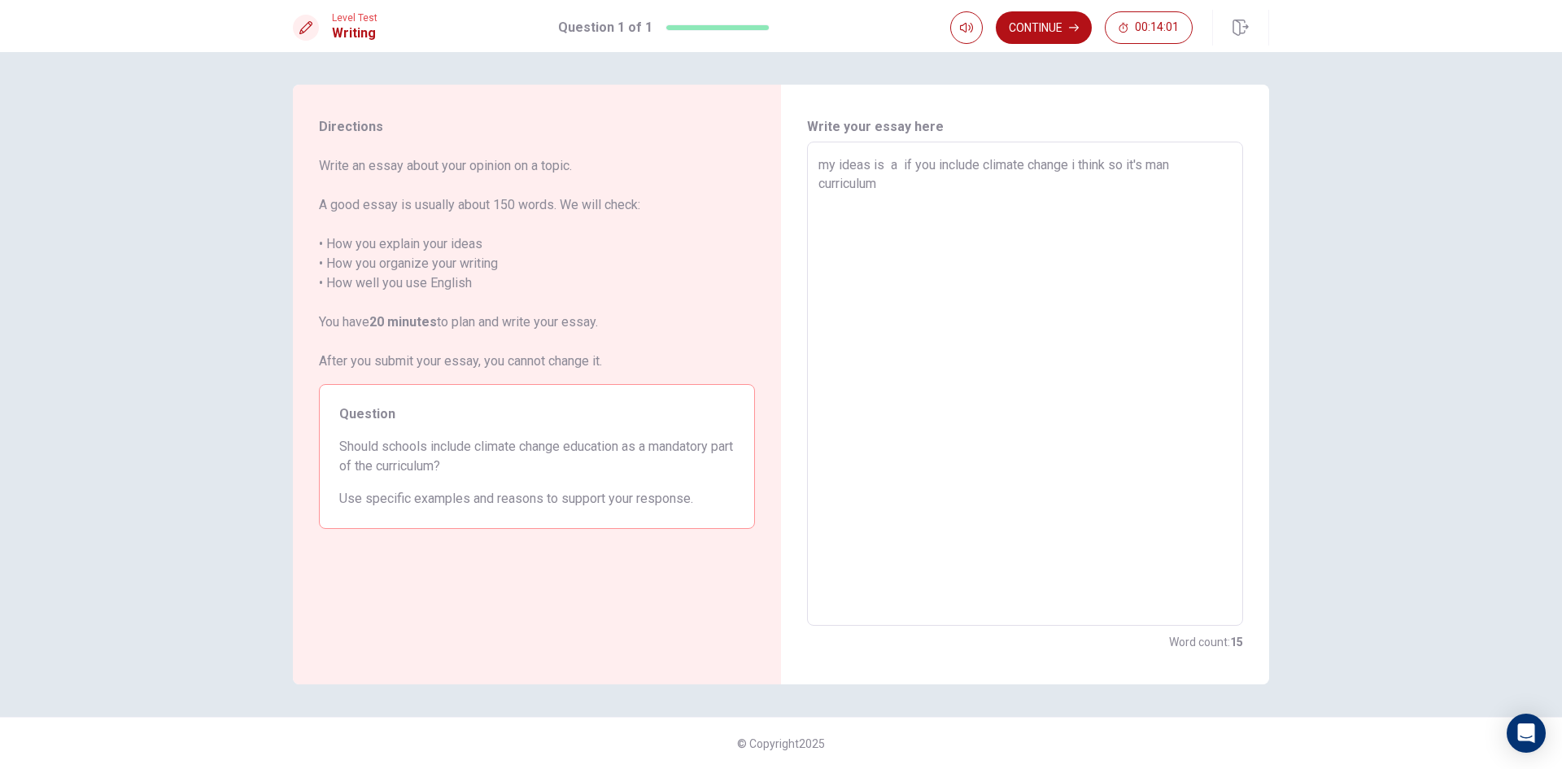
type textarea "my ideas is a if you include climate change i think so it's mand curriculum"
type textarea "x"
type textarea "my ideas is a if you include climate change i think so it's manda curriculum"
type textarea "x"
type textarea "my ideas is a if you include climate change i think so it's mandat curriculum"
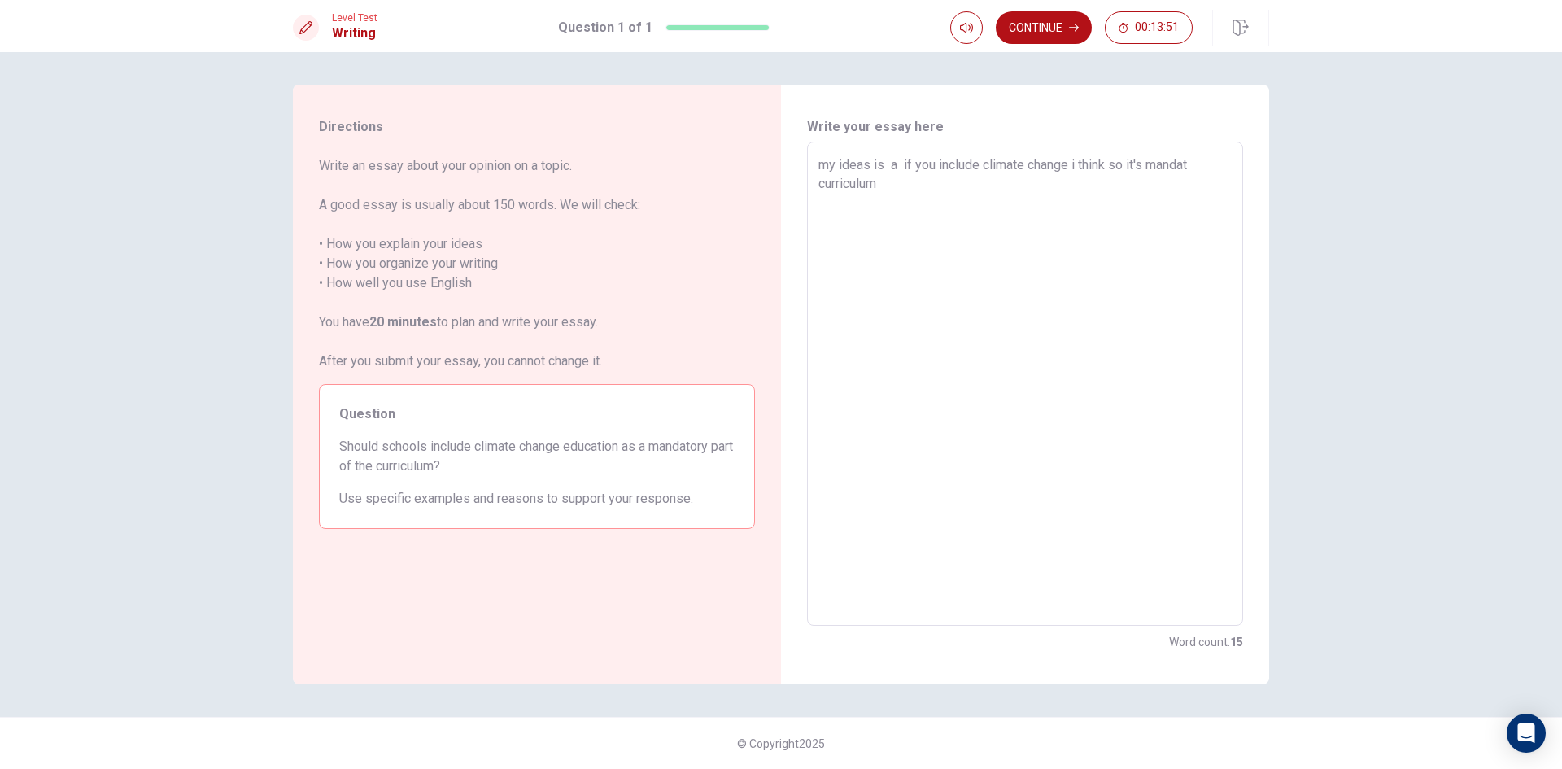
type textarea "x"
type textarea "my ideas is a if you include climate change i think so it's [PERSON_NAME] curri…"
type textarea "x"
type textarea "my ideas is a if you include climate change i think so it's mandator curriculum"
type textarea "x"
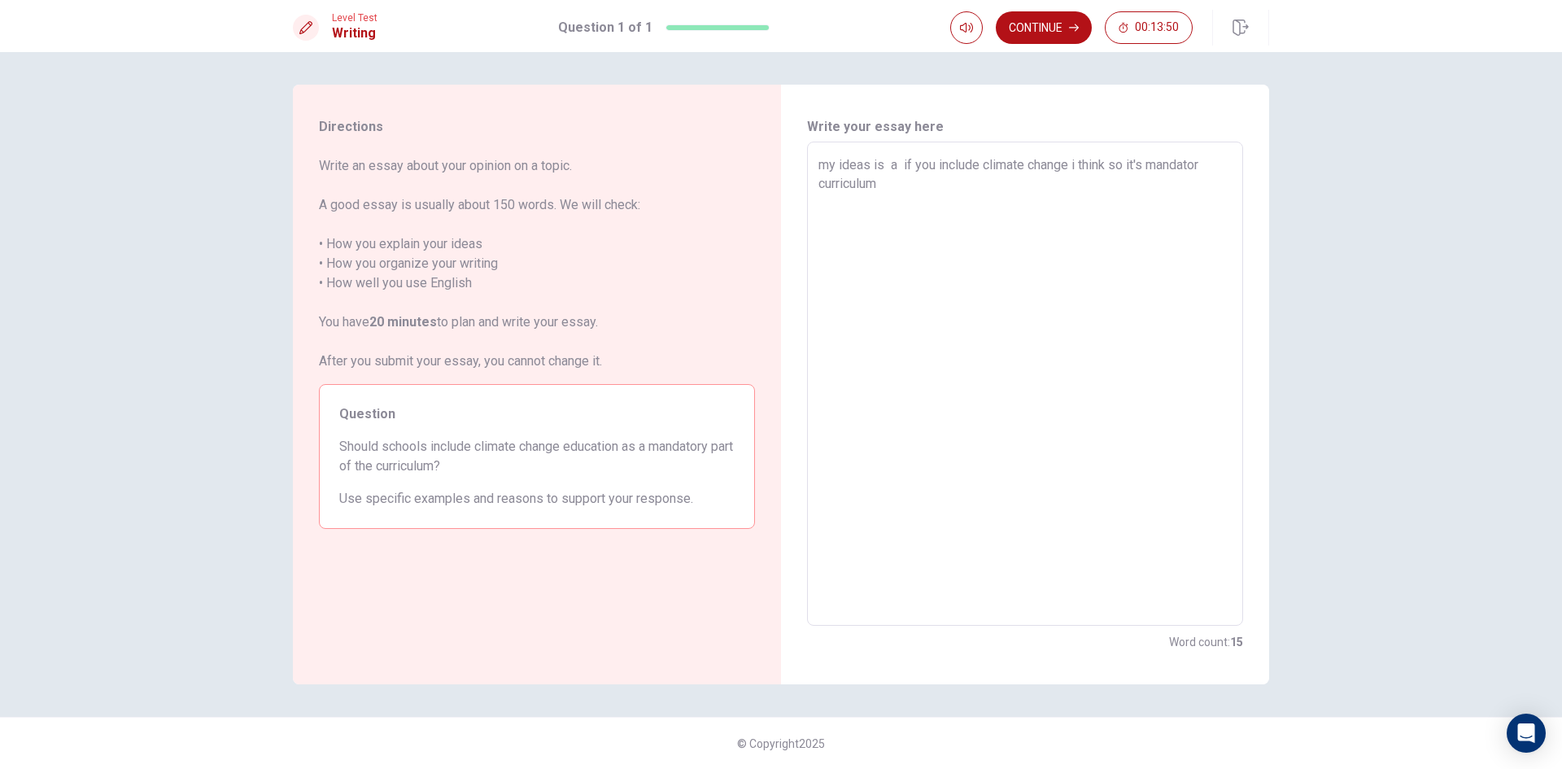
type textarea "my ideas is a if you include climate change i think so it's mandatory curriculum"
type textarea "x"
type textarea "my ideas is a if you include climate change i think so it's mandatory curriculum"
type textarea "x"
click at [997, 189] on textarea "my ideas is a if you include climate change i think so it's mandatory part of t…" at bounding box center [1024, 383] width 413 height 457
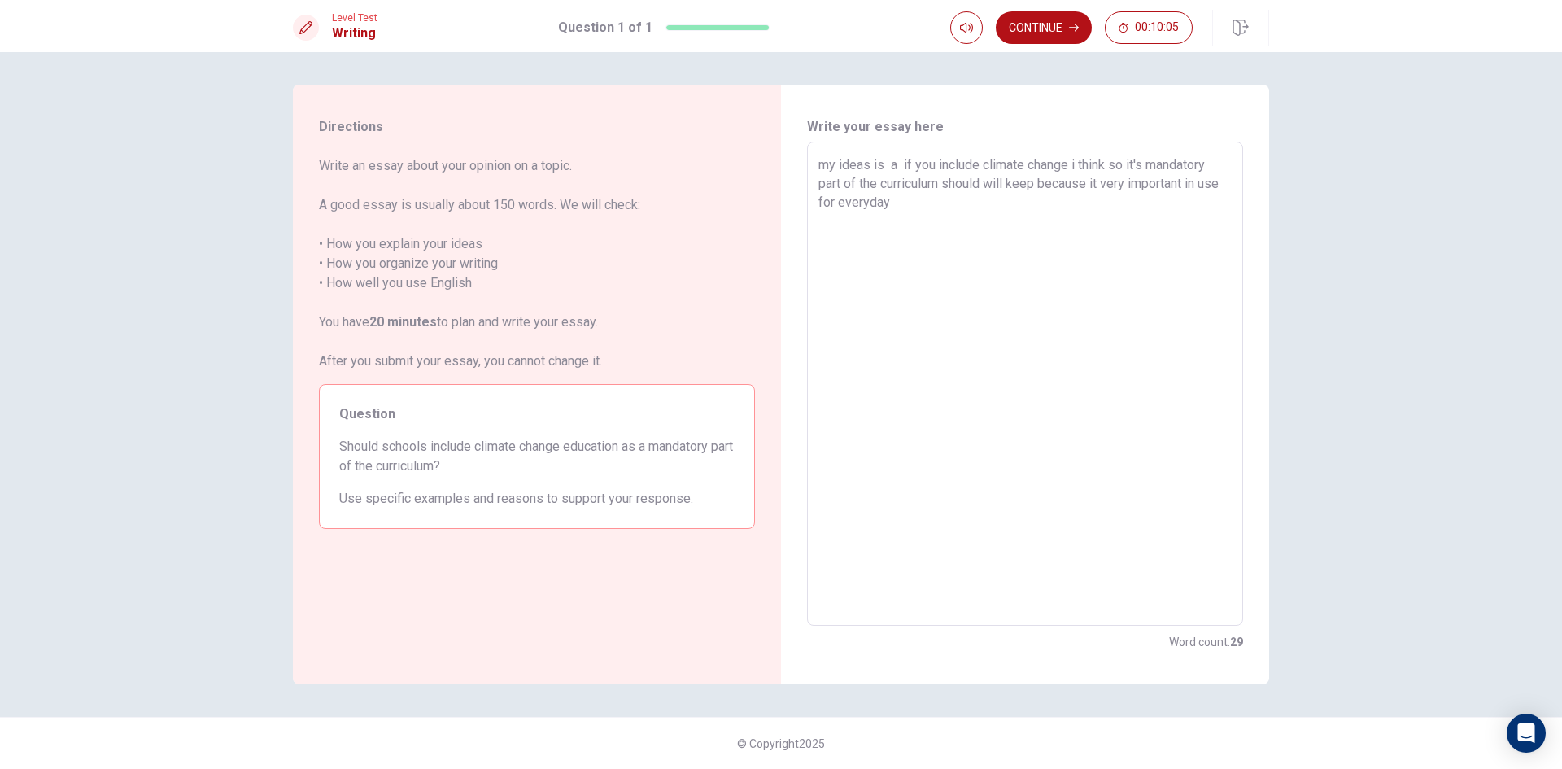
click at [859, 200] on textarea "my ideas is a if you include climate change i think so it's mandatory part of t…" at bounding box center [1024, 383] width 413 height 457
click at [1049, 211] on textarea "my ideas is a if you include climate change i think so it's mandatory part of t…" at bounding box center [1024, 383] width 413 height 457
click at [951, 199] on textarea "my ideas is a if you include climate change i think so it's mandatory part of t…" at bounding box center [1024, 383] width 413 height 457
click at [929, 226] on textarea "my ideas is a if you include climate change i think so it's mandatory part of t…" at bounding box center [1024, 383] width 413 height 457
click at [888, 222] on textarea "my ideas is a if you include climate change i think so it's mandatory part of t…" at bounding box center [1024, 383] width 413 height 457
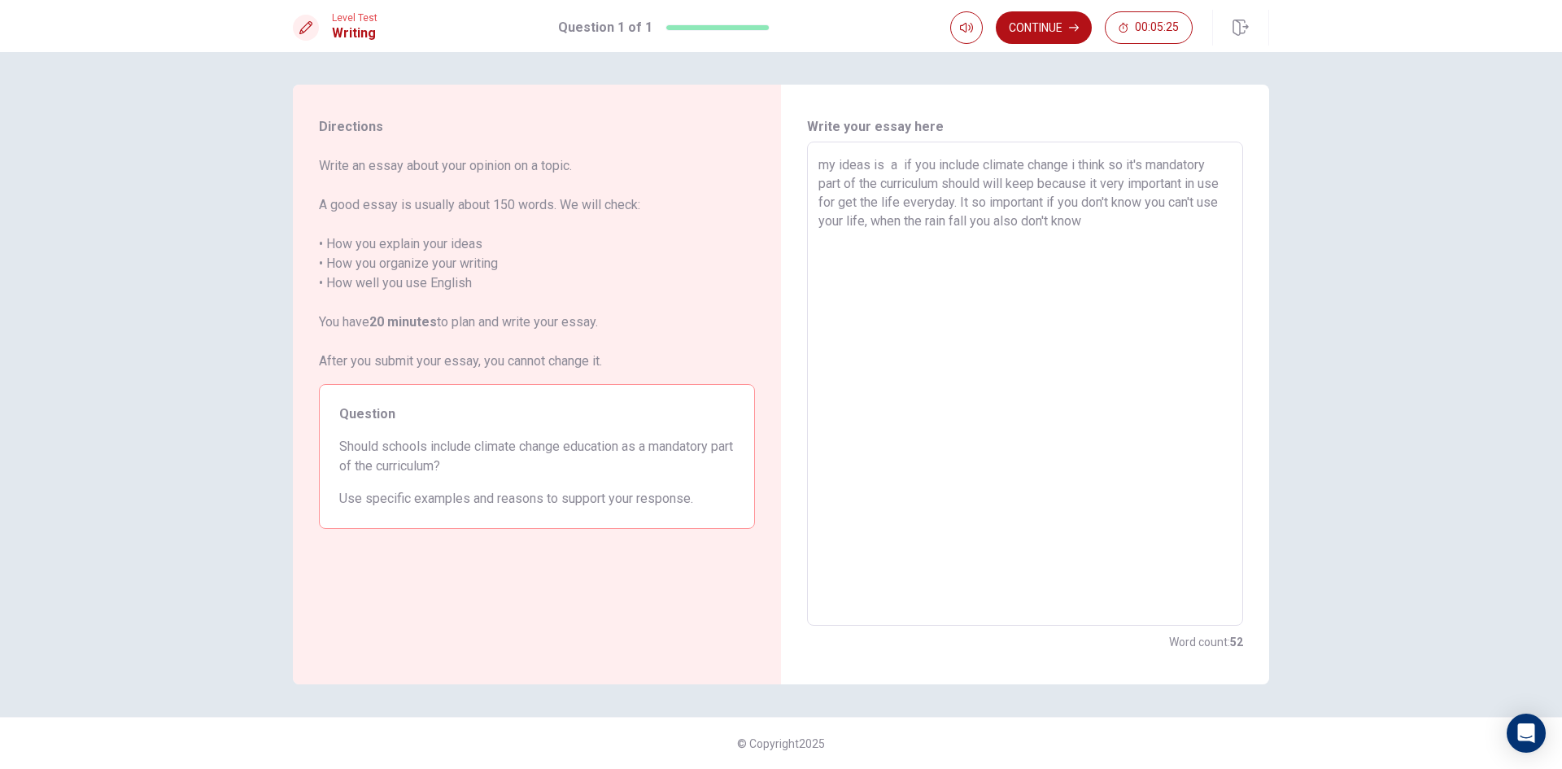
click at [1150, 229] on textarea "my ideas is a if you include climate change i think so it's mandatory part of t…" at bounding box center [1024, 383] width 413 height 457
click at [1145, 220] on textarea "my ideas is a if you include climate change i think so it's mandatory part of t…" at bounding box center [1024, 383] width 413 height 457
click at [1193, 224] on textarea "my ideas is a if you include climate change i think so it's mandatory part of t…" at bounding box center [1024, 383] width 413 height 457
click at [1126, 218] on textarea "my ideas is a if you include climate change i think so it's mandatory part of t…" at bounding box center [1024, 383] width 413 height 457
click at [1196, 232] on textarea "my ideas is a if you include climate change i think so it's mandatory part of t…" at bounding box center [1024, 383] width 413 height 457
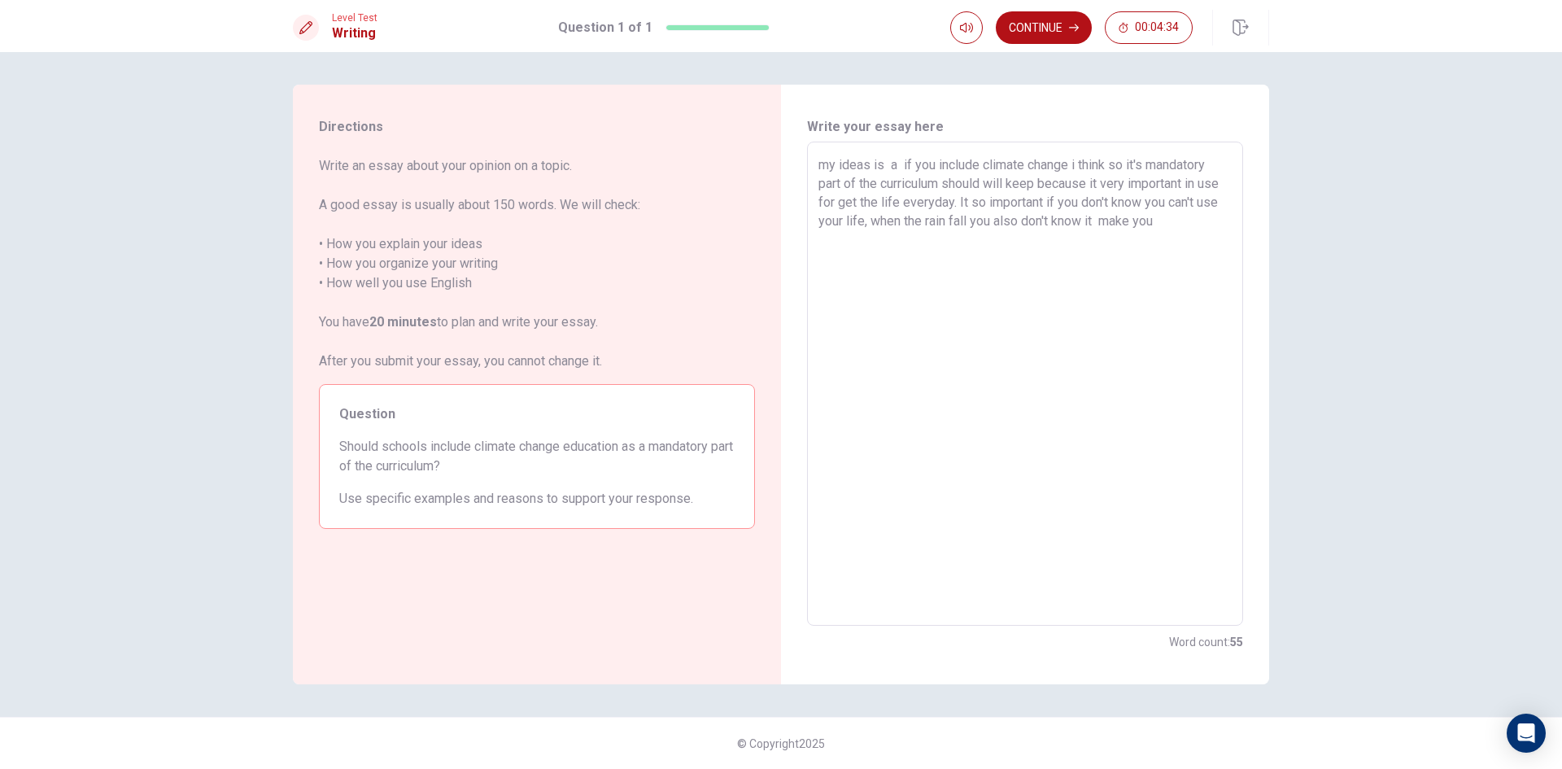
click at [1193, 220] on textarea "my ideas is a if you include climate change i think so it's mandatory part of t…" at bounding box center [1024, 383] width 413 height 457
click at [945, 260] on textarea "my ideas is a if you include climate change i think so it's mandatory part of t…" at bounding box center [1024, 383] width 413 height 457
click at [1086, 268] on textarea "my ideas is a if you include climate change i think so it's mandatory part of t…" at bounding box center [1024, 383] width 413 height 457
click at [1082, 260] on textarea "my ideas is a if you include climate change i think so it's mandatory part of t…" at bounding box center [1024, 383] width 413 height 457
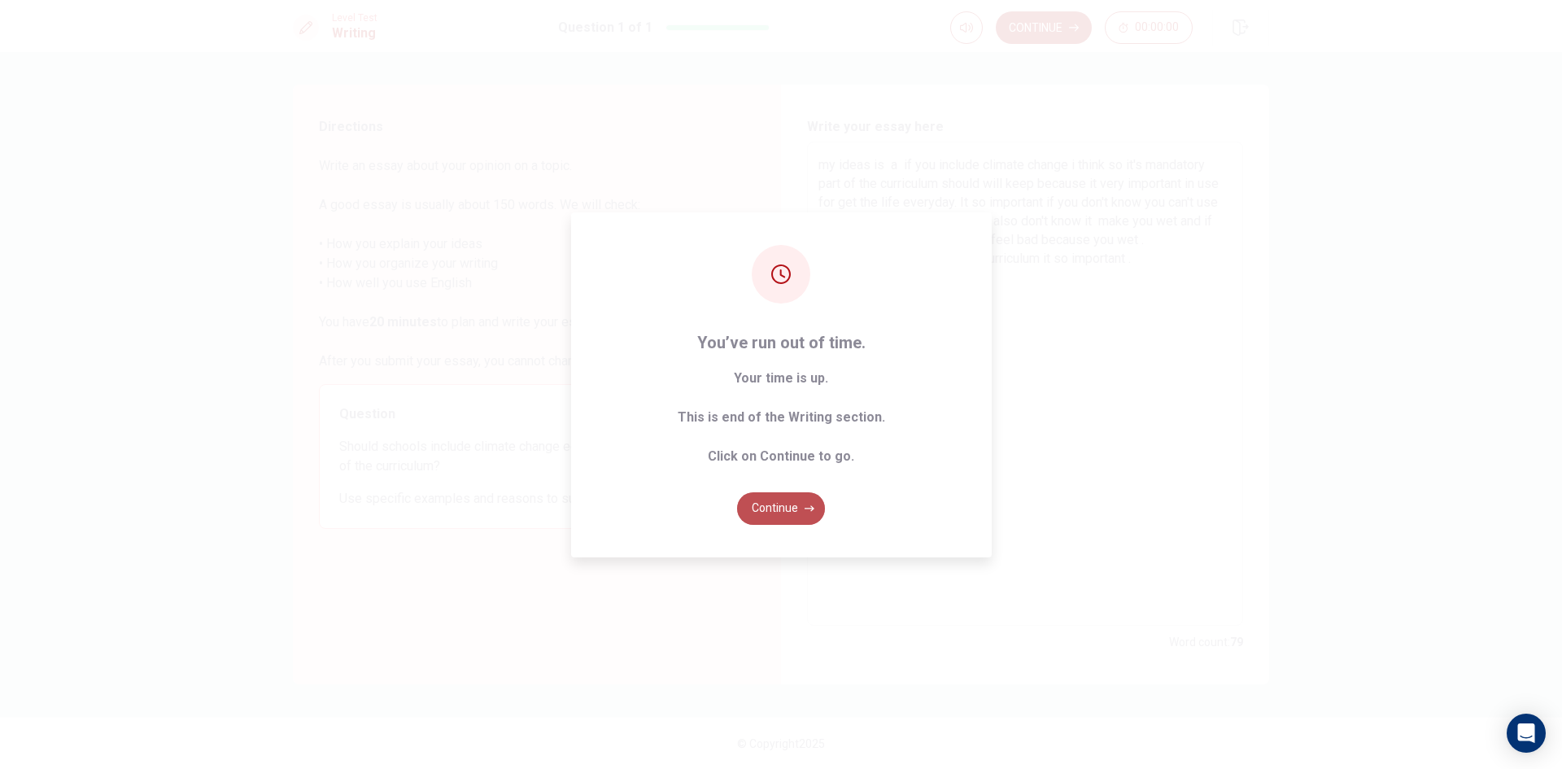
click at [766, 504] on button "Continue" at bounding box center [781, 508] width 88 height 33
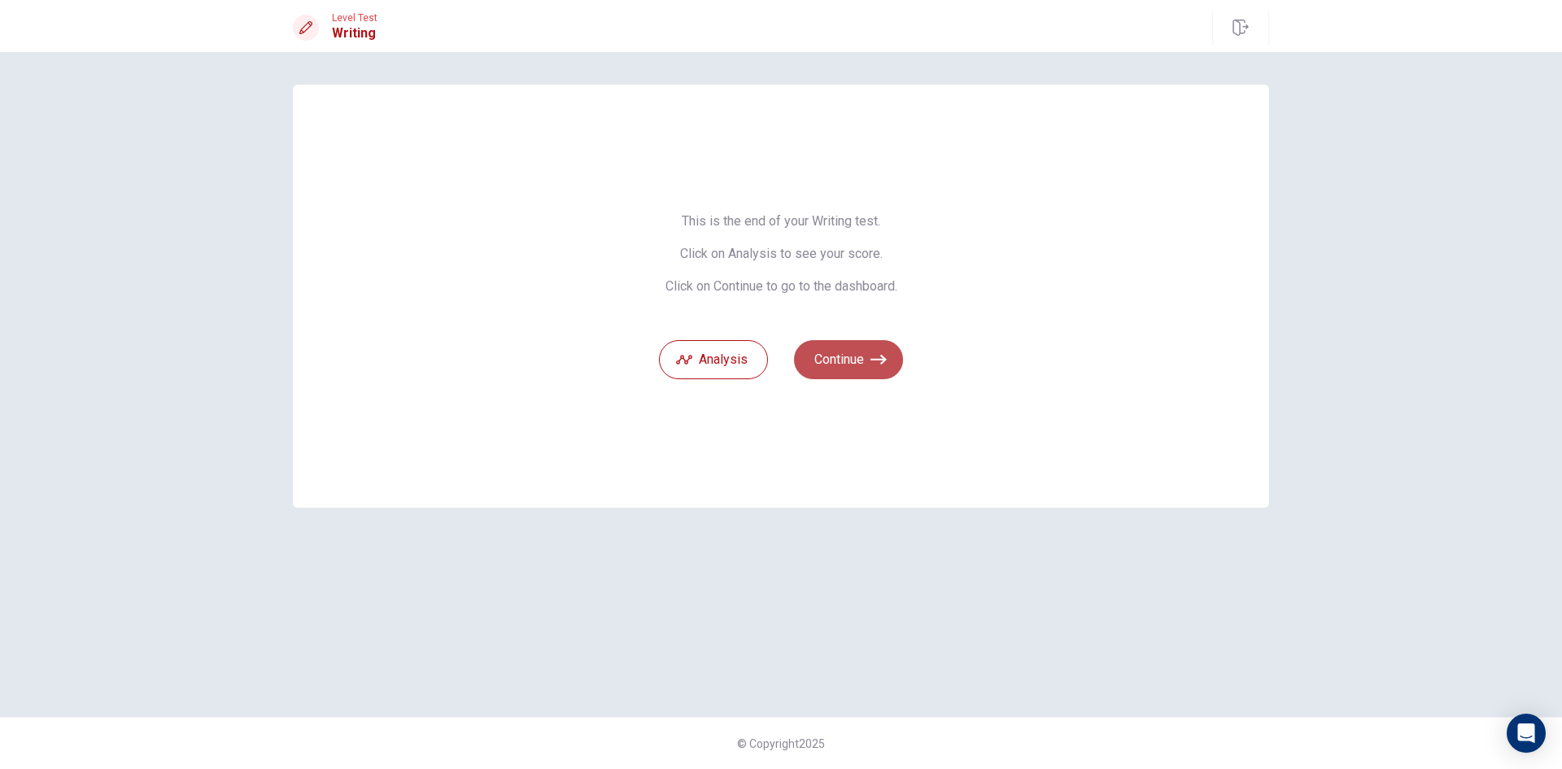
click at [868, 365] on button "Continue" at bounding box center [848, 359] width 109 height 39
